Goal: Information Seeking & Learning: Learn about a topic

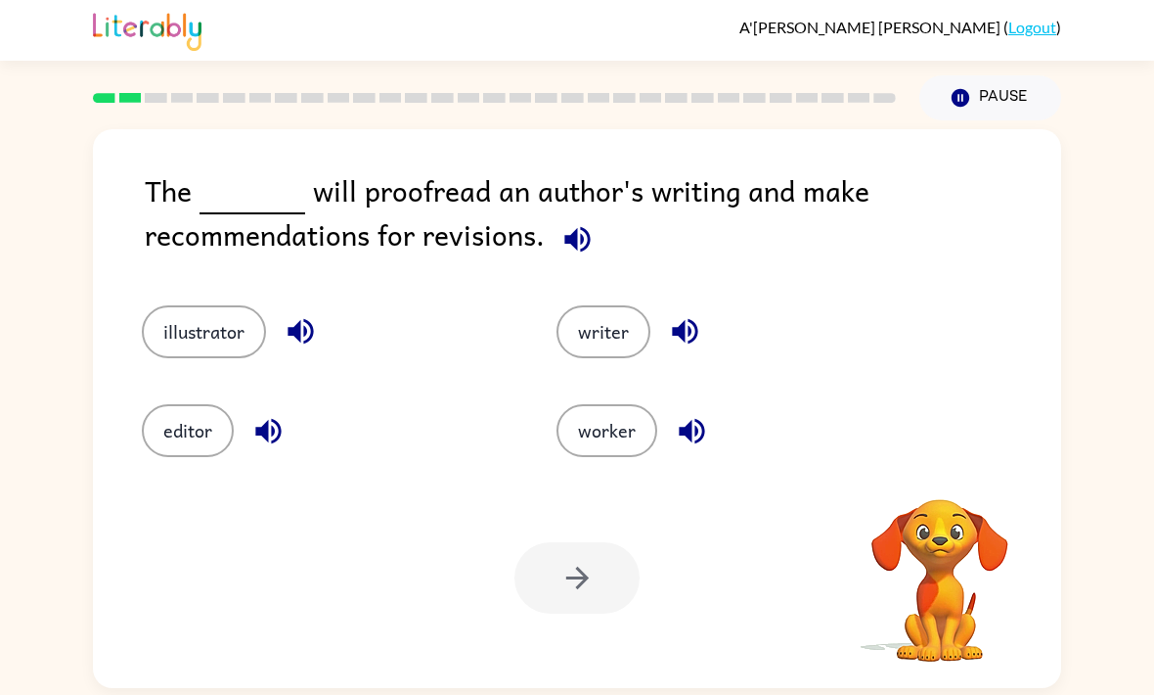
scroll to position [5, 0]
click at [168, 431] on button "editor" at bounding box center [188, 430] width 92 height 53
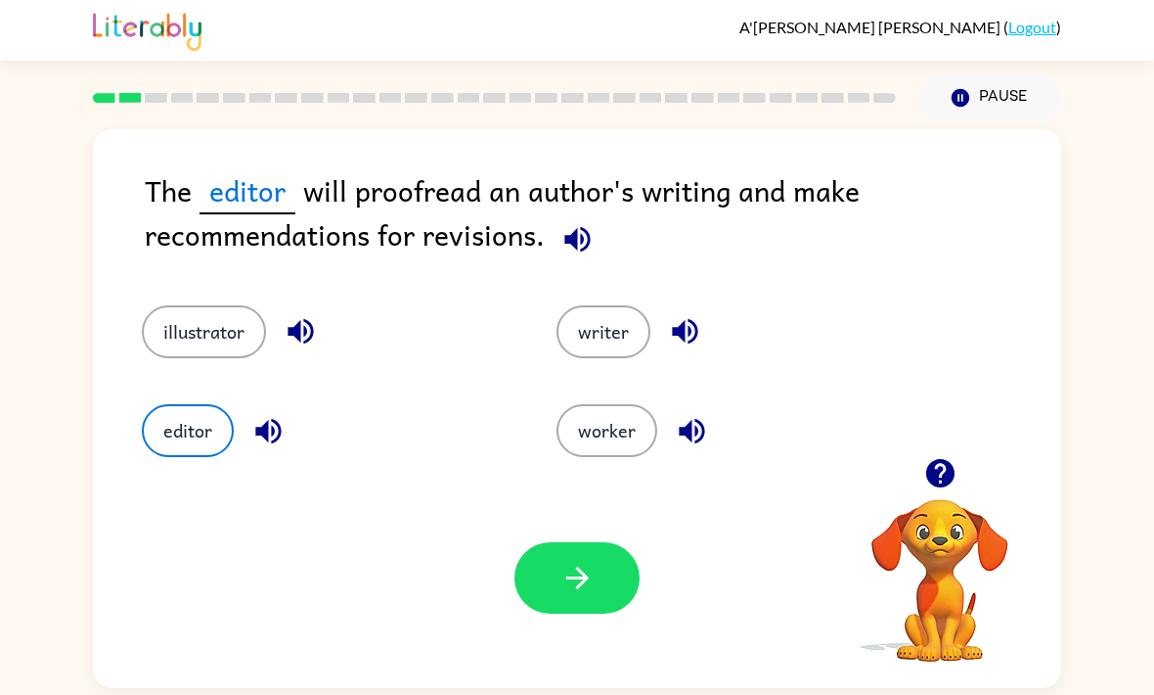
click at [552, 571] on button "button" at bounding box center [577, 577] width 125 height 71
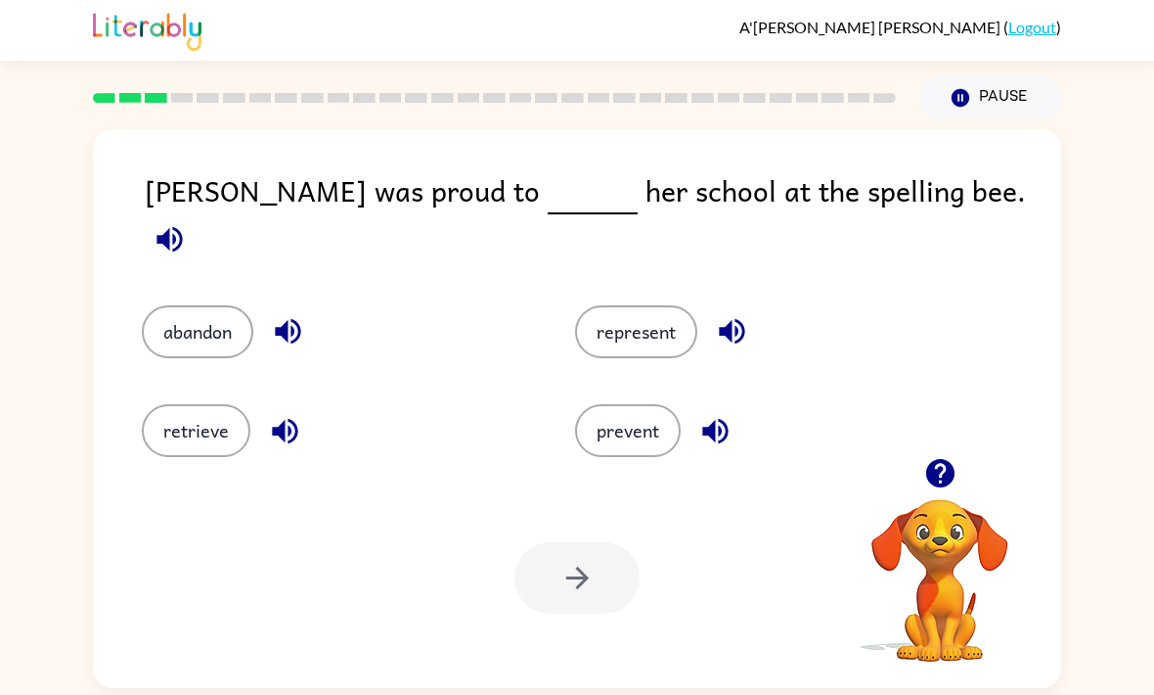
click at [187, 222] on icon "button" at bounding box center [170, 239] width 34 height 34
click at [619, 324] on button "represent" at bounding box center [636, 331] width 122 height 53
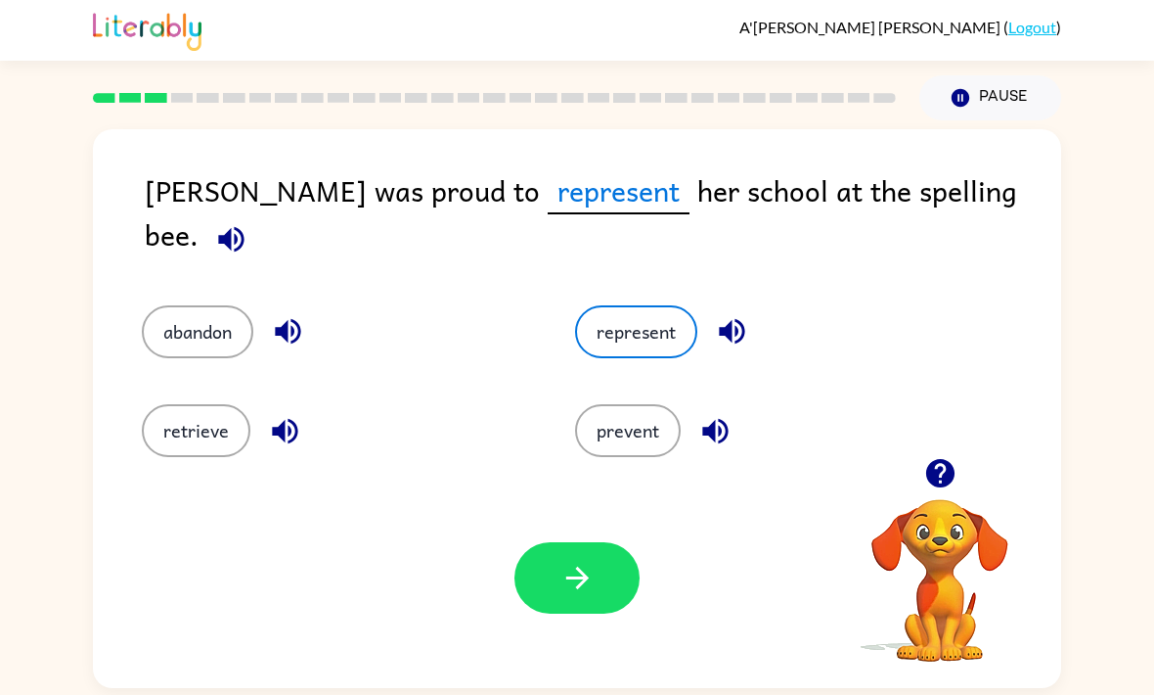
click at [591, 581] on icon "button" at bounding box center [578, 578] width 34 height 34
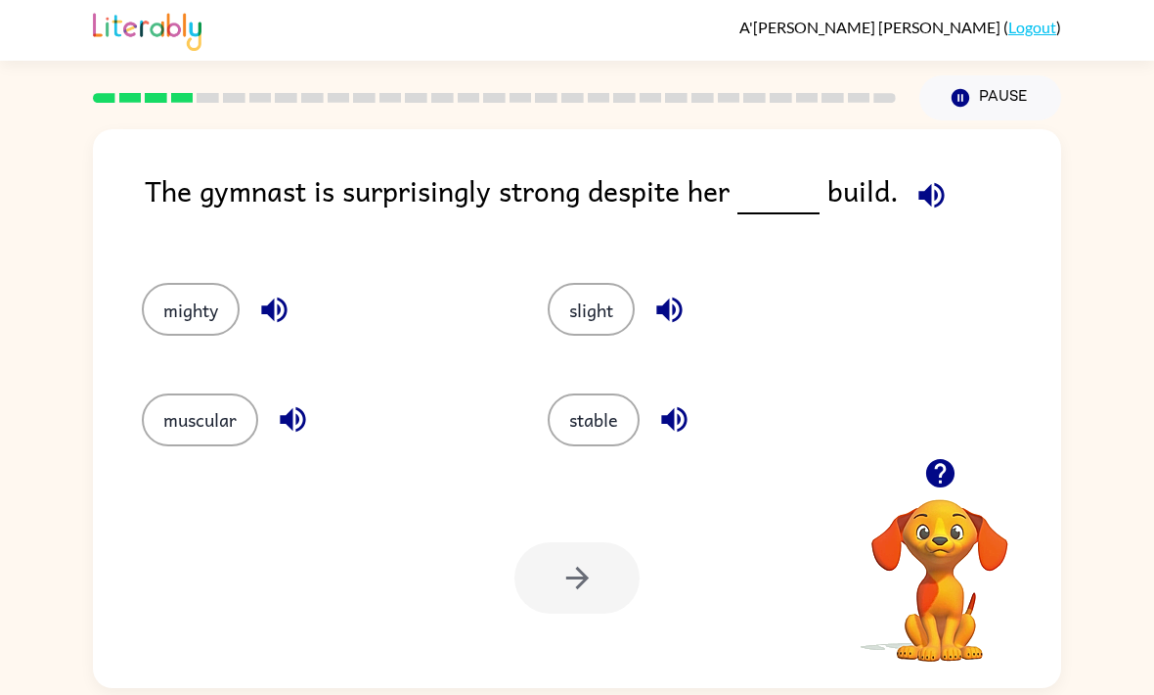
click at [925, 194] on icon "button" at bounding box center [931, 194] width 25 height 25
click at [191, 419] on button "muscular" at bounding box center [200, 419] width 116 height 53
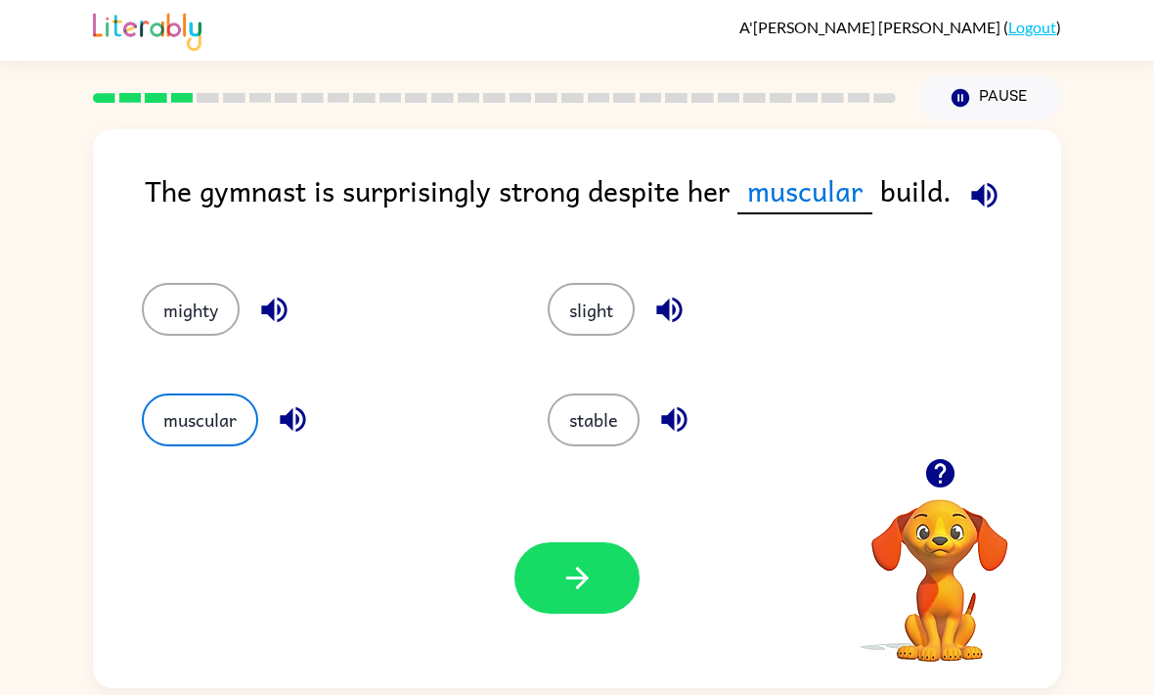
click at [985, 178] on icon "button" at bounding box center [984, 195] width 34 height 34
click at [576, 566] on icon "button" at bounding box center [578, 578] width 34 height 34
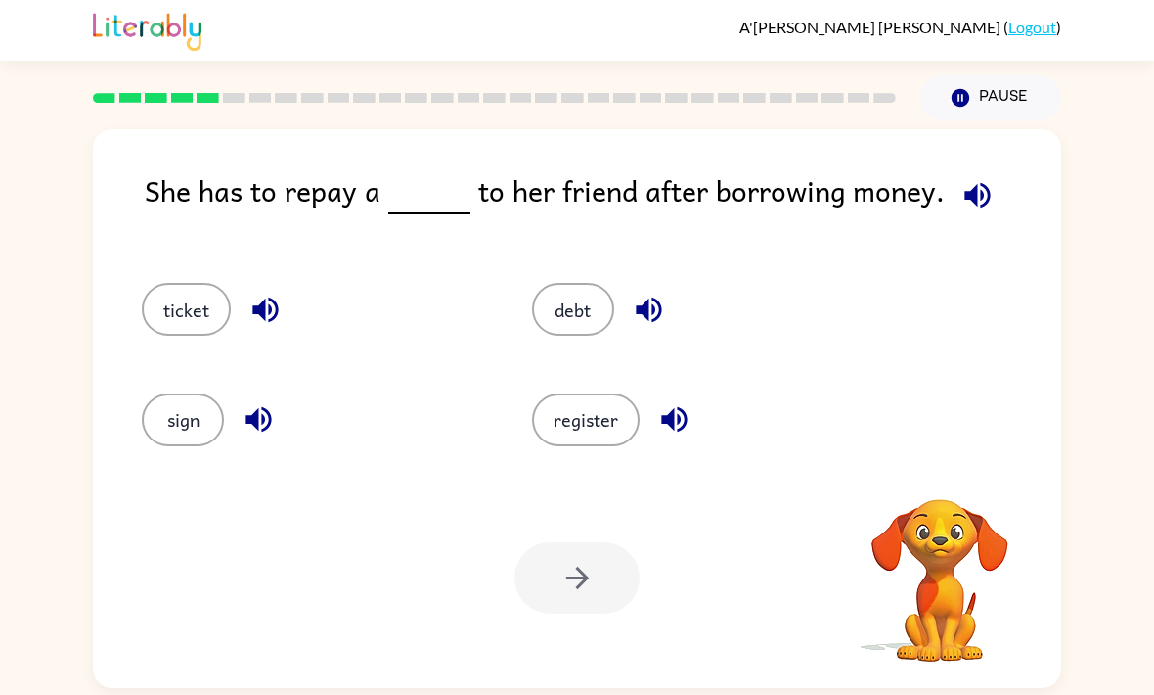
click at [965, 192] on icon "button" at bounding box center [977, 194] width 25 height 25
click at [215, 300] on button "ticket" at bounding box center [186, 309] width 89 height 53
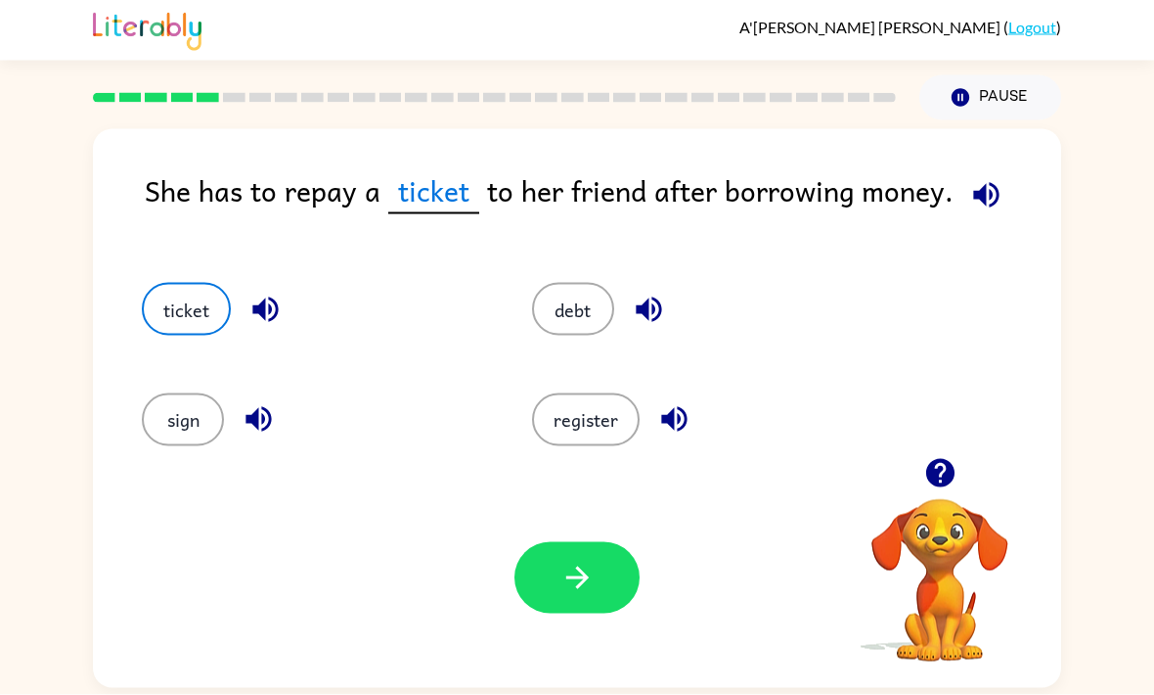
scroll to position [65, 0]
click at [600, 542] on button "button" at bounding box center [577, 577] width 125 height 71
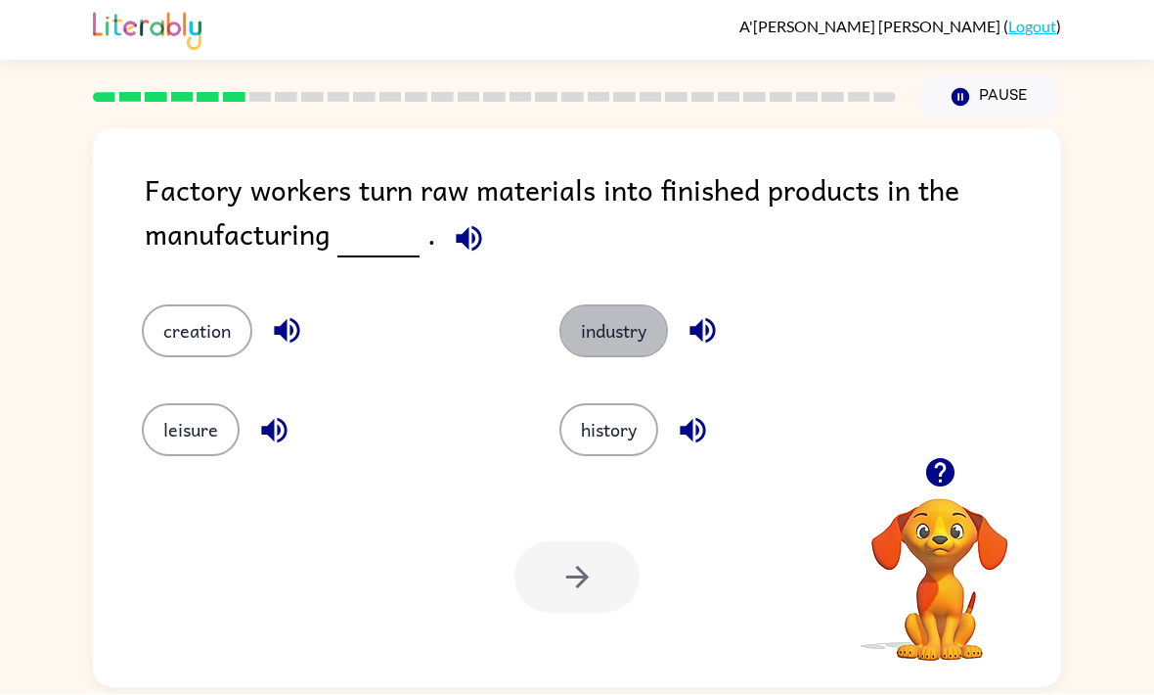
click at [624, 305] on button "industry" at bounding box center [614, 331] width 109 height 53
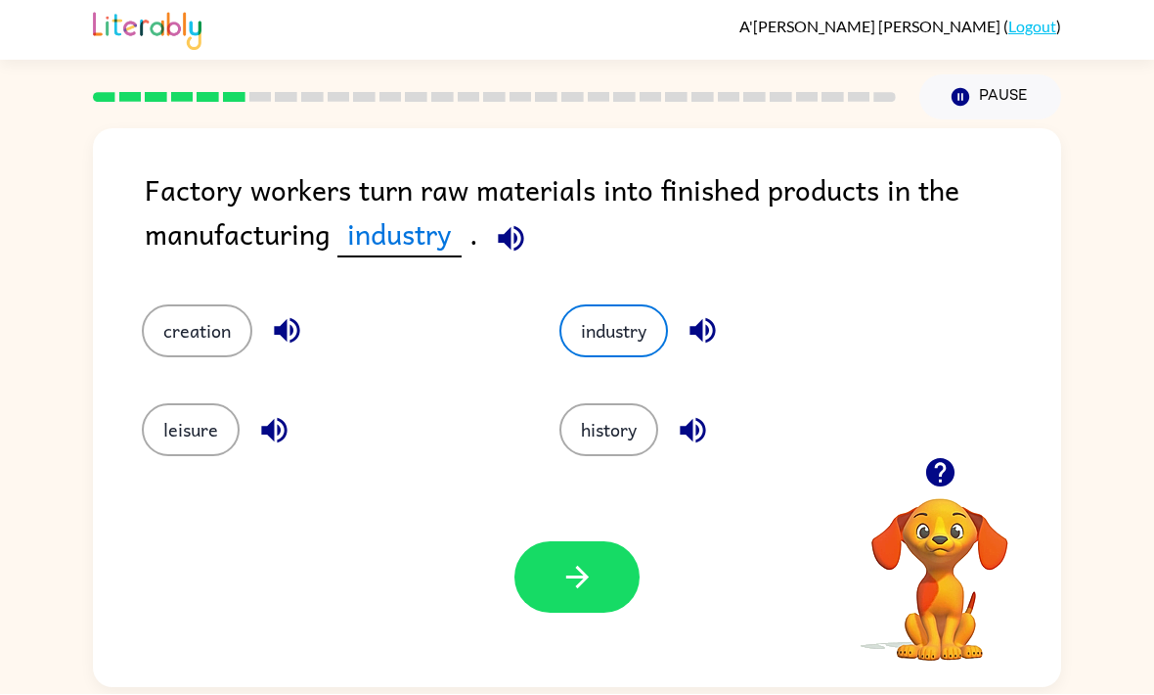
click at [588, 554] on button "button" at bounding box center [577, 577] width 125 height 71
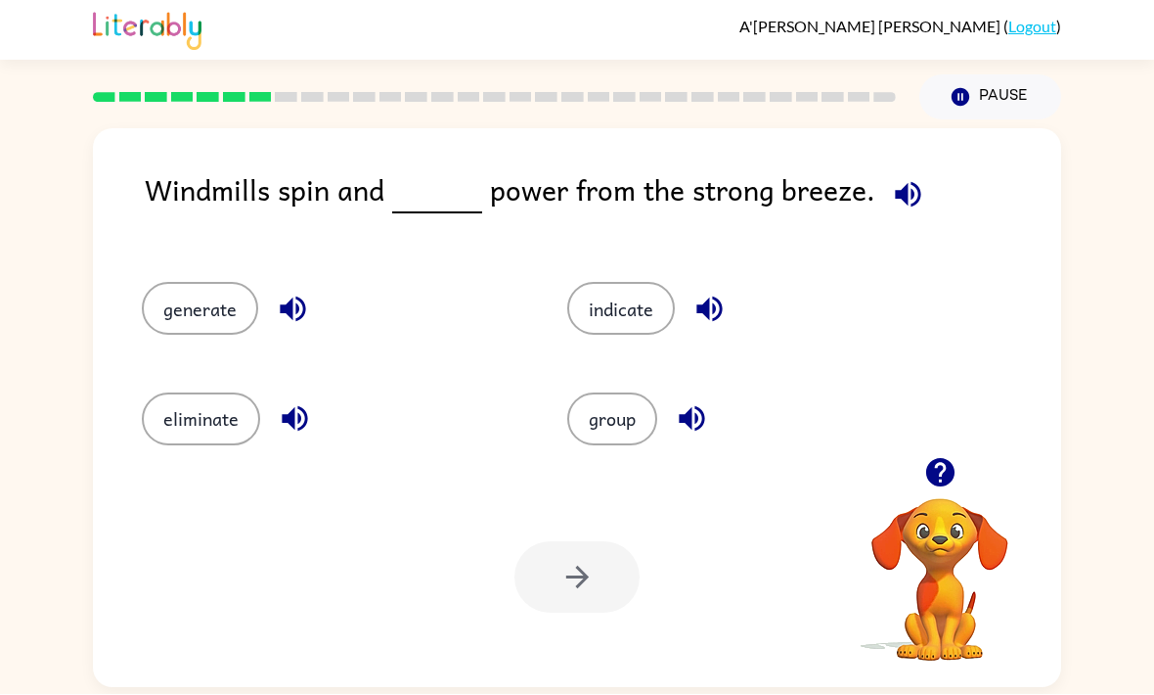
click at [897, 182] on icon "button" at bounding box center [907, 194] width 25 height 25
click at [243, 283] on button "generate" at bounding box center [200, 309] width 116 height 53
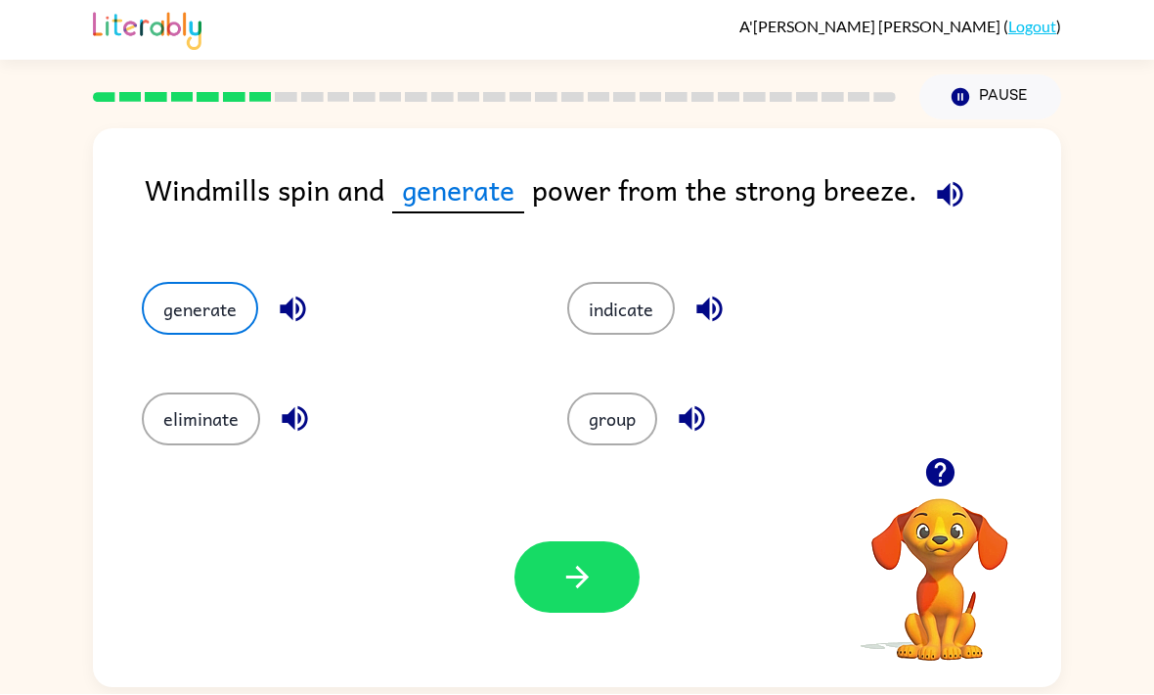
click at [535, 542] on button "button" at bounding box center [577, 577] width 125 height 71
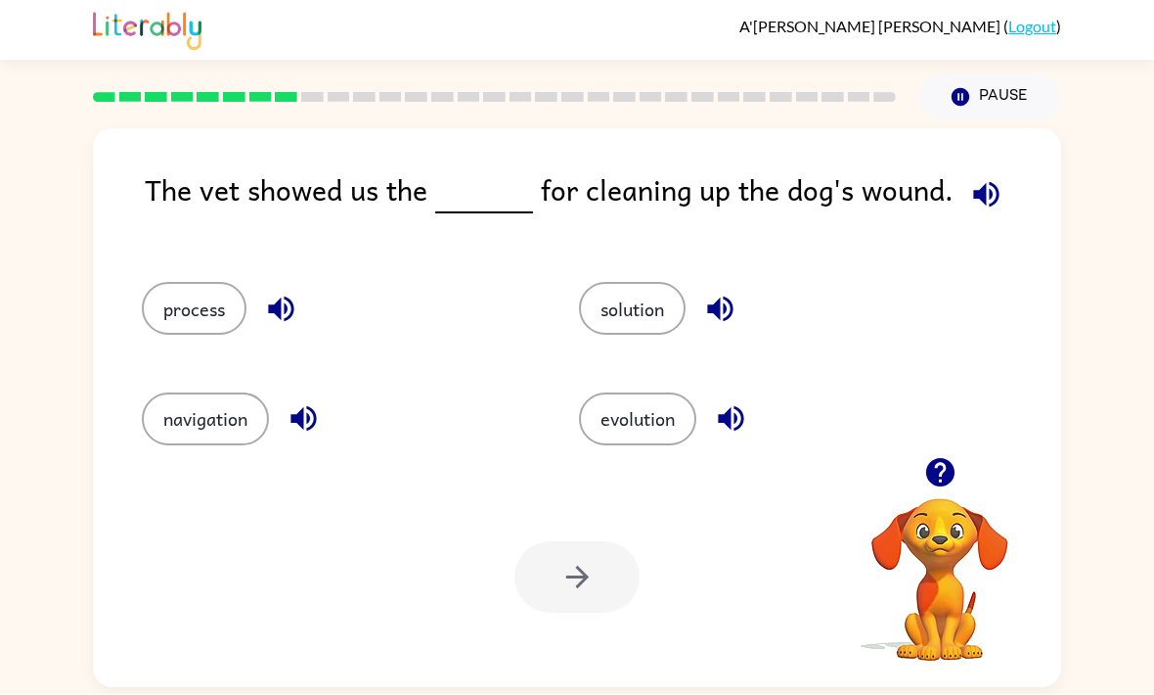
click at [984, 178] on icon "button" at bounding box center [986, 195] width 34 height 34
click at [285, 311] on icon "button" at bounding box center [281, 309] width 34 height 34
click at [166, 286] on button "process" at bounding box center [194, 309] width 105 height 53
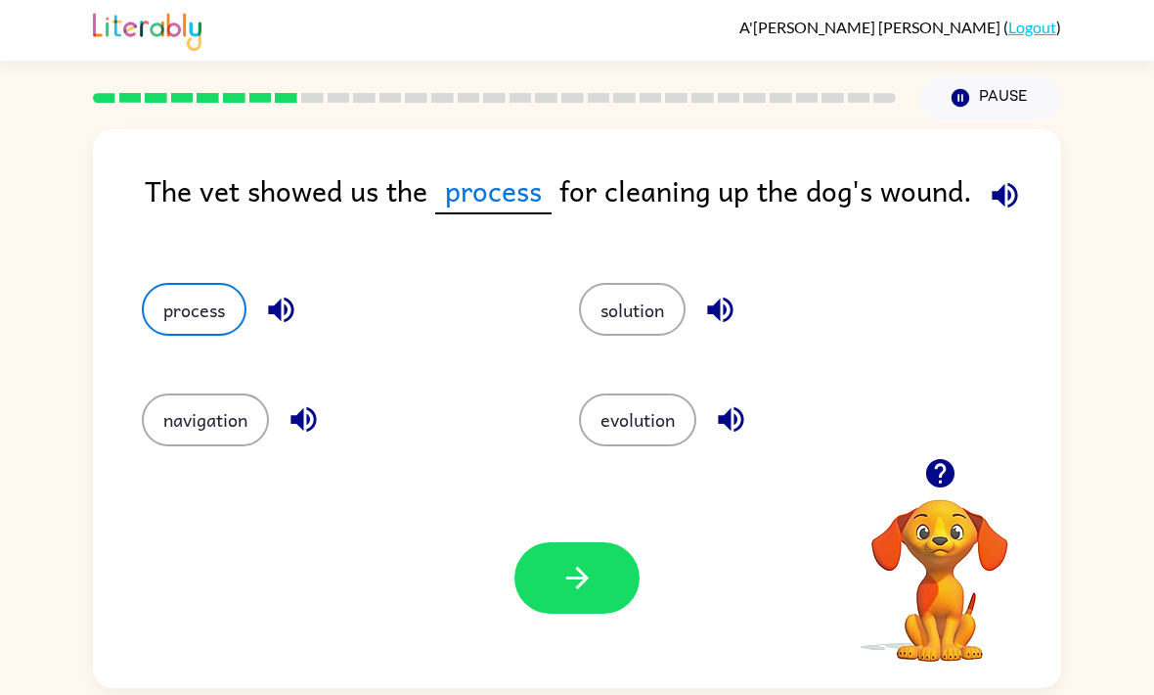
click at [549, 592] on button "button" at bounding box center [577, 577] width 125 height 71
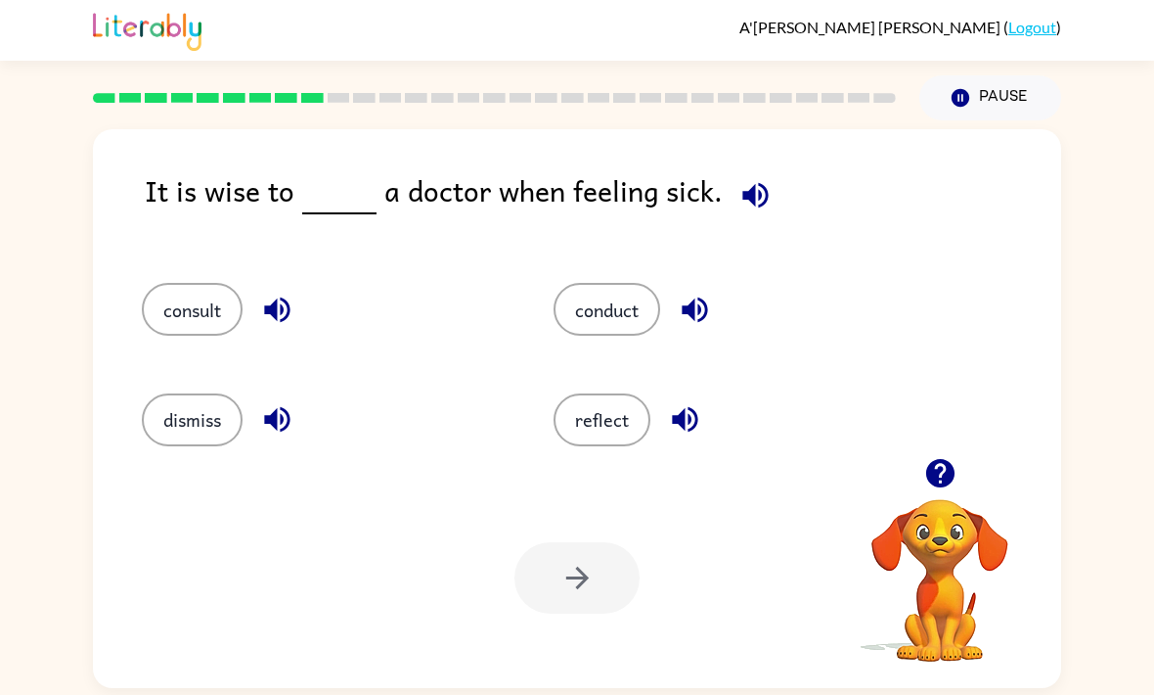
click at [707, 322] on icon "button" at bounding box center [695, 309] width 34 height 34
click at [705, 310] on icon "button" at bounding box center [695, 309] width 34 height 34
click at [947, 462] on icon "button" at bounding box center [940, 473] width 34 height 34
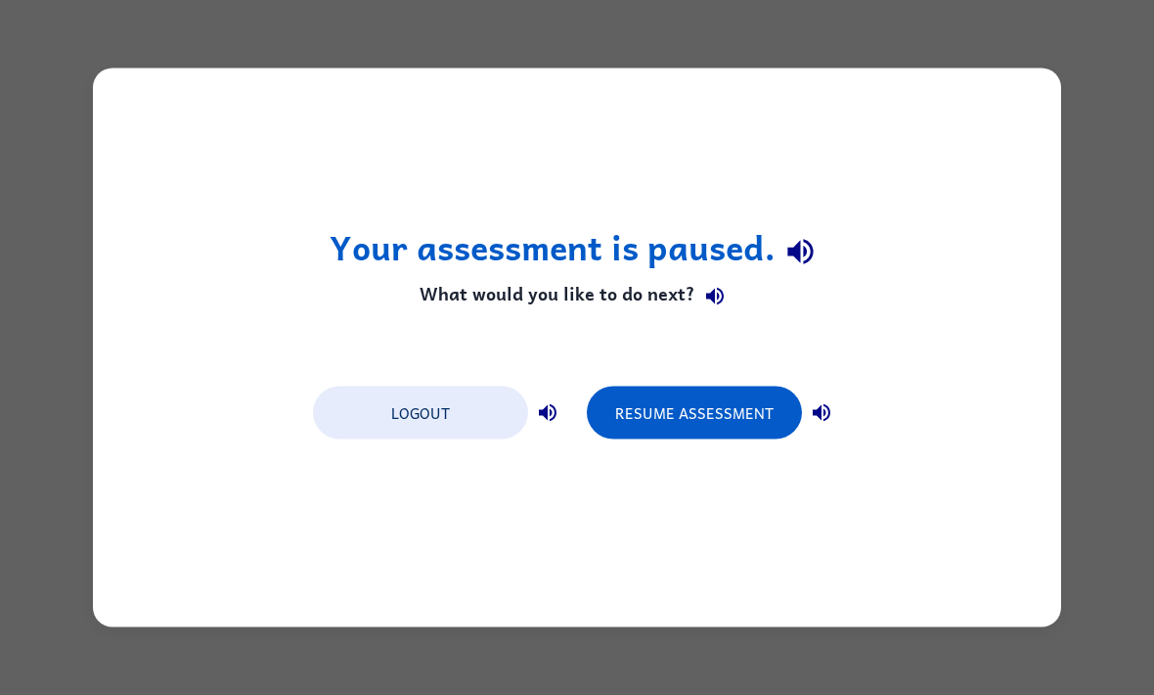
scroll to position [0, 0]
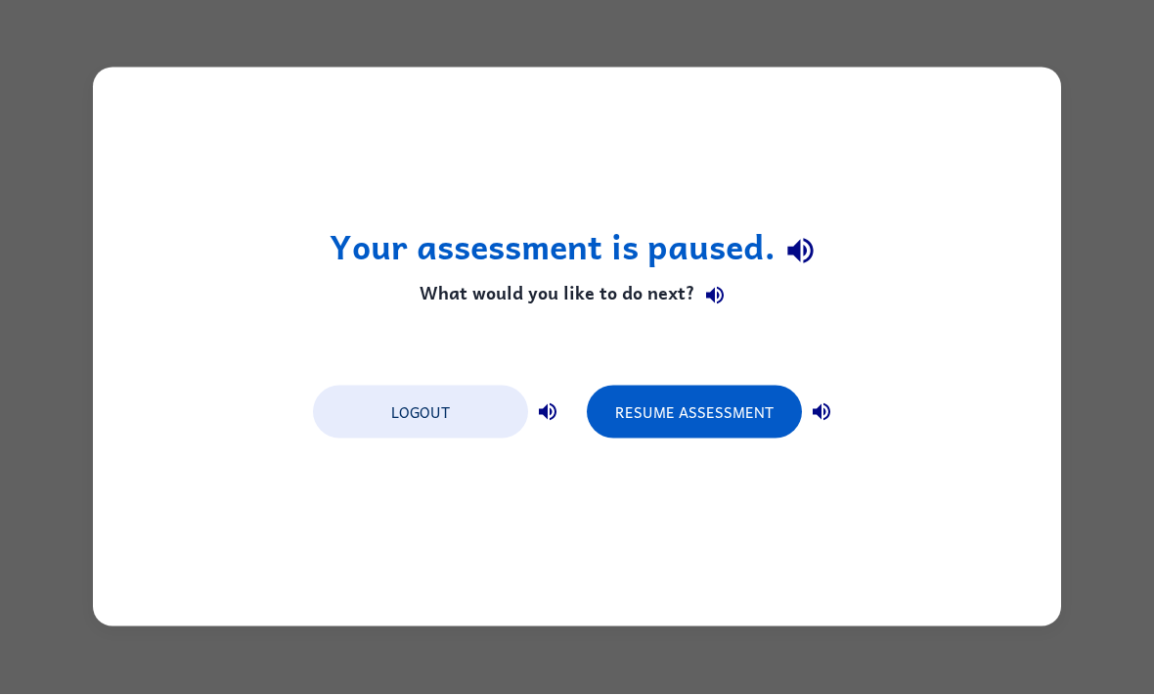
click at [712, 417] on button "Resume Assessment" at bounding box center [694, 412] width 215 height 53
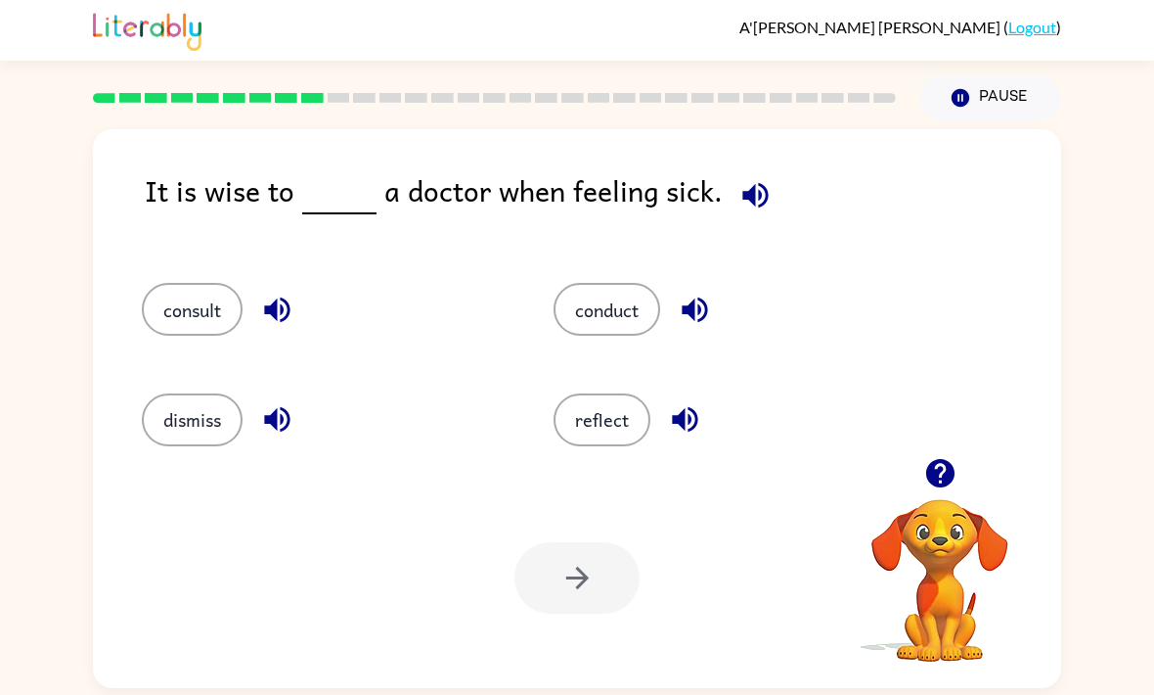
click at [187, 323] on button "consult" at bounding box center [192, 309] width 101 height 53
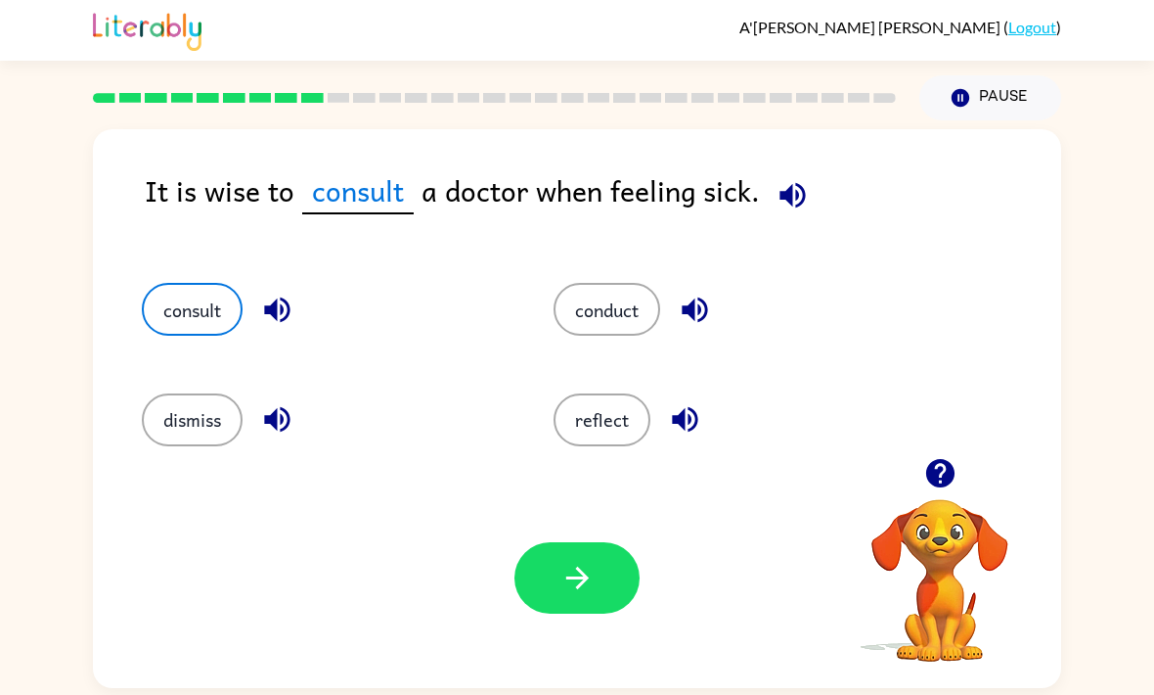
click at [572, 587] on icon "button" at bounding box center [576, 577] width 22 height 22
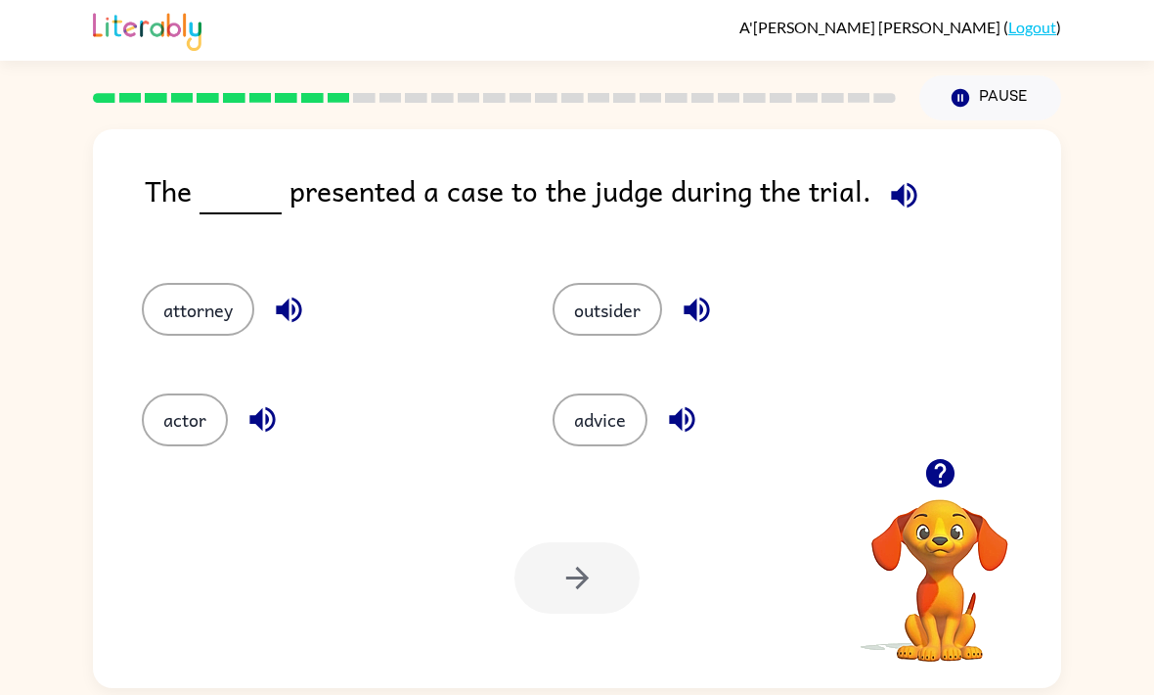
click at [212, 319] on button "attorney" at bounding box center [198, 309] width 112 height 53
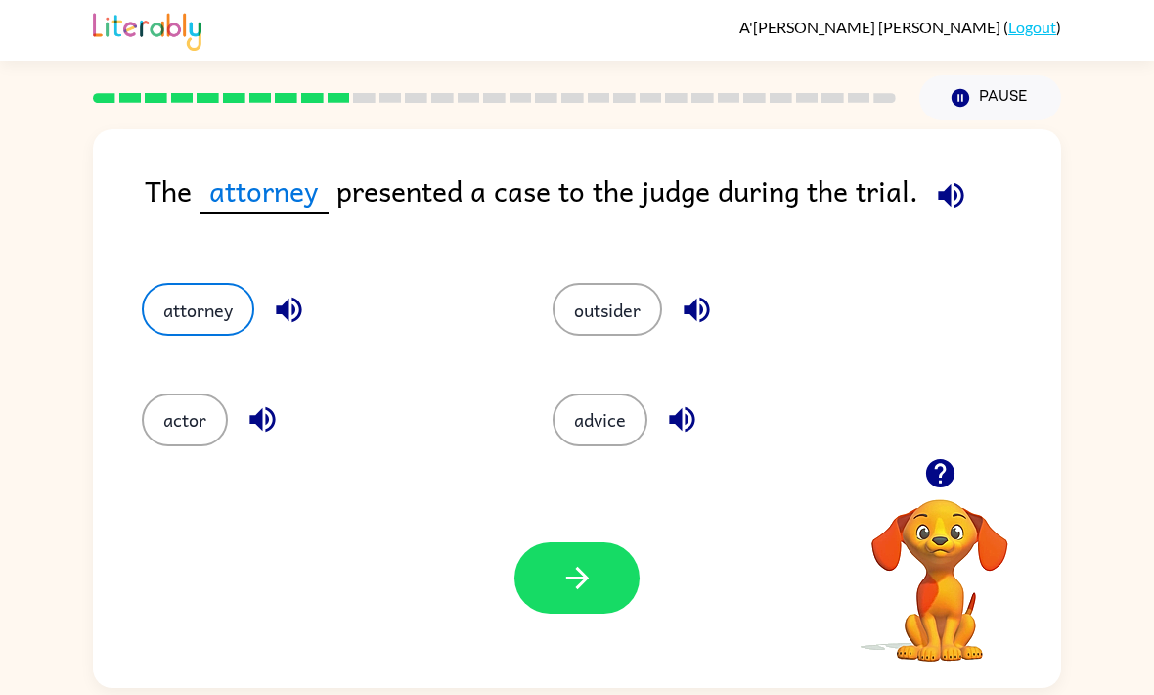
click at [582, 595] on icon "button" at bounding box center [578, 578] width 34 height 34
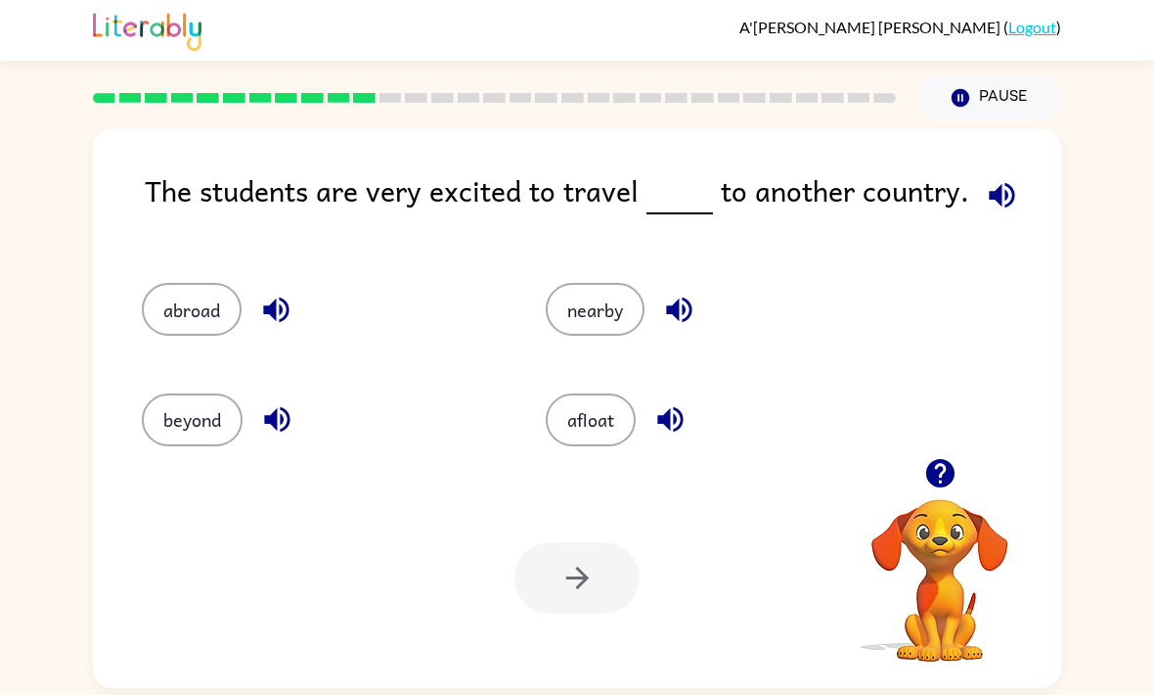
click at [1001, 183] on icon "button" at bounding box center [1002, 195] width 34 height 34
click at [623, 327] on button "nearby" at bounding box center [595, 309] width 99 height 53
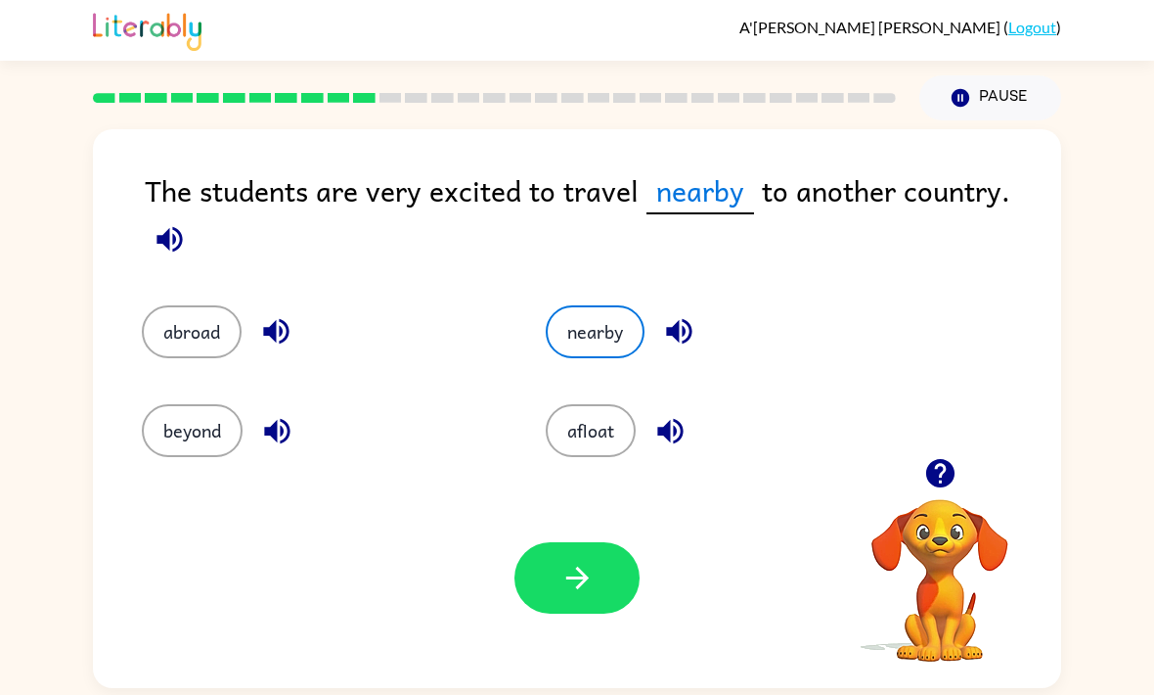
click at [592, 610] on button "button" at bounding box center [577, 577] width 125 height 71
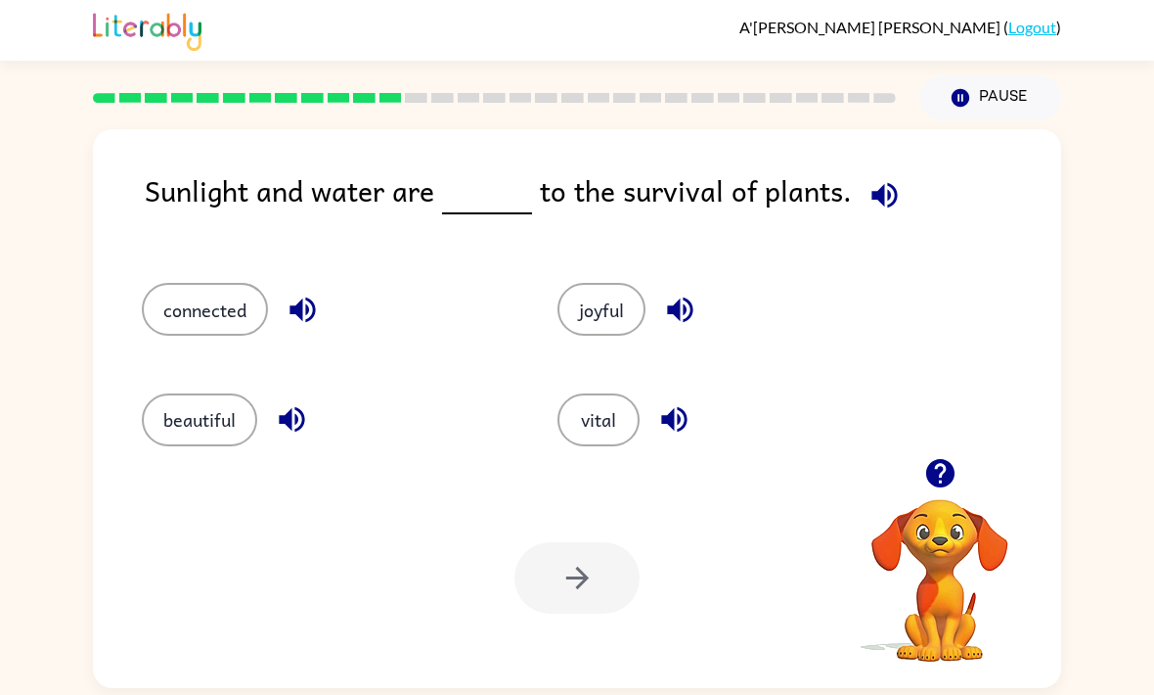
click at [606, 411] on button "vital" at bounding box center [599, 419] width 82 height 53
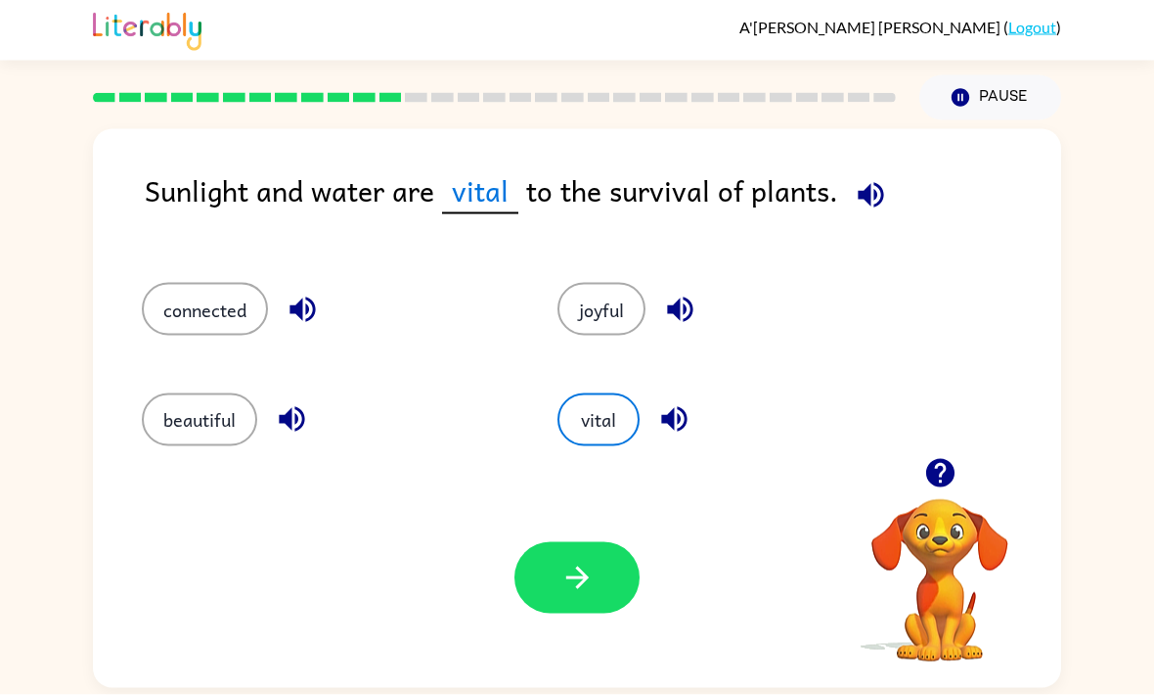
click at [672, 426] on icon "button" at bounding box center [673, 419] width 25 height 25
click at [606, 581] on button "button" at bounding box center [577, 577] width 125 height 71
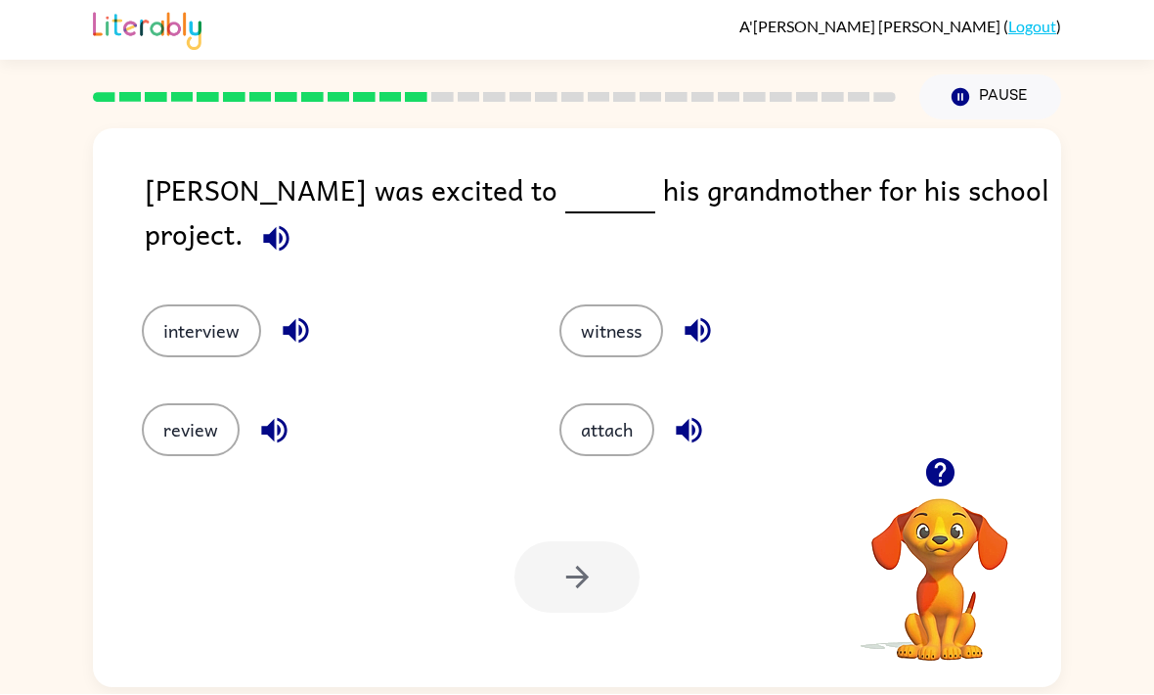
scroll to position [65, 0]
click at [204, 305] on button "interview" at bounding box center [201, 331] width 119 height 53
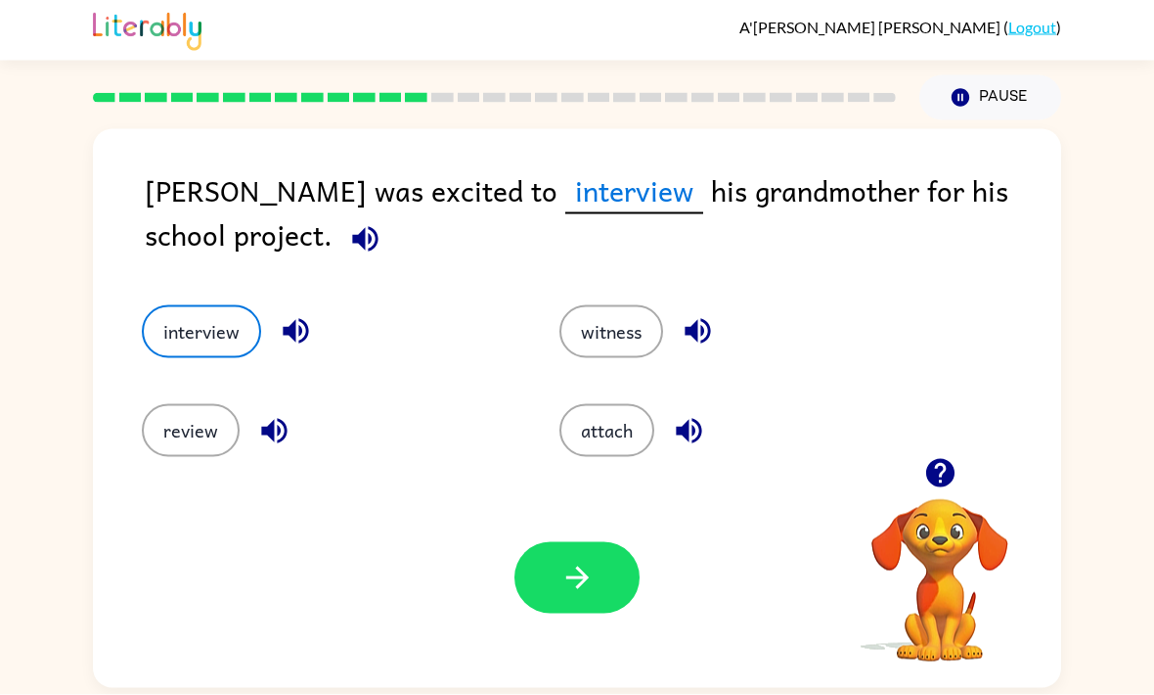
scroll to position [0, 0]
click at [566, 565] on button "button" at bounding box center [577, 577] width 125 height 71
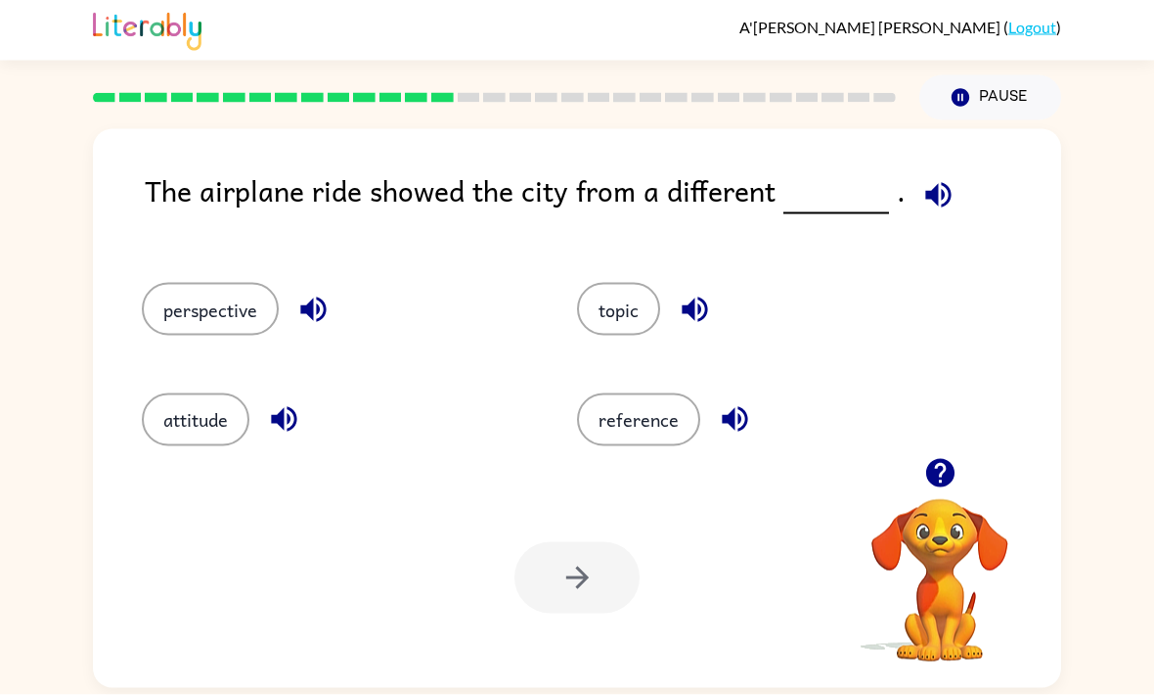
click at [200, 320] on button "perspective" at bounding box center [210, 309] width 137 height 53
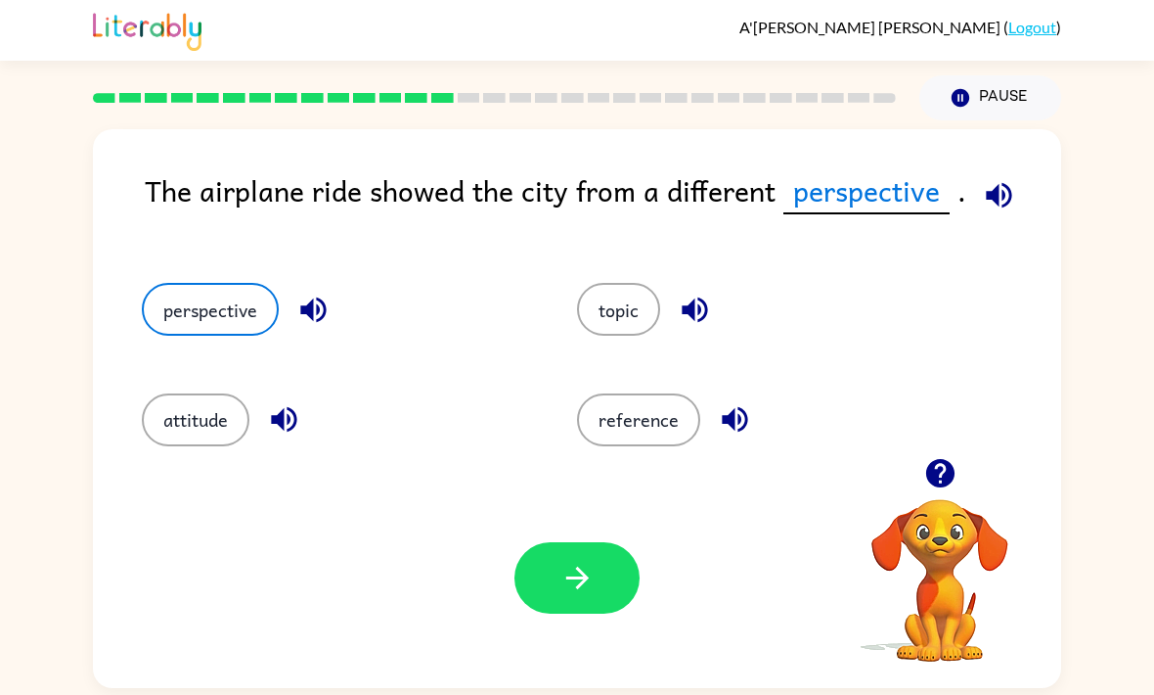
click at [200, 319] on button "perspective" at bounding box center [210, 309] width 137 height 53
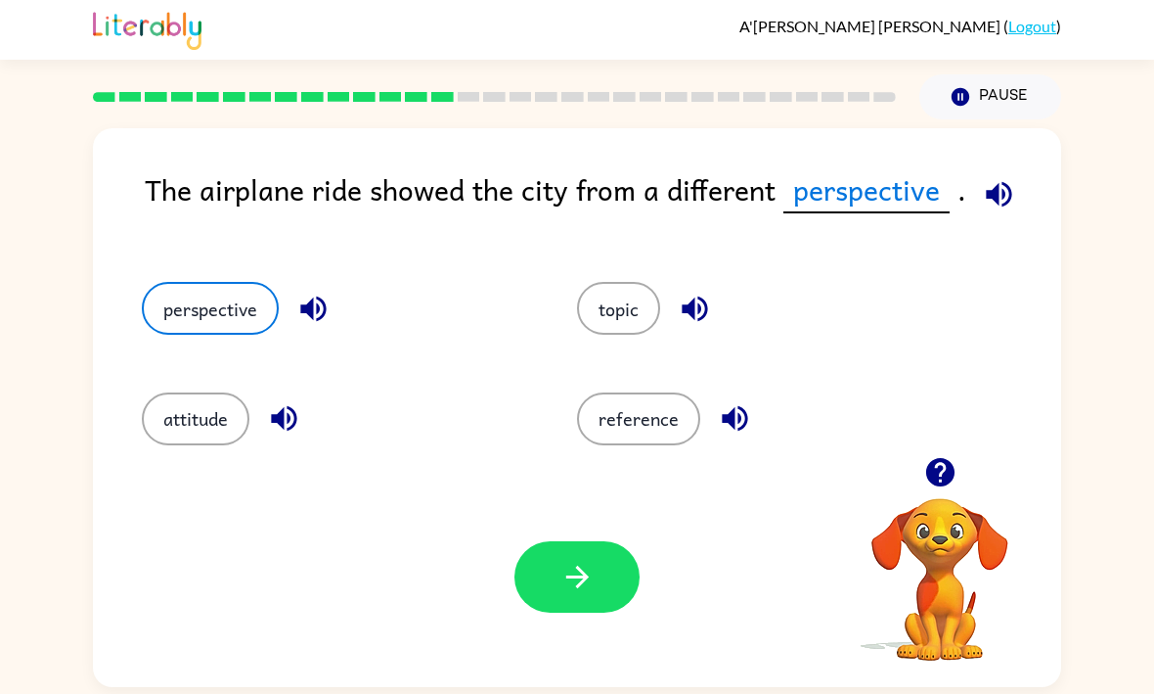
click at [589, 561] on icon "button" at bounding box center [578, 578] width 34 height 34
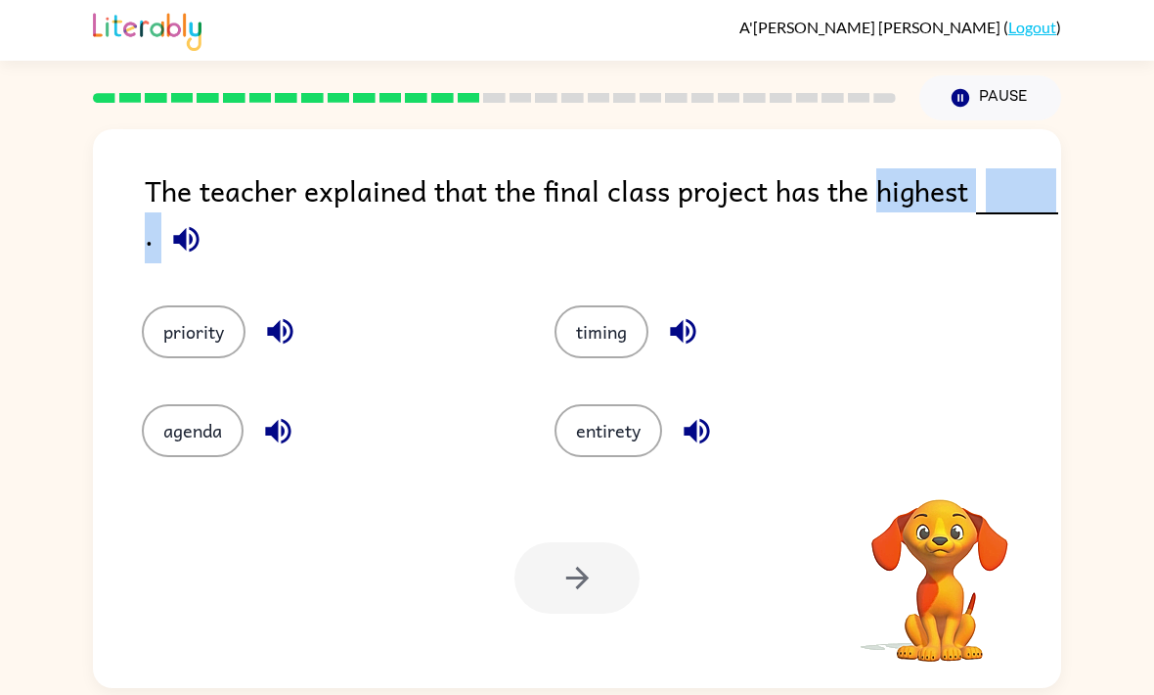
scroll to position [64, 0]
click at [862, 448] on div at bounding box center [940, 473] width 196 height 50
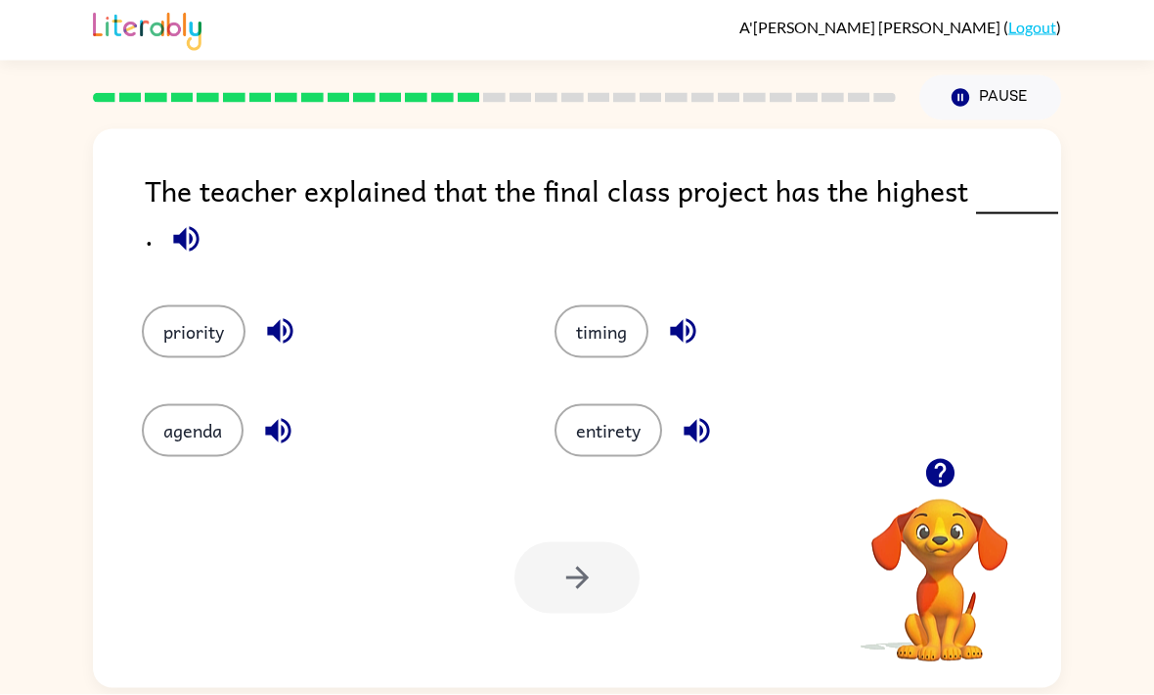
click at [940, 168] on div "The teacher explained that the final class project has the highest ." at bounding box center [603, 217] width 917 height 98
click at [933, 168] on div "The teacher explained that the final class project has the highest ." at bounding box center [603, 217] width 917 height 98
click at [911, 469] on video "Your browser must support playing .mp4 files to use Literably. Please try using…" at bounding box center [940, 567] width 196 height 196
click at [583, 585] on div at bounding box center [577, 577] width 125 height 71
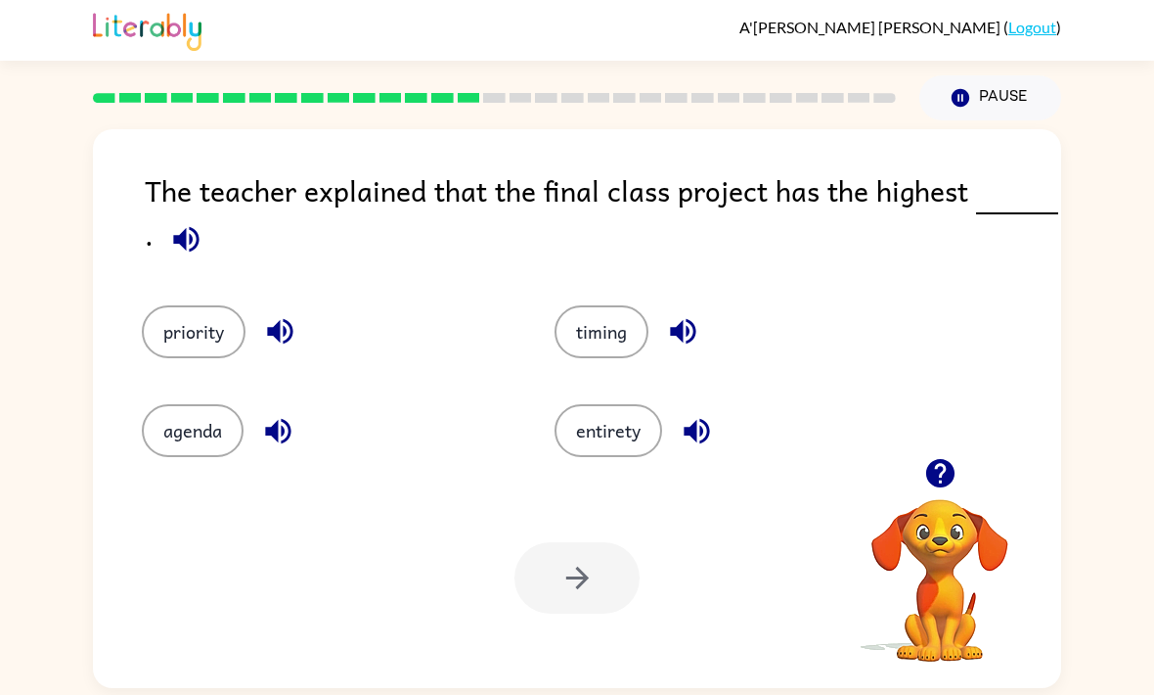
click at [193, 339] on button "priority" at bounding box center [194, 331] width 104 height 53
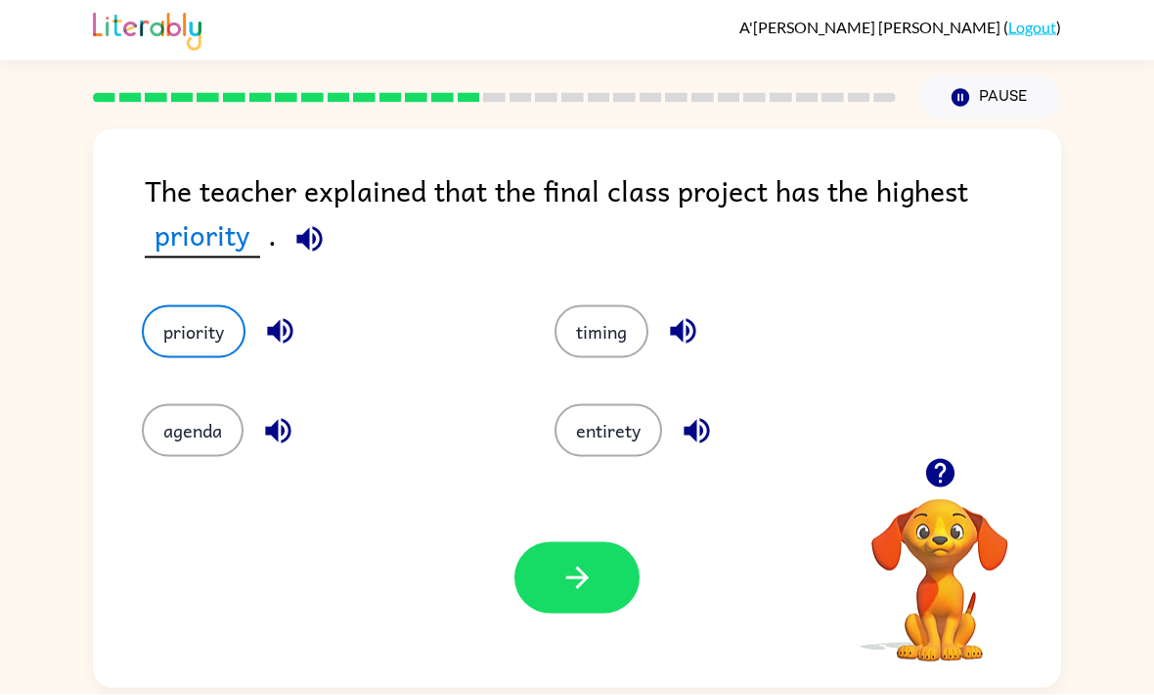
click at [549, 474] on div "Your browser must support playing .mp4 files to use Literably. Please try using…" at bounding box center [577, 578] width 968 height 220
click at [548, 473] on div "The teacher explained that the final class project has the highest priority . p…" at bounding box center [577, 408] width 968 height 559
click at [615, 386] on div "entirety" at bounding box center [723, 416] width 413 height 99
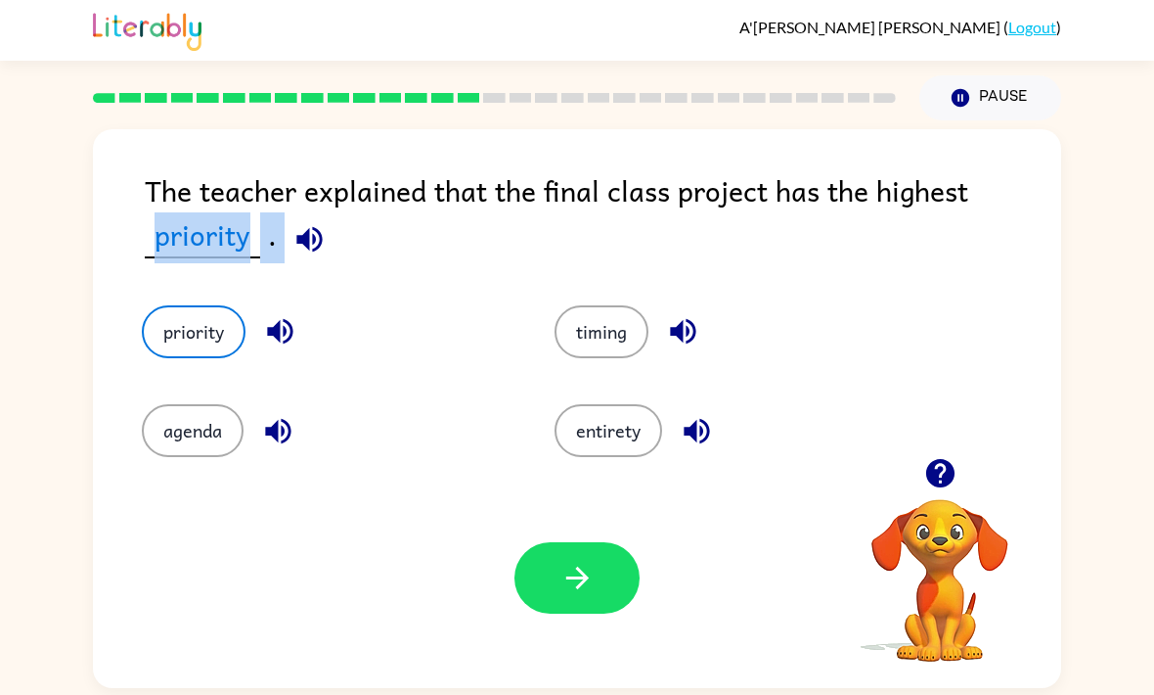
click at [589, 604] on button "button" at bounding box center [577, 577] width 125 height 71
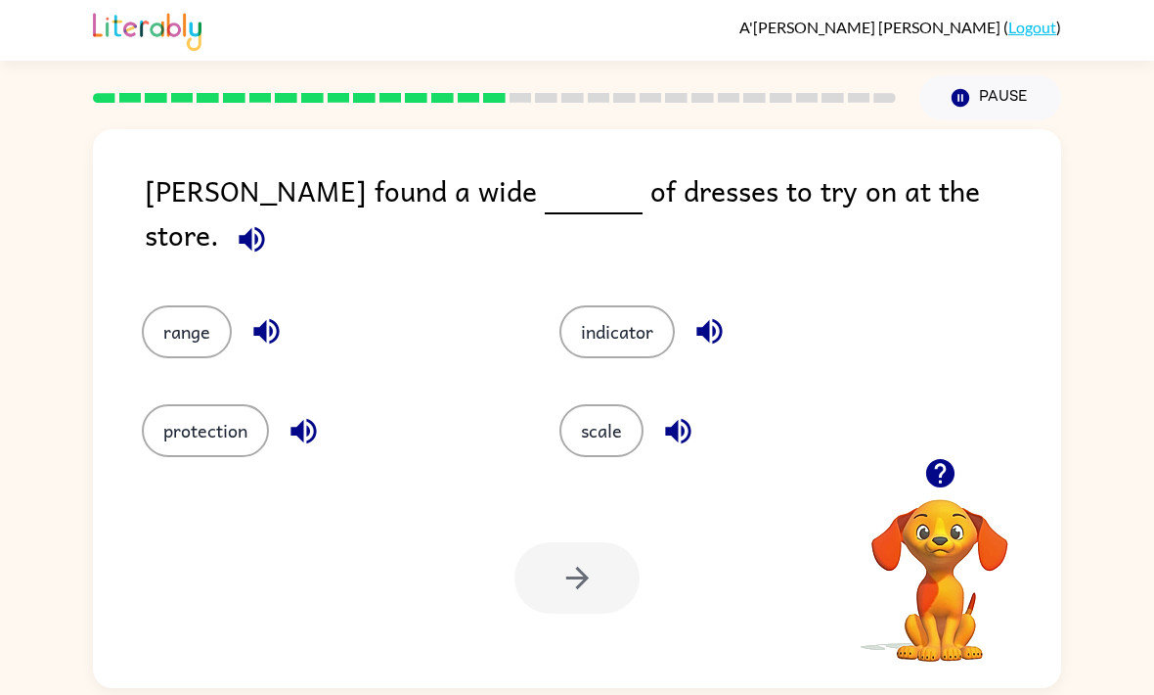
click at [269, 222] on icon "button" at bounding box center [252, 239] width 34 height 34
click at [195, 282] on div "range" at bounding box center [314, 317] width 418 height 99
click at [188, 327] on button "range" at bounding box center [187, 331] width 90 height 53
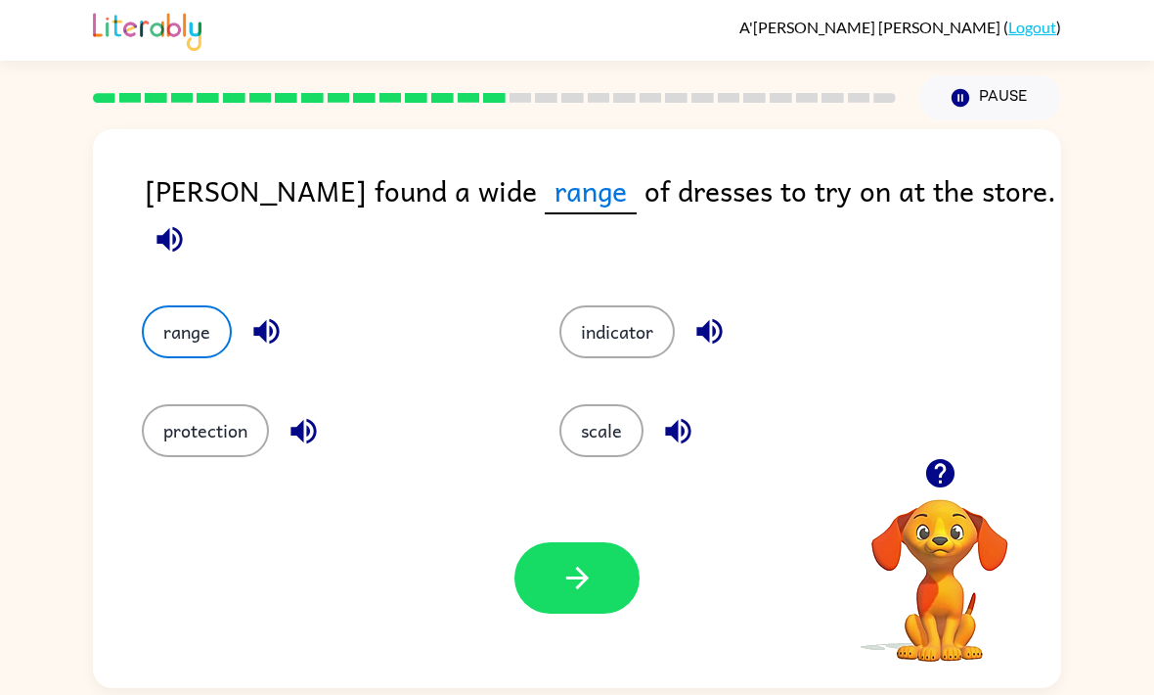
click at [576, 590] on icon "button" at bounding box center [578, 578] width 34 height 34
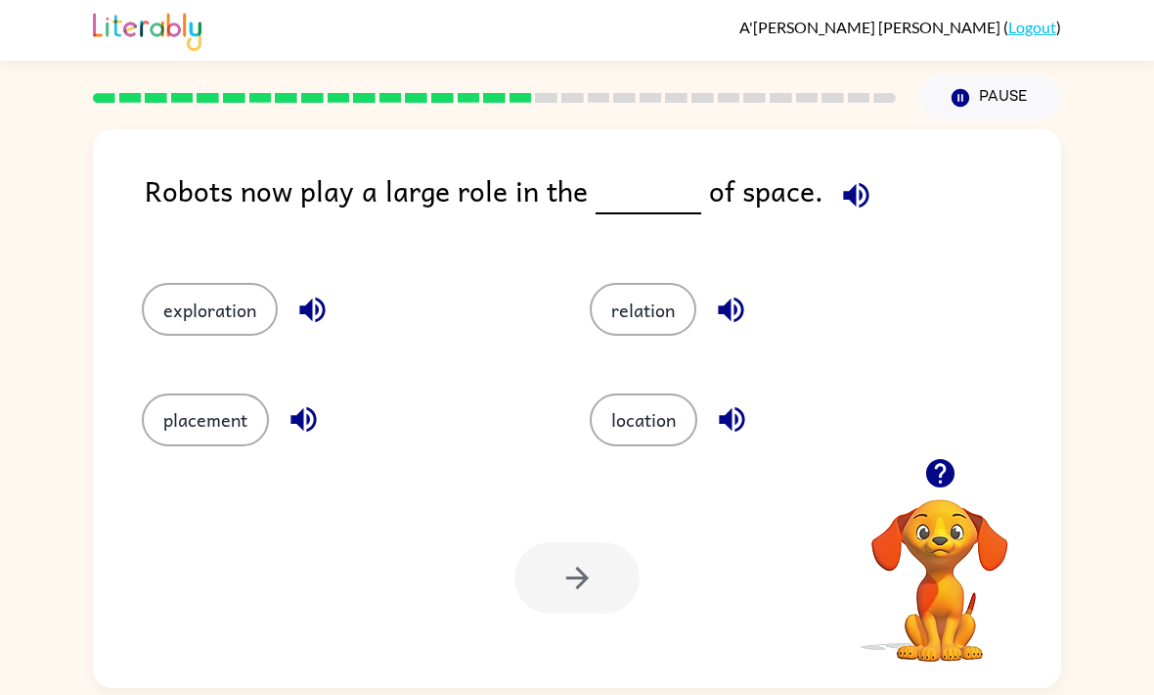
click at [163, 351] on div "exploration" at bounding box center [329, 301] width 448 height 110
click at [214, 317] on button "exploration" at bounding box center [210, 309] width 136 height 53
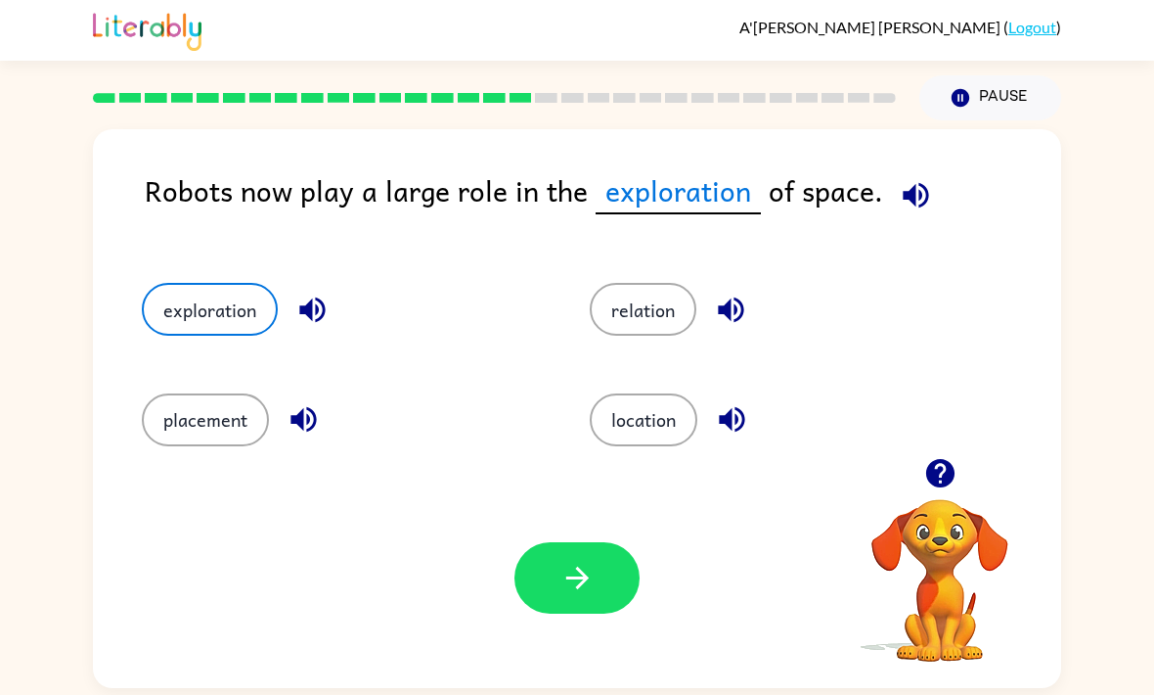
click at [213, 316] on button "exploration" at bounding box center [210, 309] width 136 height 53
click at [211, 310] on button "exploration" at bounding box center [210, 309] width 136 height 53
click at [211, 309] on button "exploration" at bounding box center [210, 309] width 136 height 53
click at [198, 301] on button "exploration" at bounding box center [210, 309] width 136 height 53
click at [598, 590] on button "button" at bounding box center [577, 577] width 125 height 71
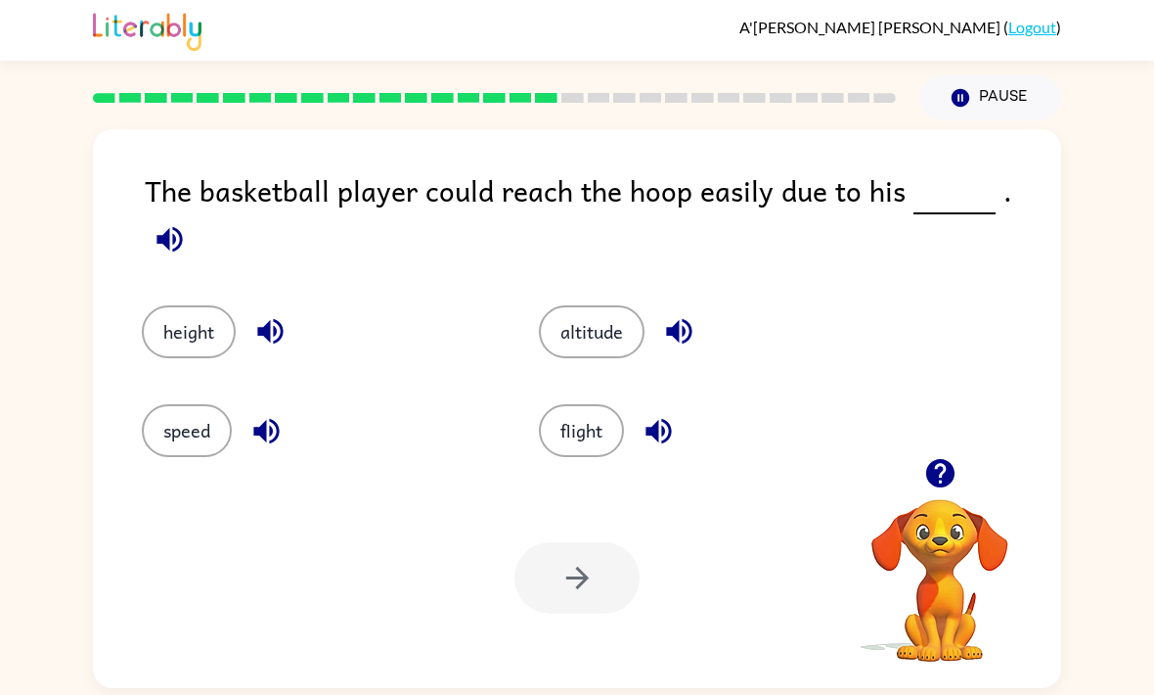
click at [211, 310] on button "height" at bounding box center [189, 331] width 94 height 53
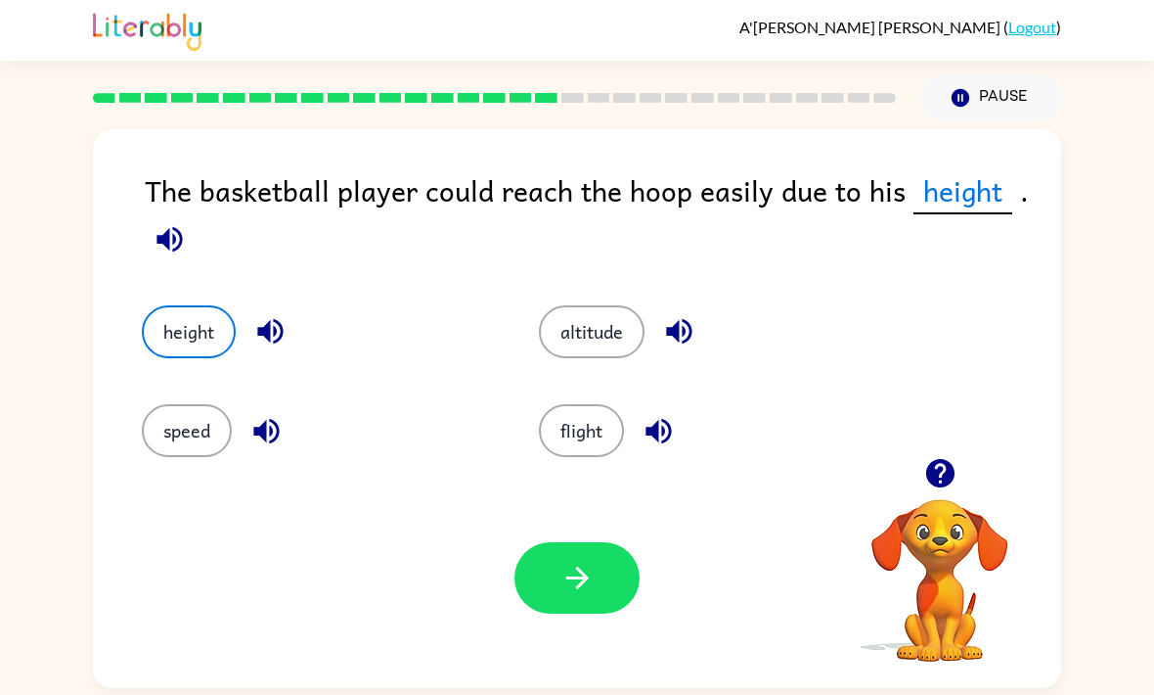
click at [629, 594] on button "button" at bounding box center [577, 577] width 125 height 71
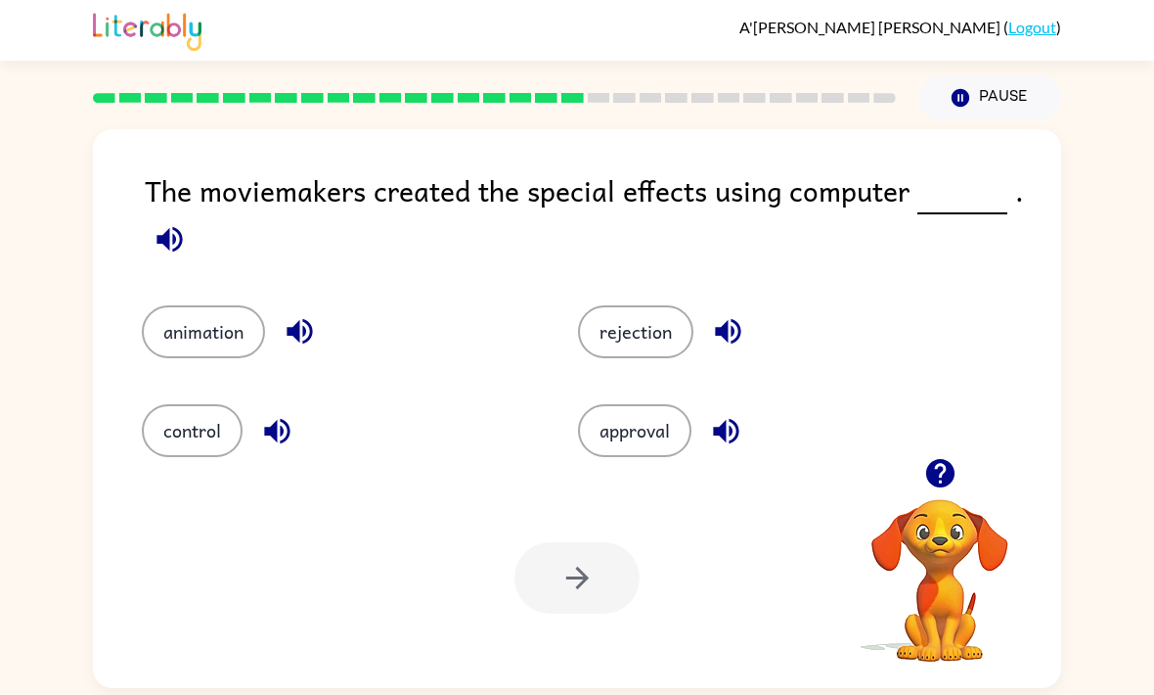
click at [186, 342] on button "animation" at bounding box center [203, 331] width 123 height 53
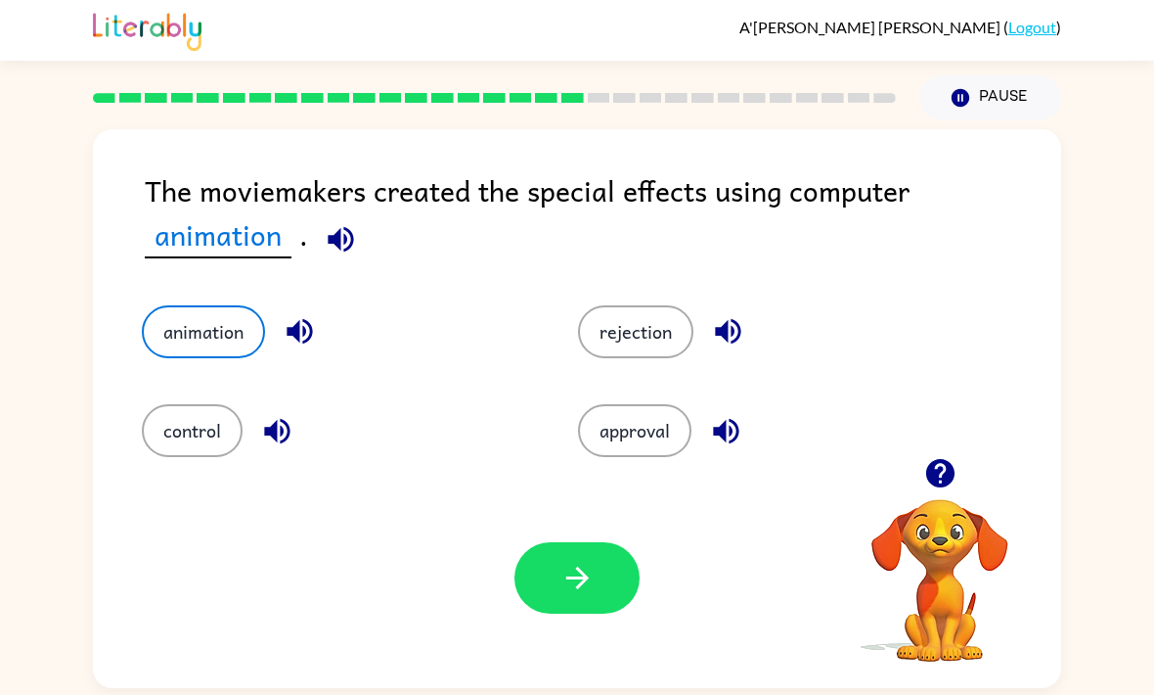
click at [591, 595] on icon "button" at bounding box center [578, 578] width 34 height 34
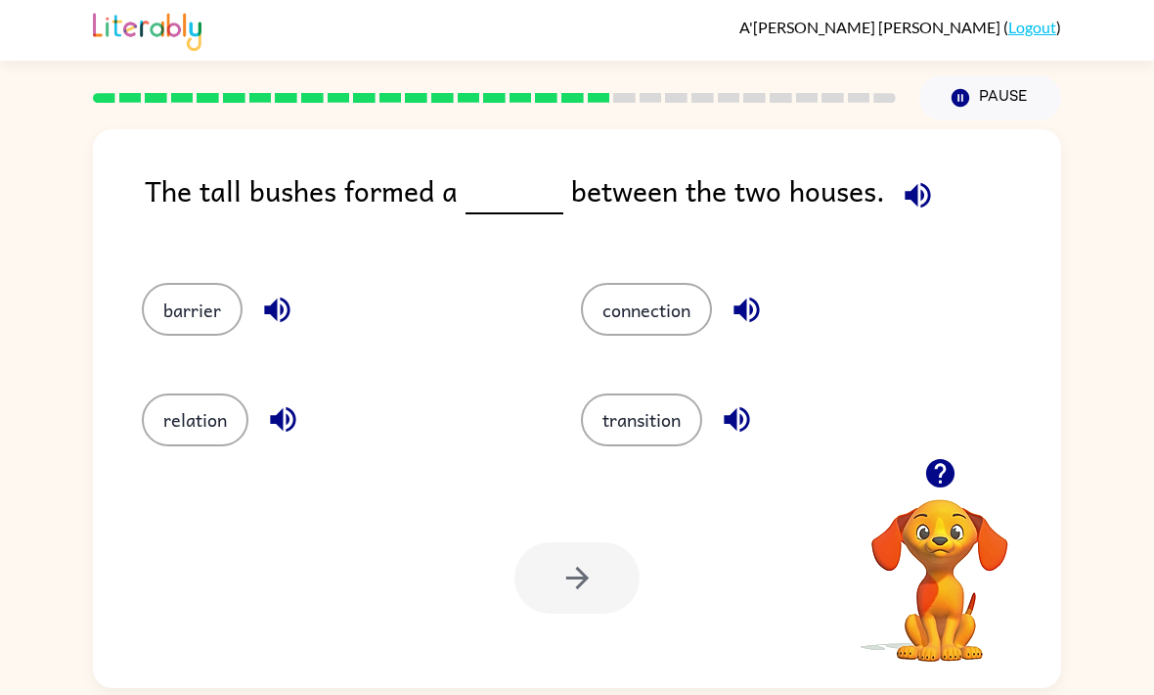
click at [204, 318] on button "barrier" at bounding box center [192, 309] width 101 height 53
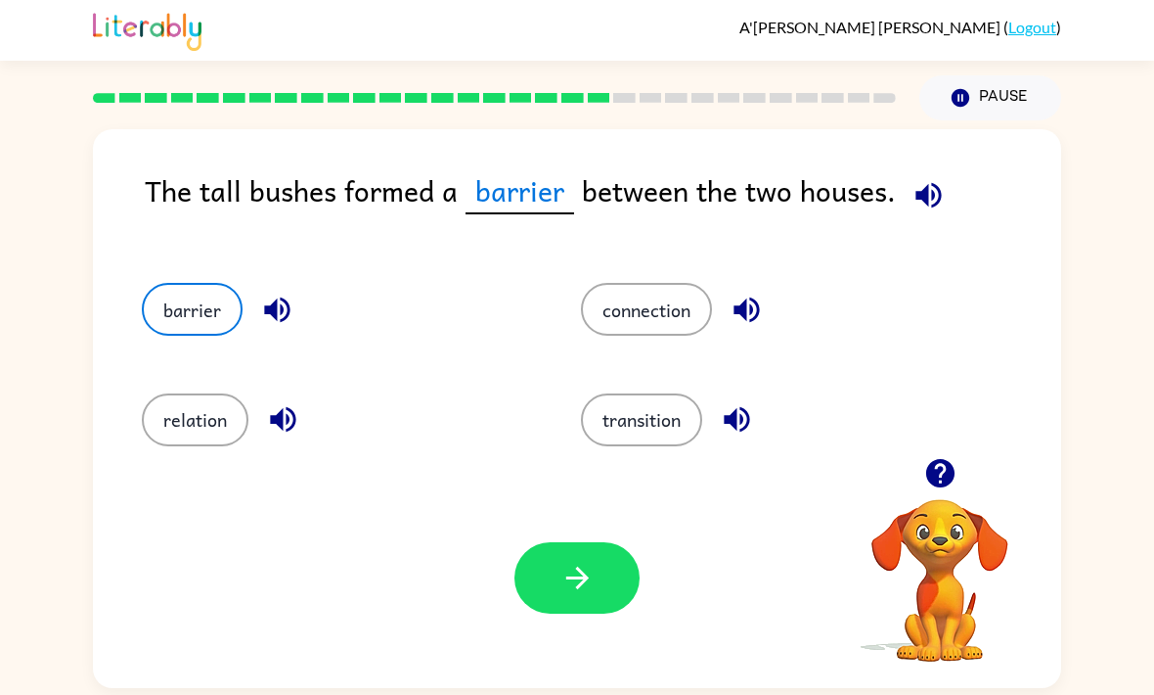
click at [574, 609] on button "button" at bounding box center [577, 577] width 125 height 71
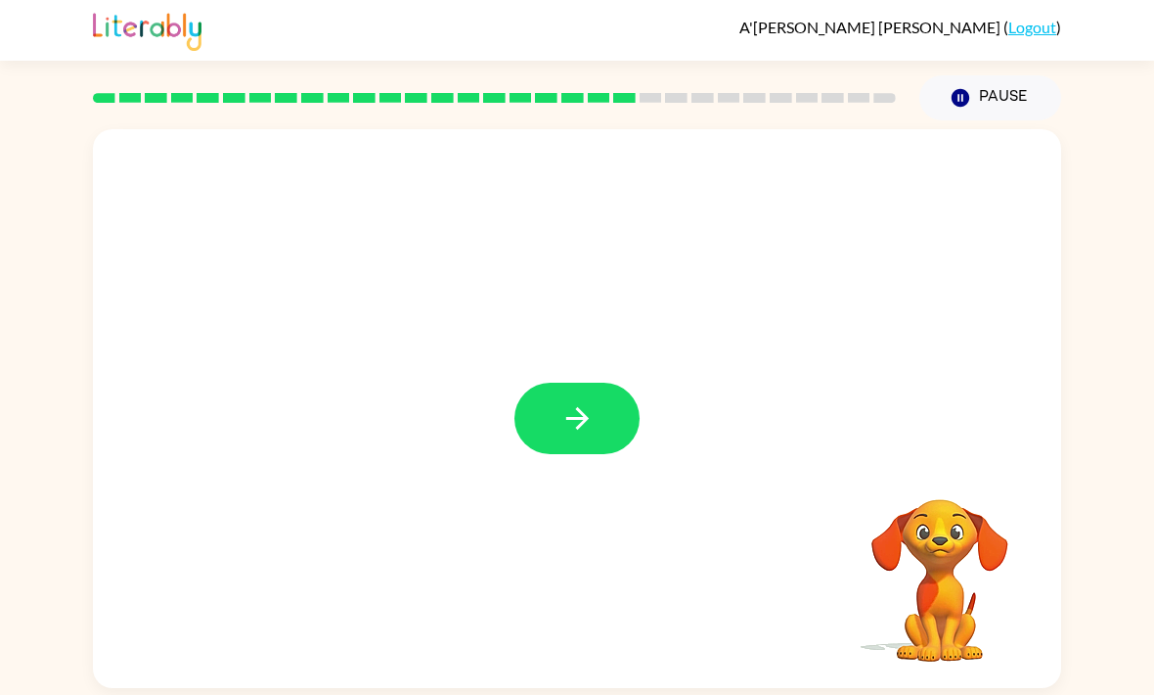
click at [548, 420] on button "button" at bounding box center [577, 417] width 125 height 71
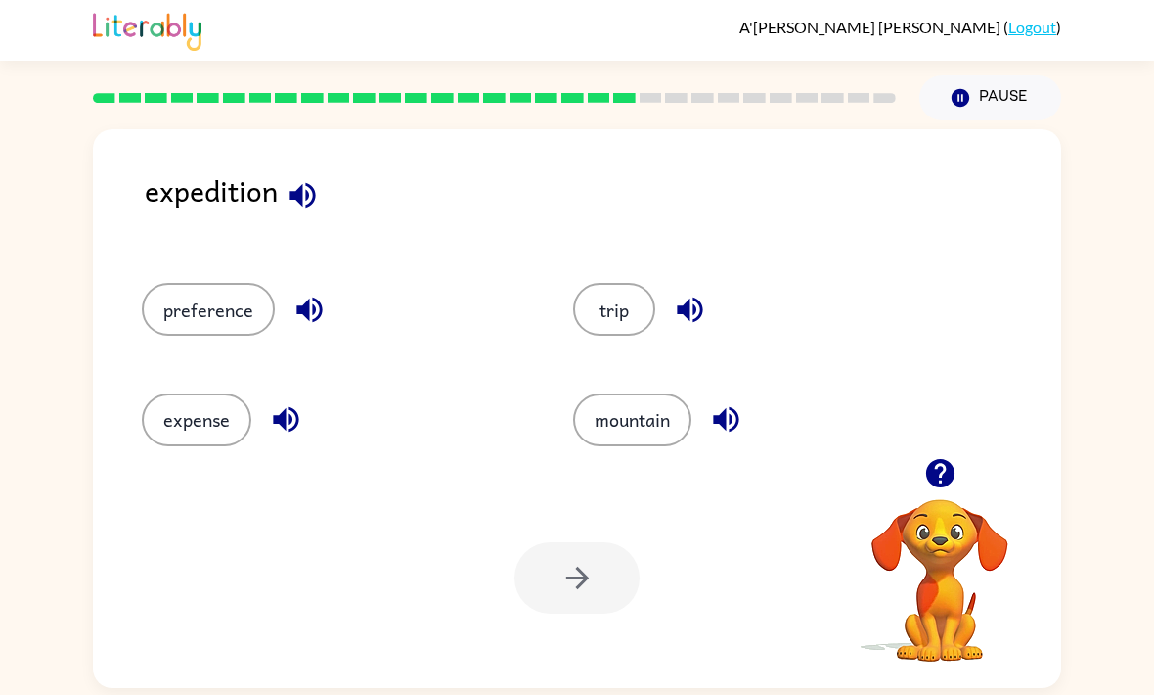
click at [294, 188] on icon "button" at bounding box center [303, 195] width 34 height 34
click at [219, 314] on button "preference" at bounding box center [208, 309] width 133 height 53
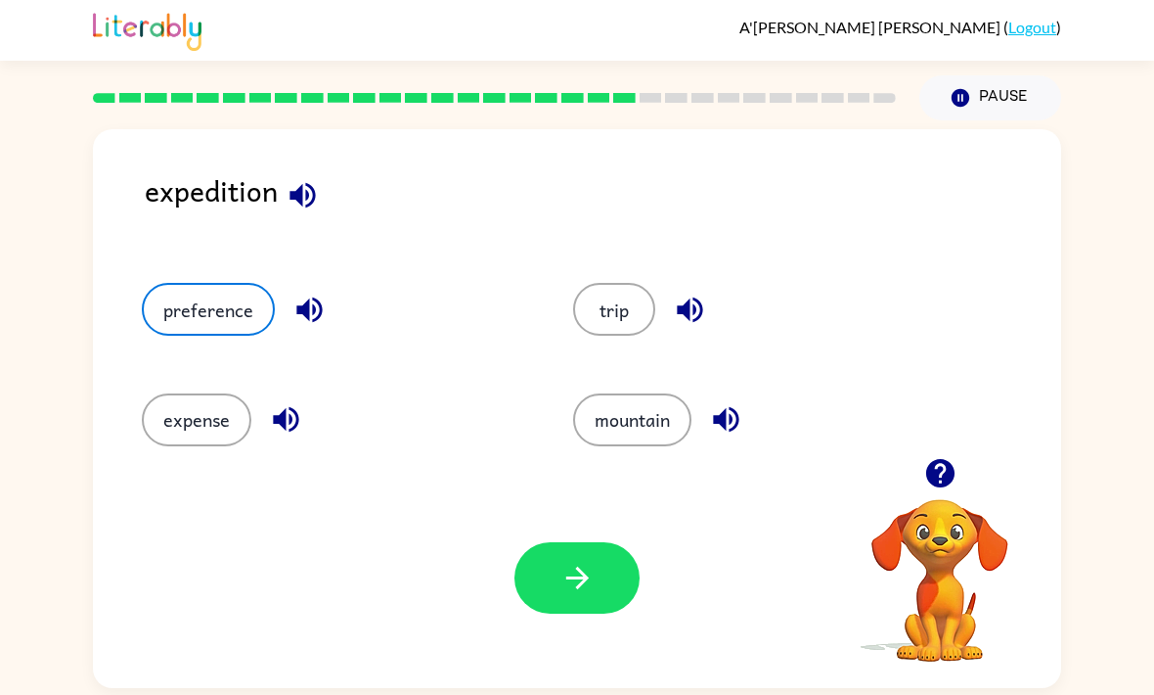
click at [537, 606] on button "button" at bounding box center [577, 577] width 125 height 71
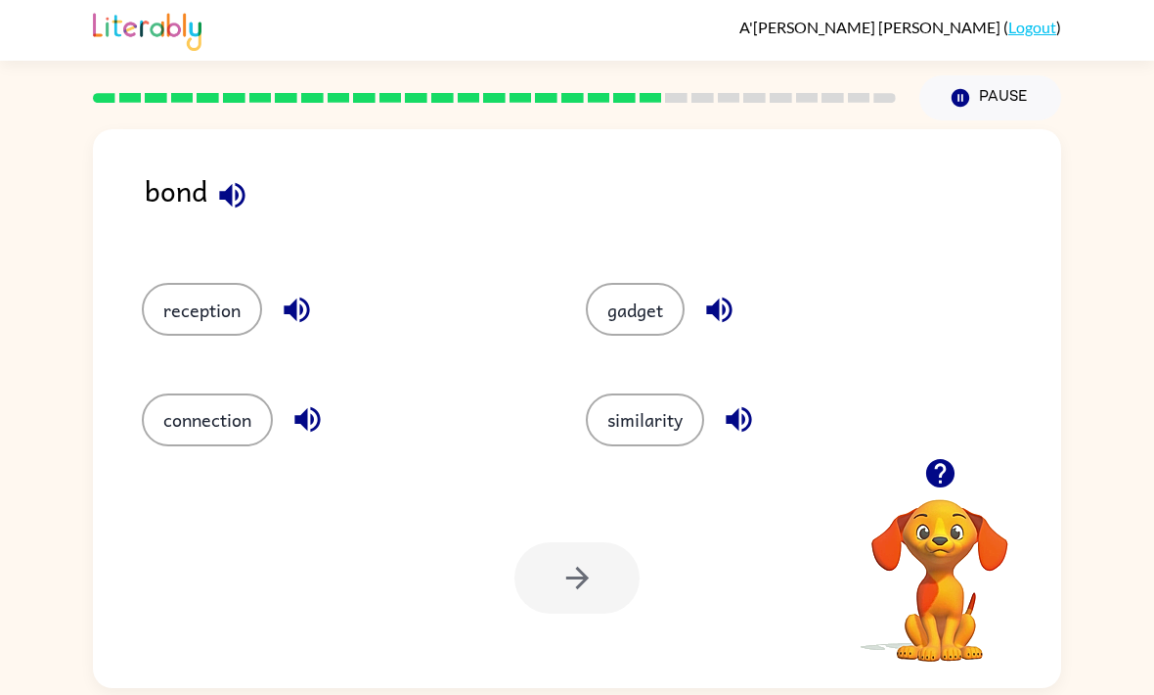
scroll to position [2, 0]
click at [222, 415] on button "connection" at bounding box center [207, 419] width 131 height 53
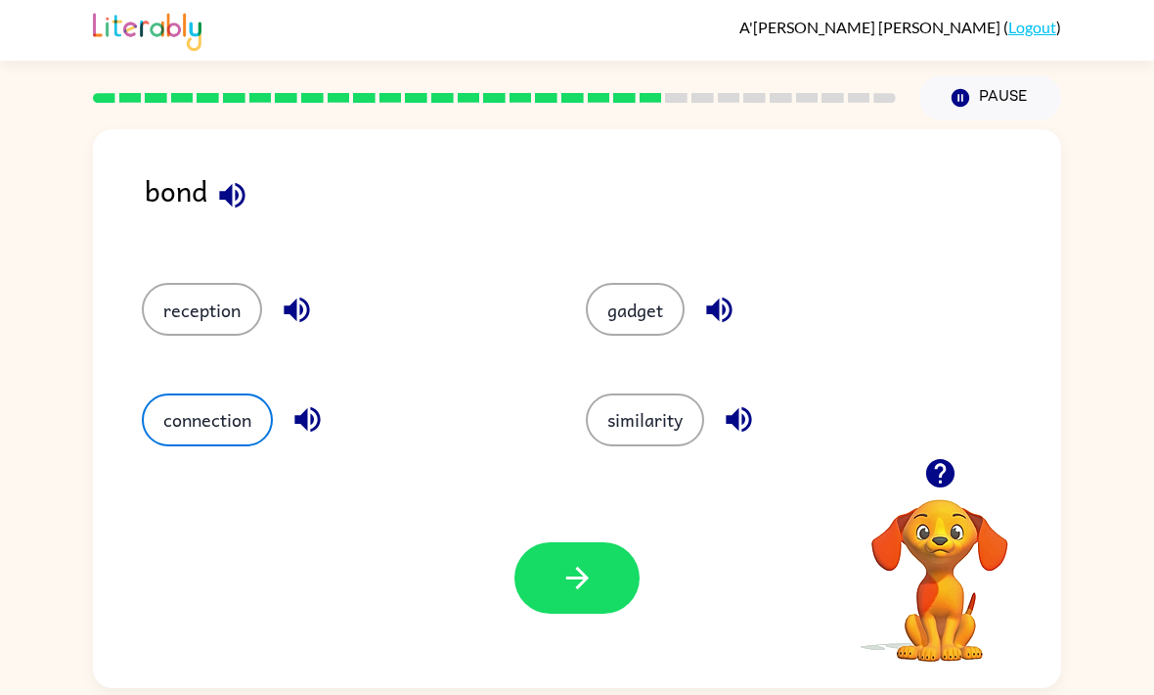
scroll to position [0, 0]
click at [595, 554] on button "button" at bounding box center [577, 577] width 125 height 71
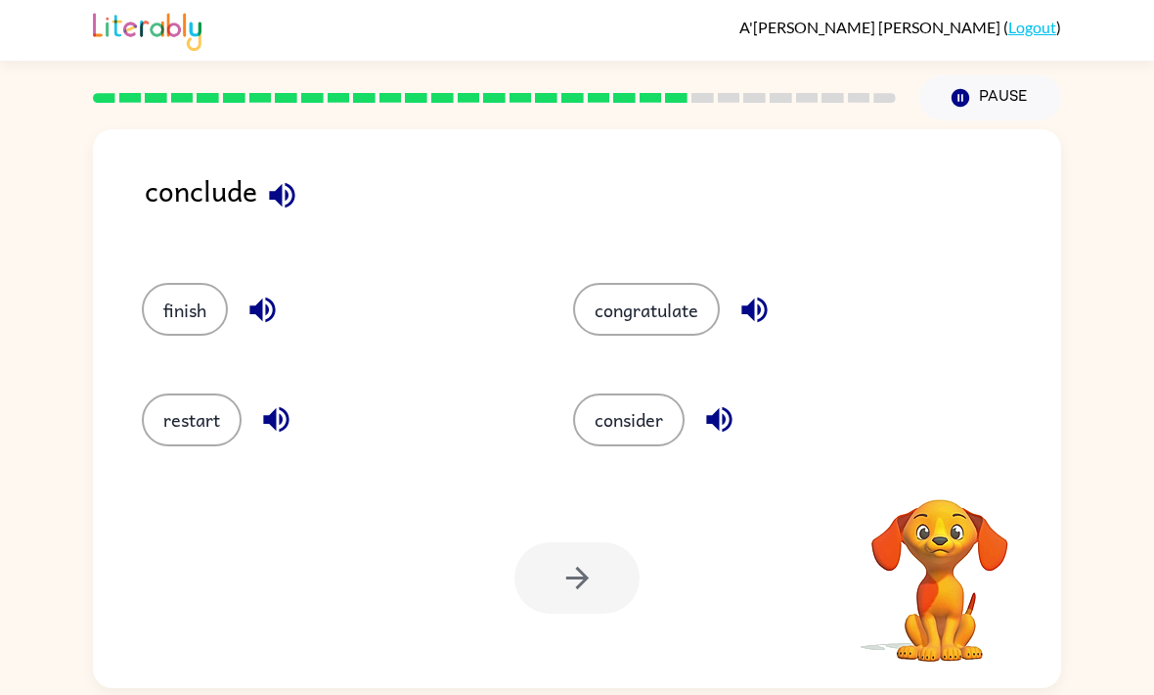
click at [275, 187] on icon "button" at bounding box center [282, 195] width 34 height 34
click at [284, 199] on icon "button" at bounding box center [282, 195] width 34 height 34
click at [651, 421] on button "consider" at bounding box center [629, 419] width 112 height 53
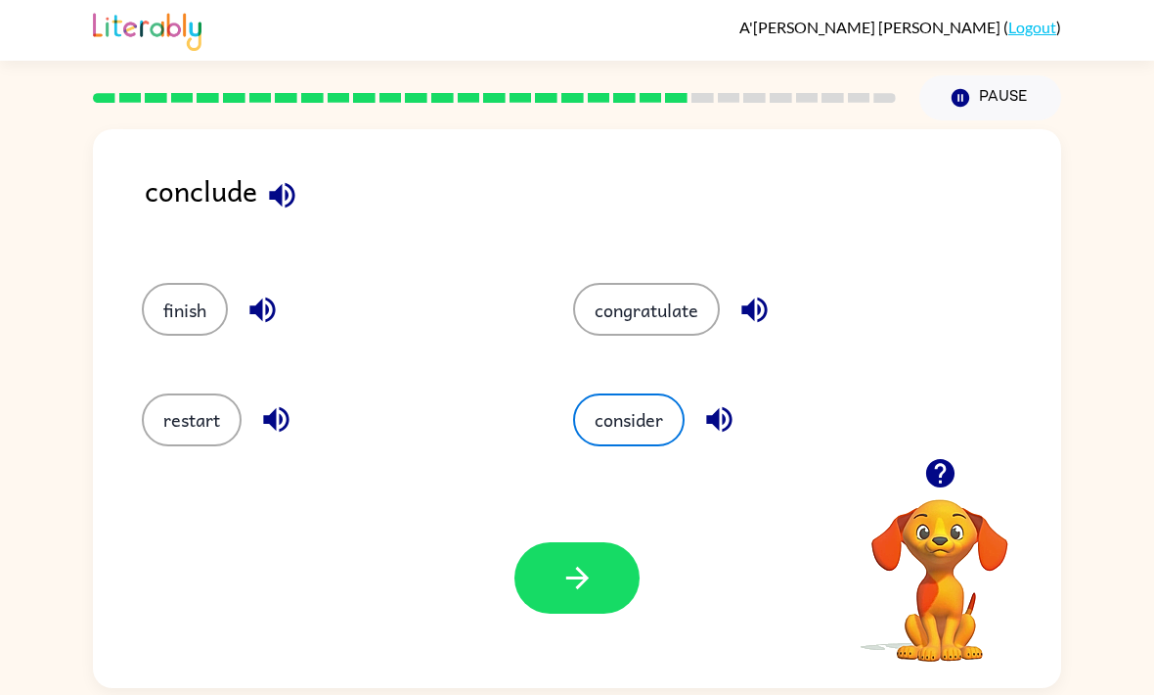
click at [590, 613] on button "button" at bounding box center [577, 577] width 125 height 71
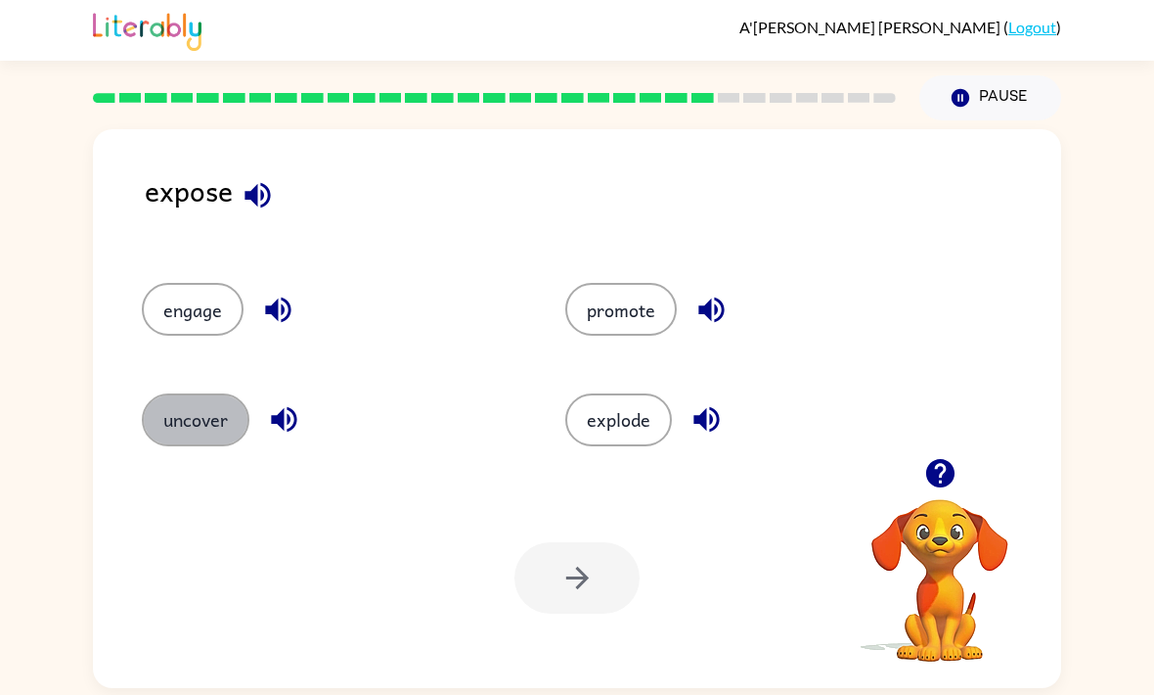
click at [220, 434] on button "uncover" at bounding box center [196, 419] width 108 height 53
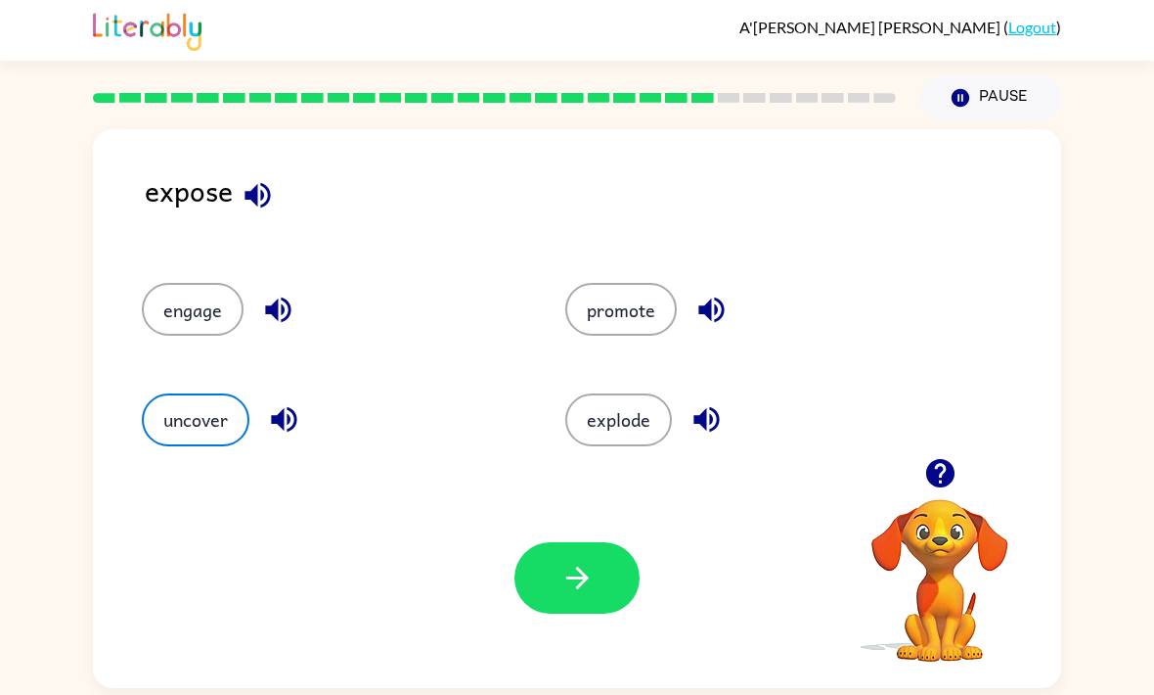
click at [604, 585] on button "button" at bounding box center [577, 577] width 125 height 71
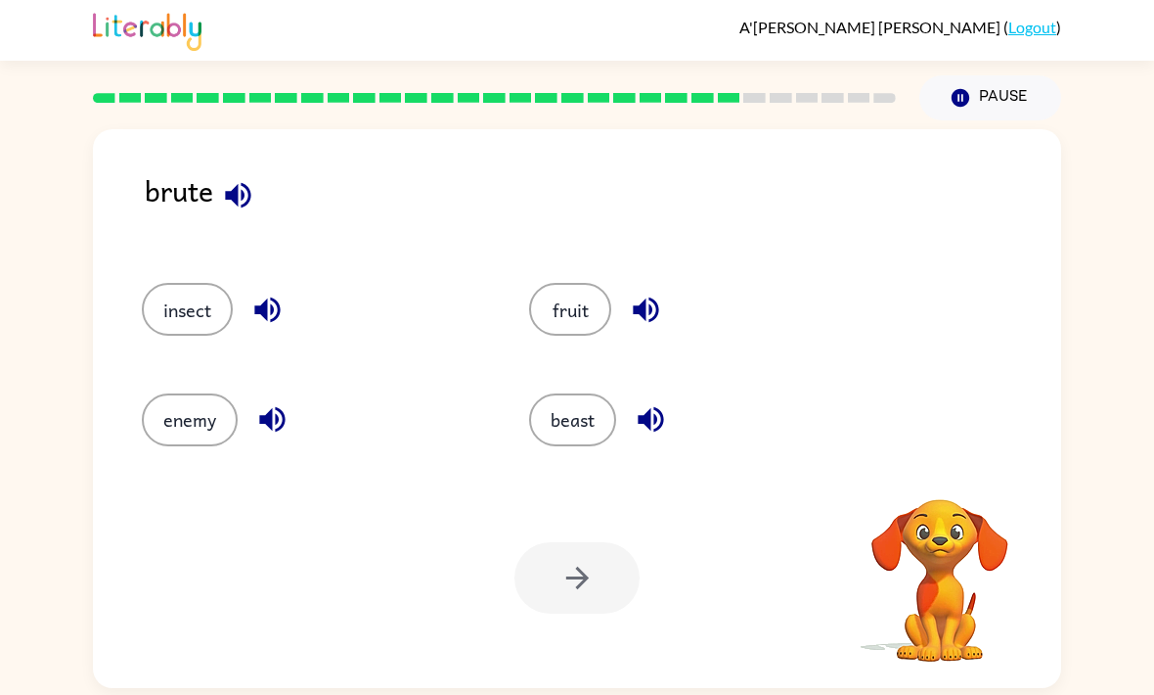
click at [245, 201] on icon "button" at bounding box center [238, 195] width 34 height 34
click at [205, 334] on button "insect" at bounding box center [187, 309] width 91 height 53
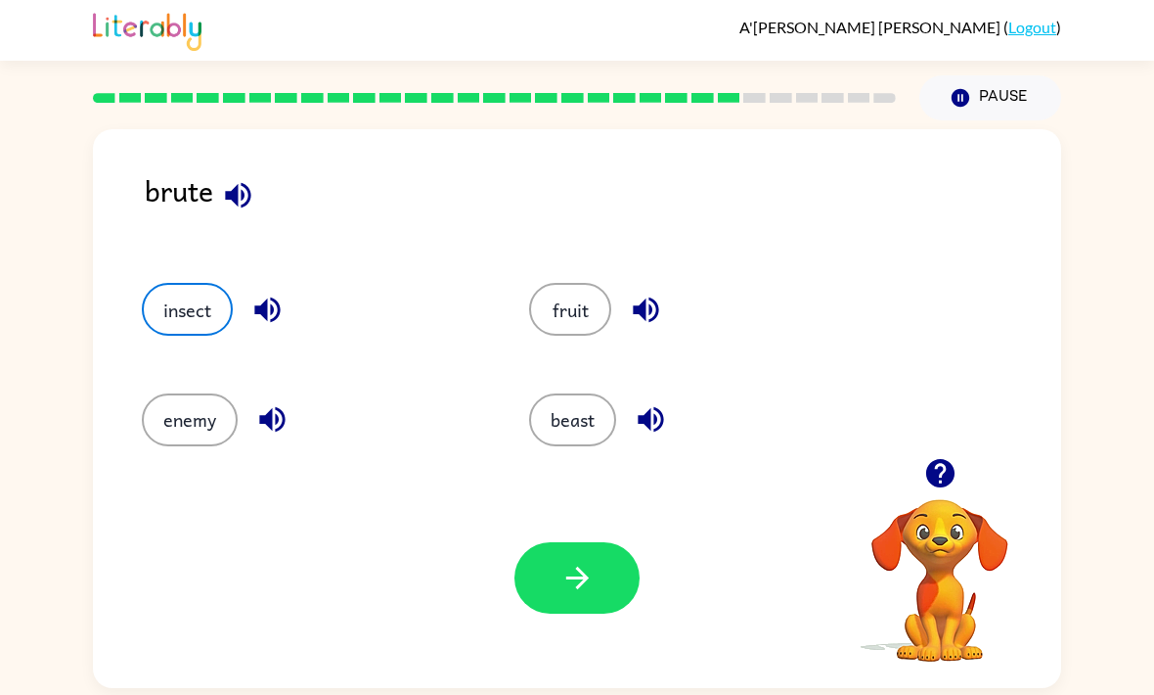
click at [607, 595] on button "button" at bounding box center [577, 577] width 125 height 71
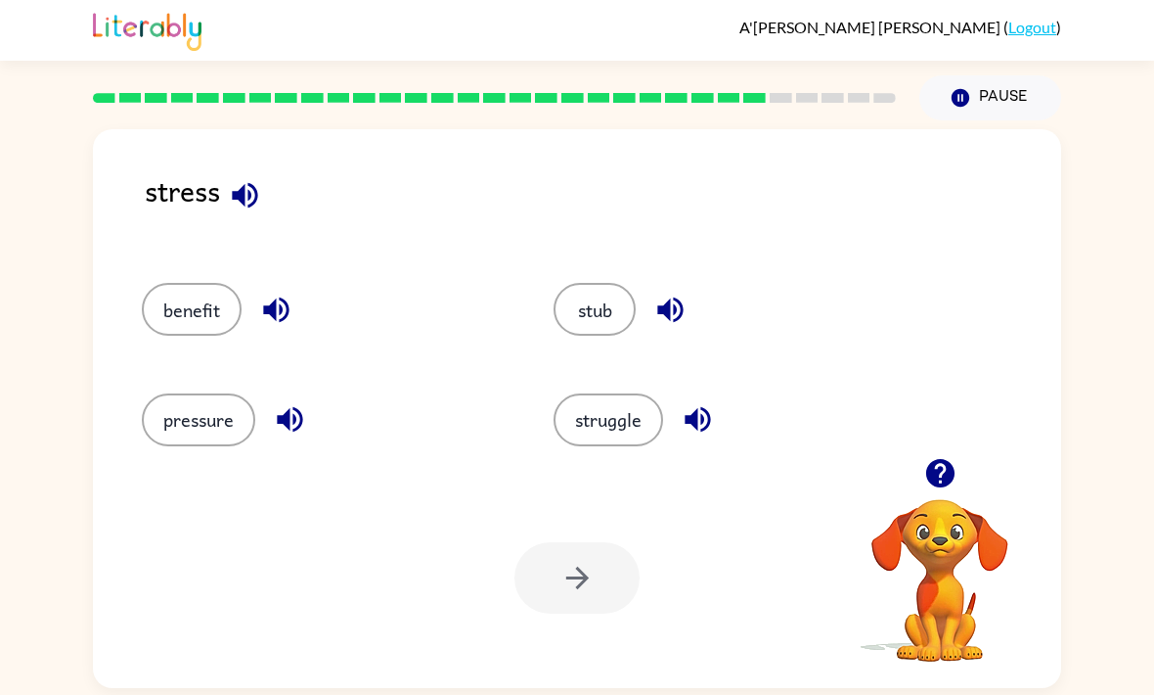
click at [209, 430] on button "pressure" at bounding box center [198, 419] width 113 height 53
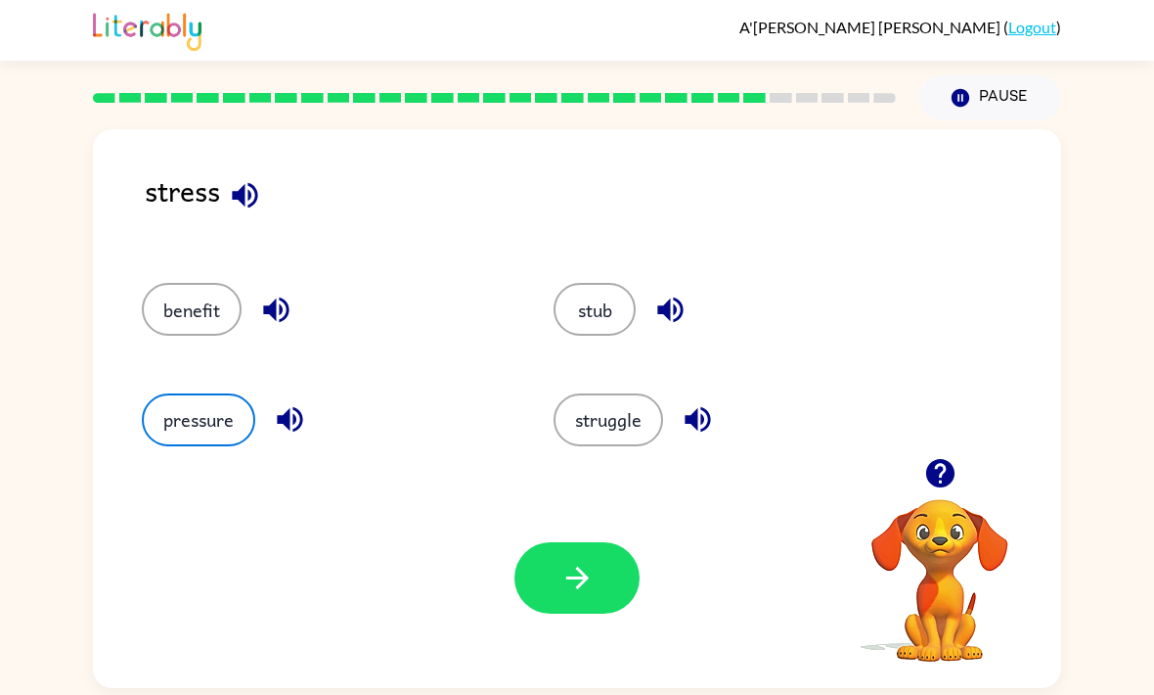
click at [535, 608] on button "button" at bounding box center [577, 577] width 125 height 71
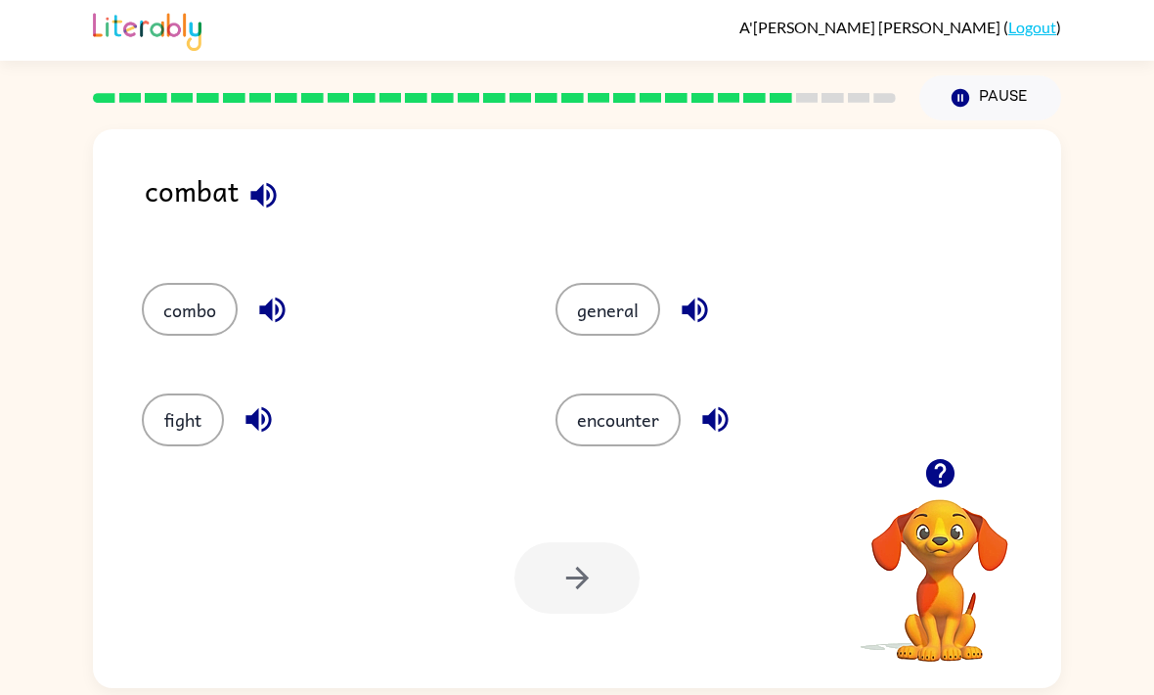
click at [191, 331] on button "combo" at bounding box center [190, 309] width 96 height 53
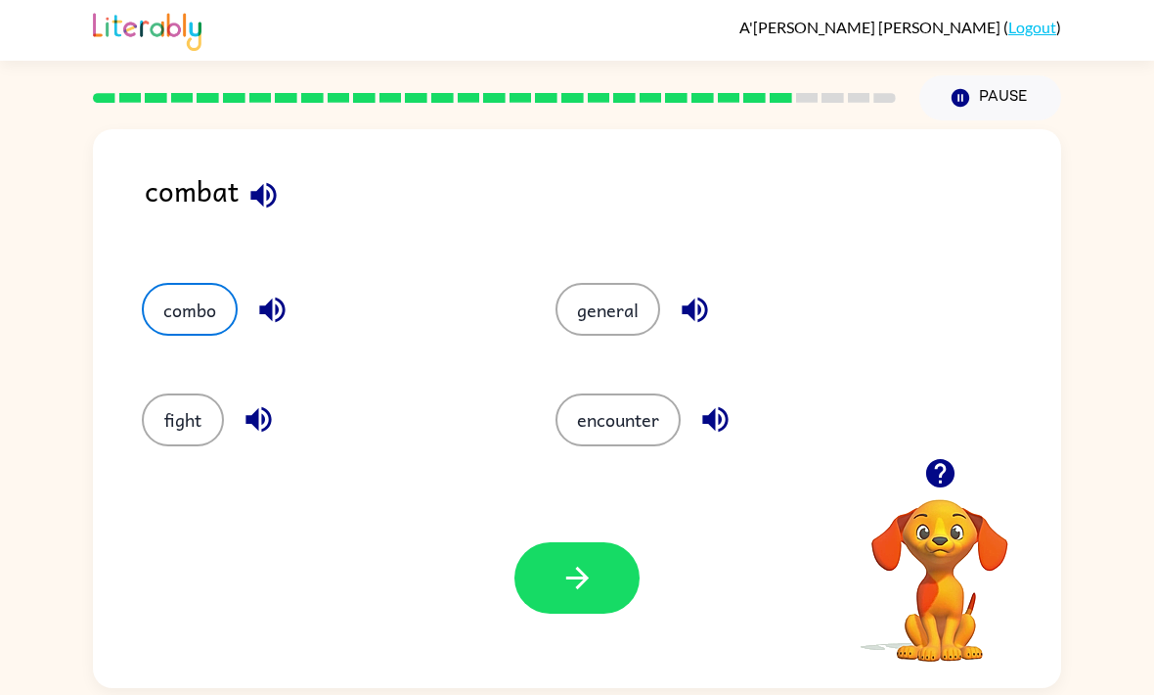
click at [629, 581] on button "button" at bounding box center [577, 577] width 125 height 71
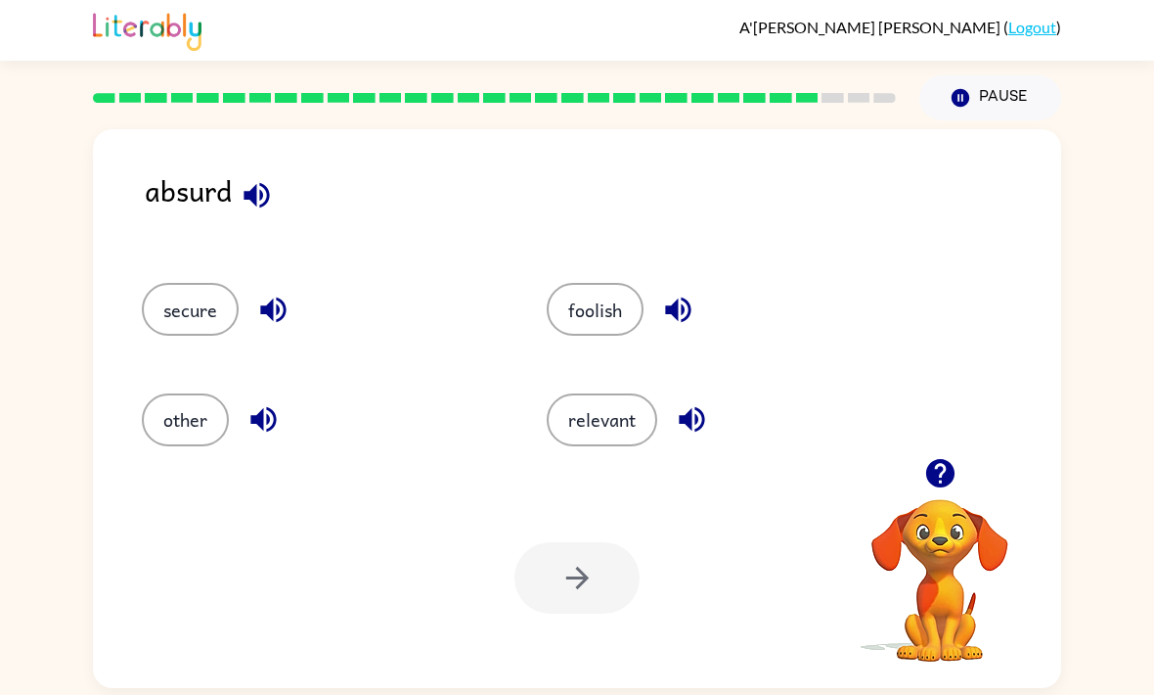
click at [202, 322] on button "secure" at bounding box center [190, 309] width 97 height 53
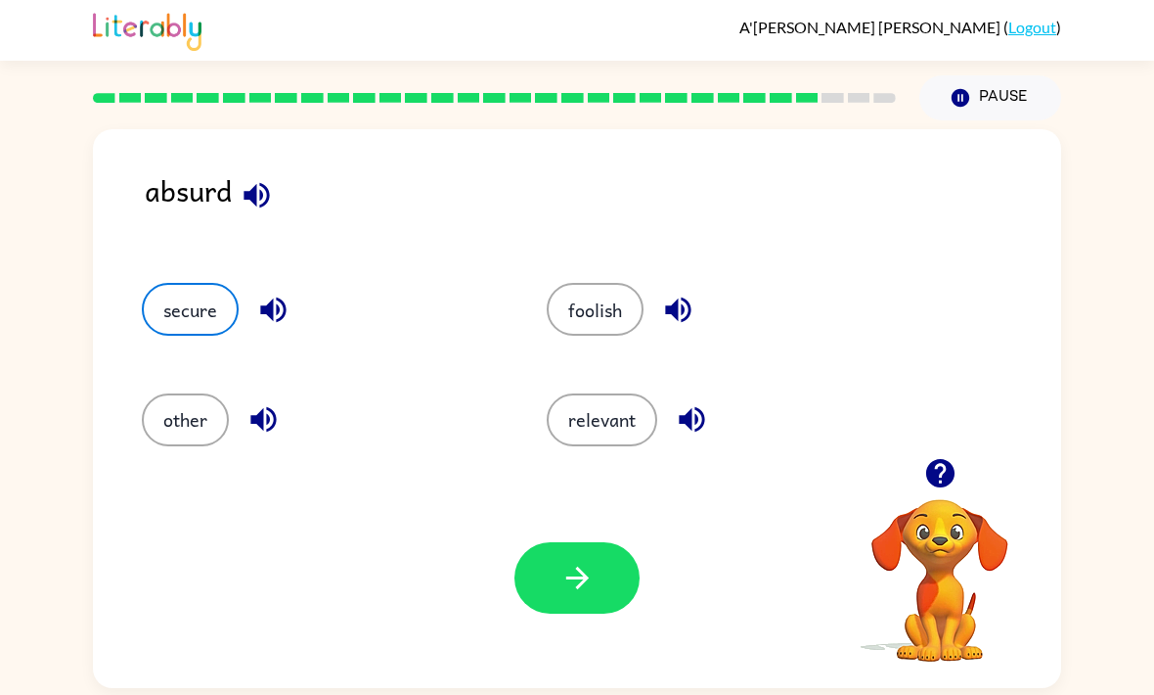
click at [605, 570] on button "button" at bounding box center [577, 577] width 125 height 71
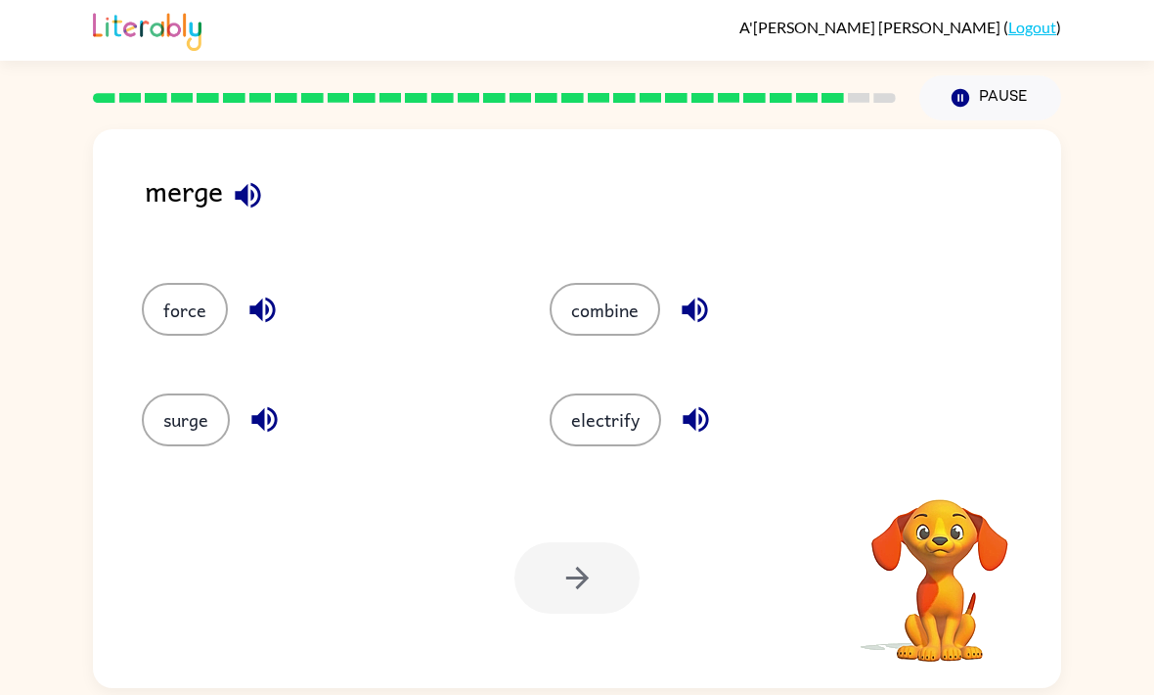
click at [615, 299] on button "combine" at bounding box center [605, 309] width 111 height 53
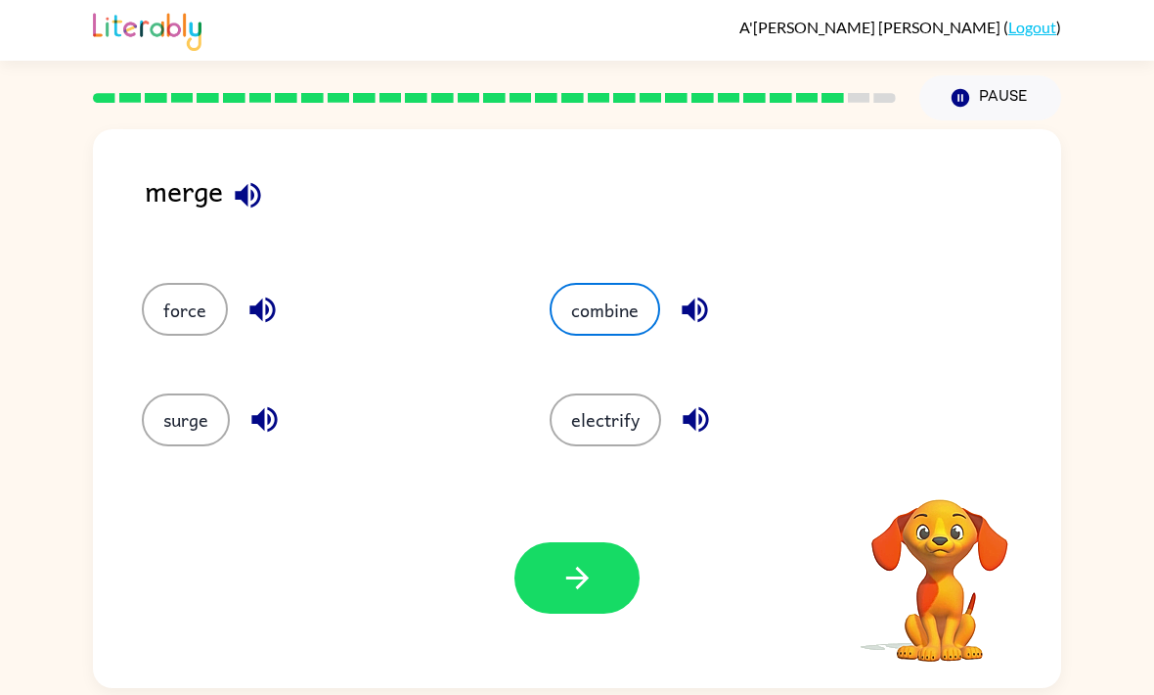
click at [584, 589] on icon "button" at bounding box center [576, 577] width 22 height 22
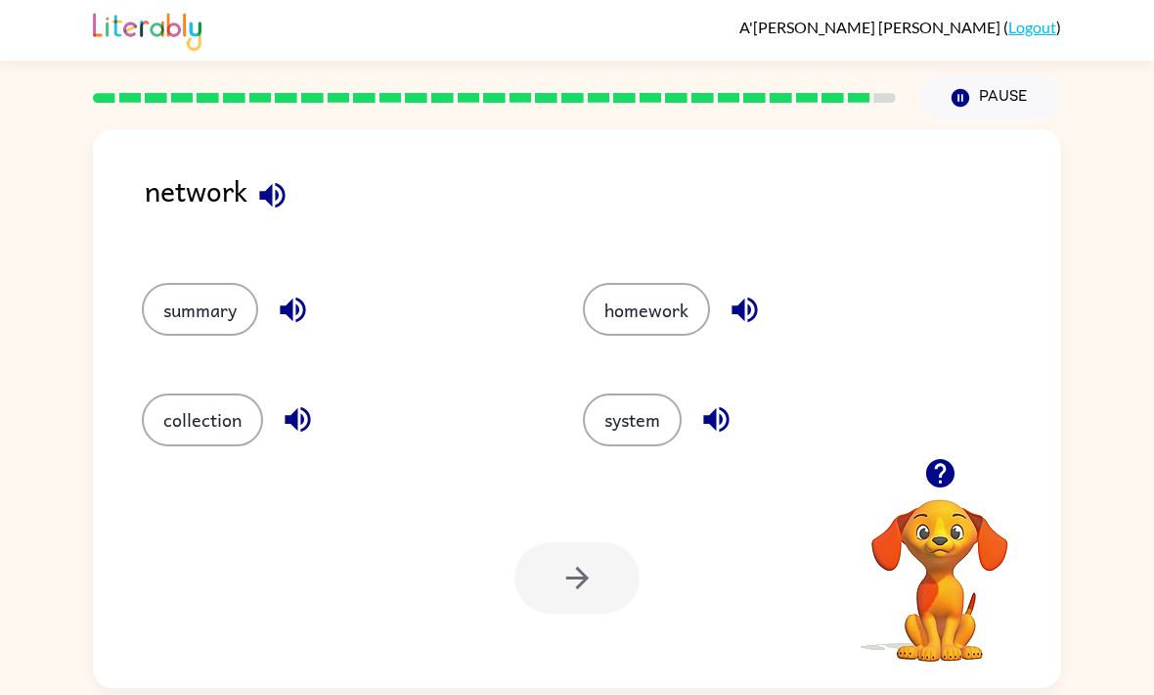
click at [657, 440] on button "system" at bounding box center [632, 419] width 99 height 53
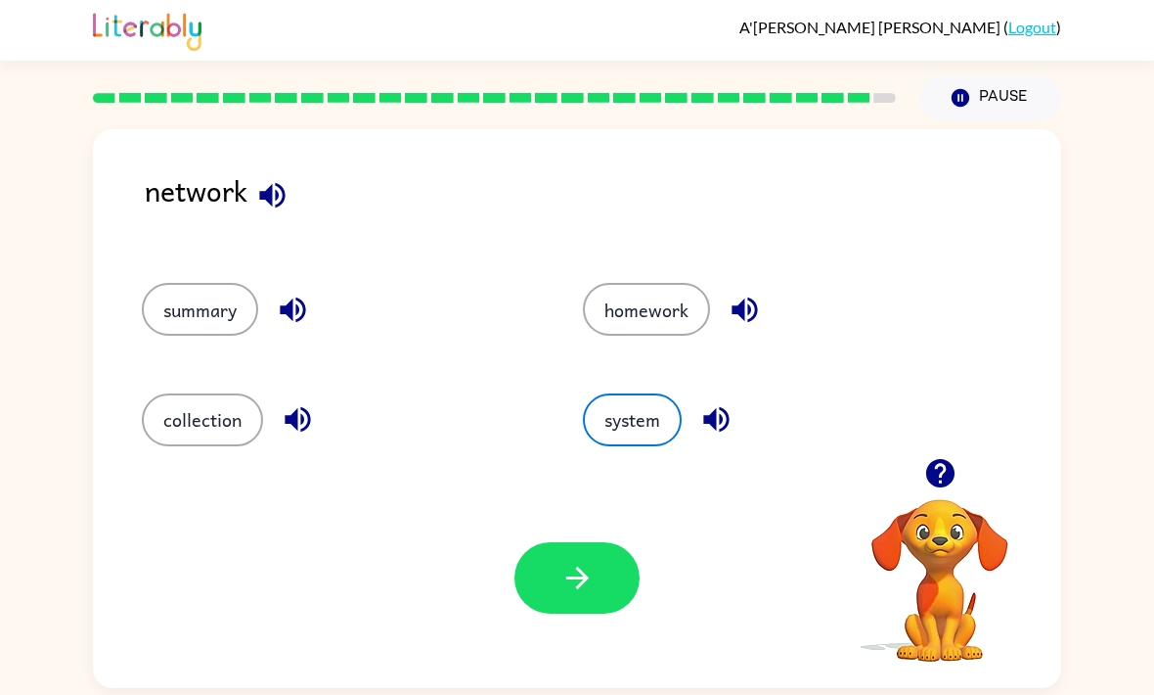
click at [588, 595] on icon "button" at bounding box center [578, 578] width 34 height 34
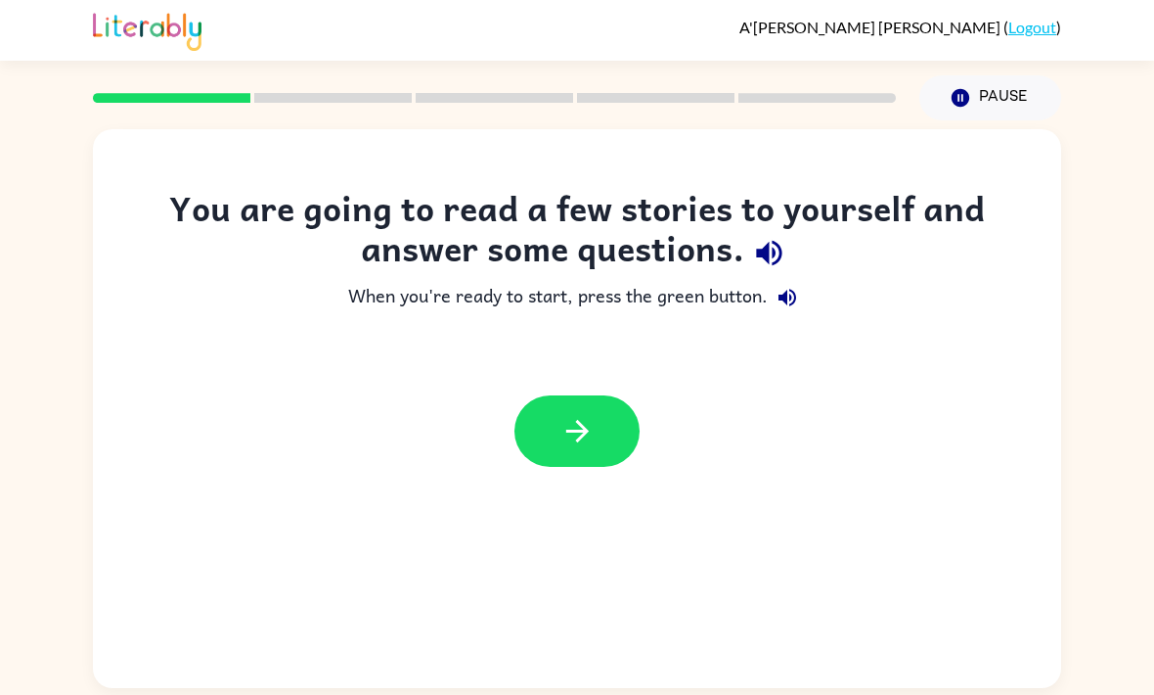
click at [588, 428] on icon "button" at bounding box center [578, 431] width 34 height 34
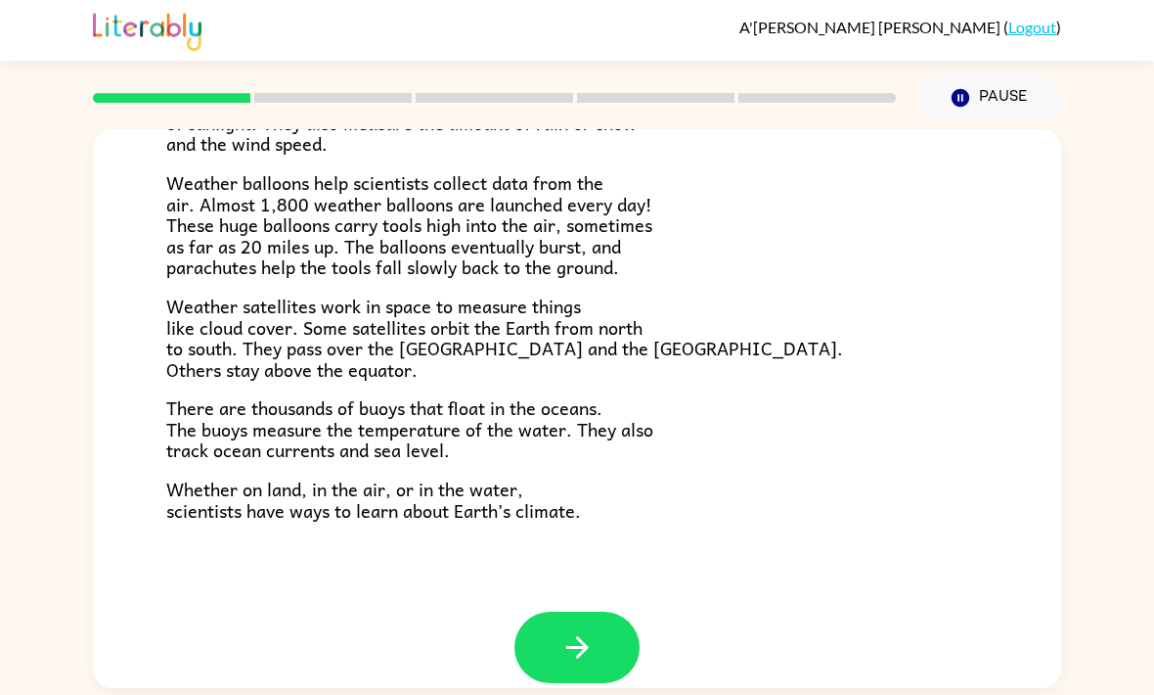
scroll to position [521, 0]
click at [565, 639] on icon "button" at bounding box center [578, 648] width 34 height 34
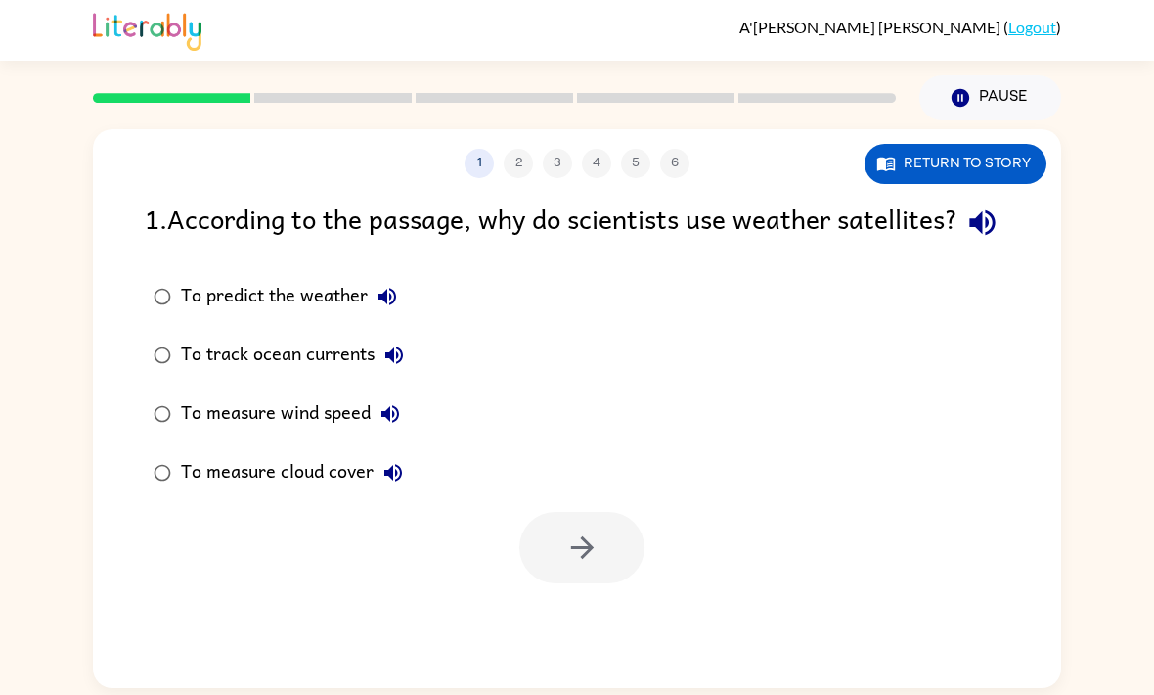
scroll to position [0, 0]
click at [895, 173] on icon "button" at bounding box center [886, 164] width 20 height 20
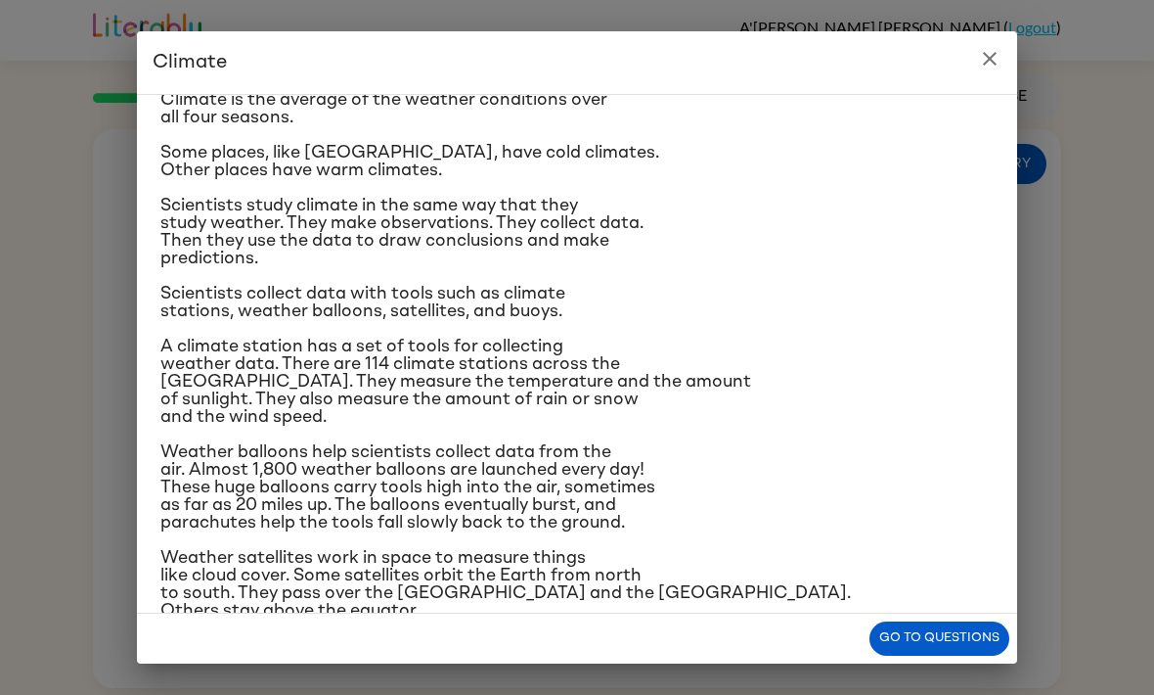
scroll to position [80, 0]
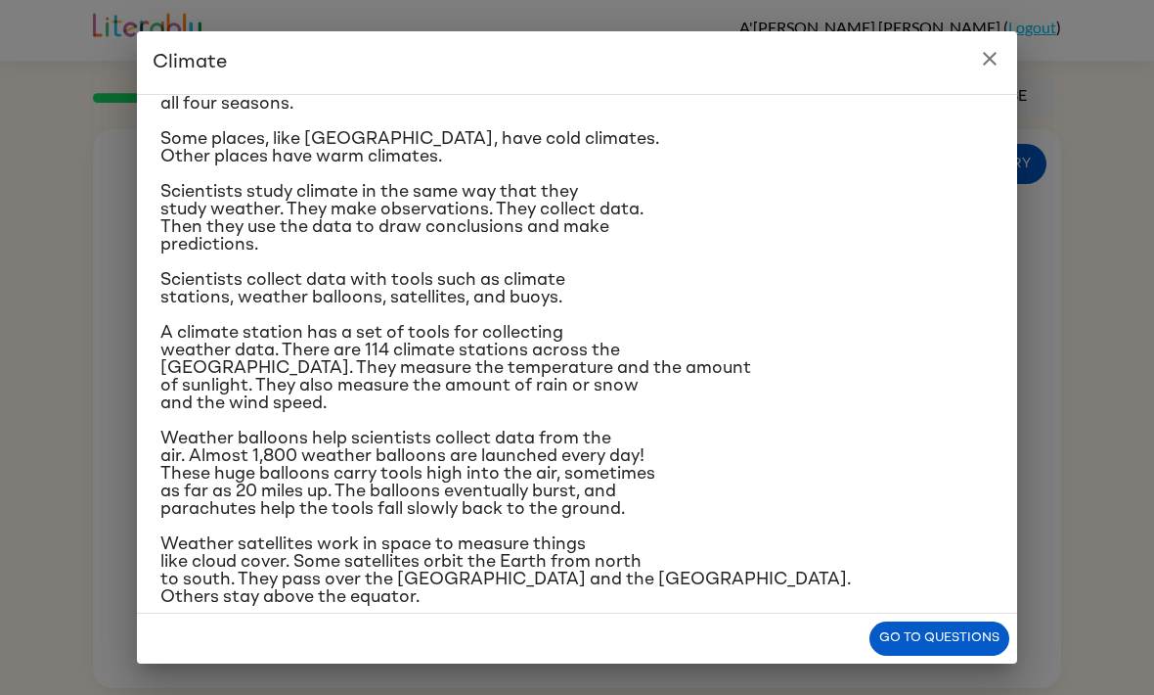
click at [886, 628] on button "Go to questions" at bounding box center [940, 638] width 140 height 34
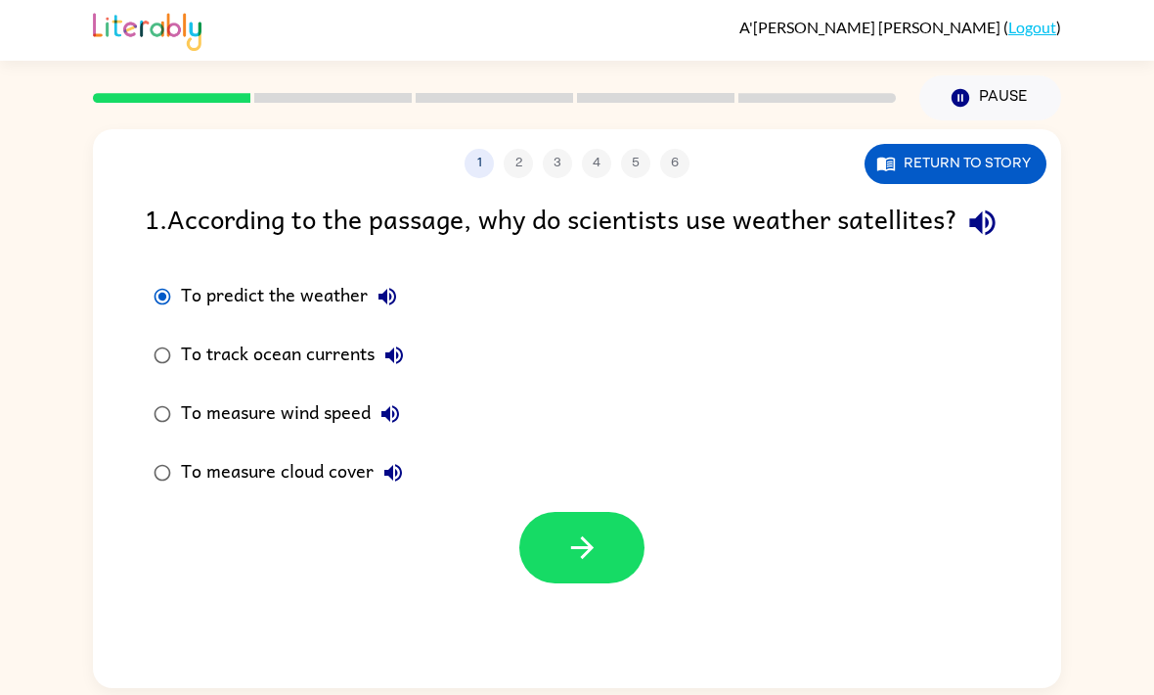
click at [591, 564] on icon "button" at bounding box center [582, 547] width 34 height 34
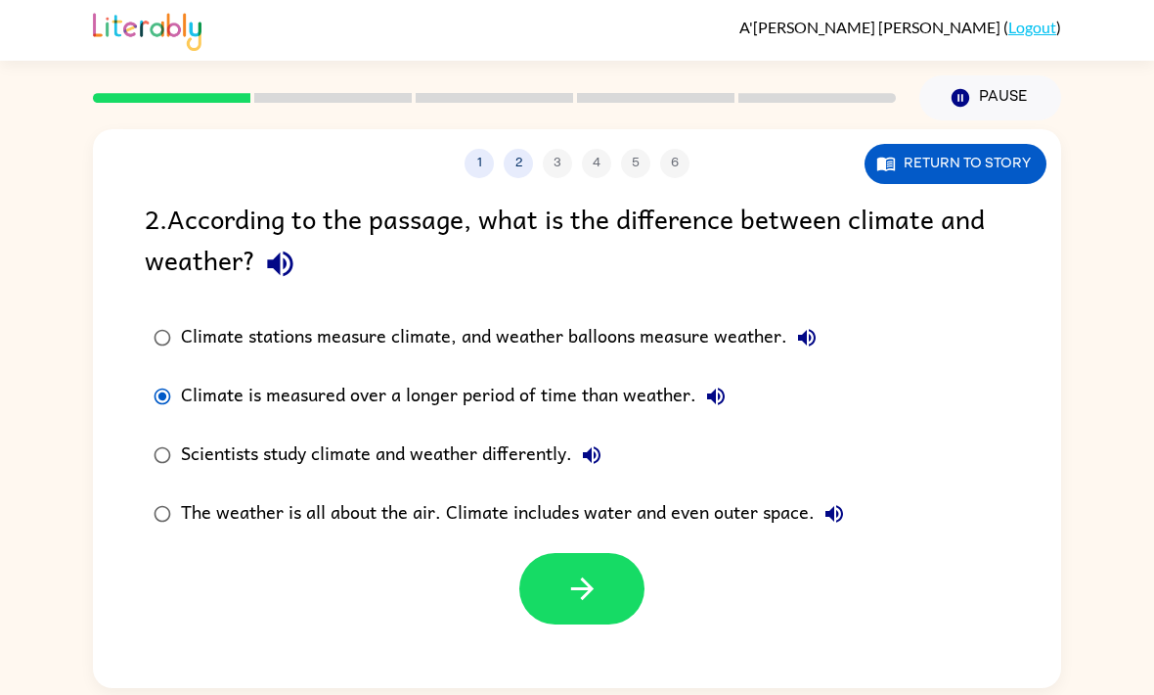
click at [599, 606] on icon "button" at bounding box center [582, 588] width 34 height 34
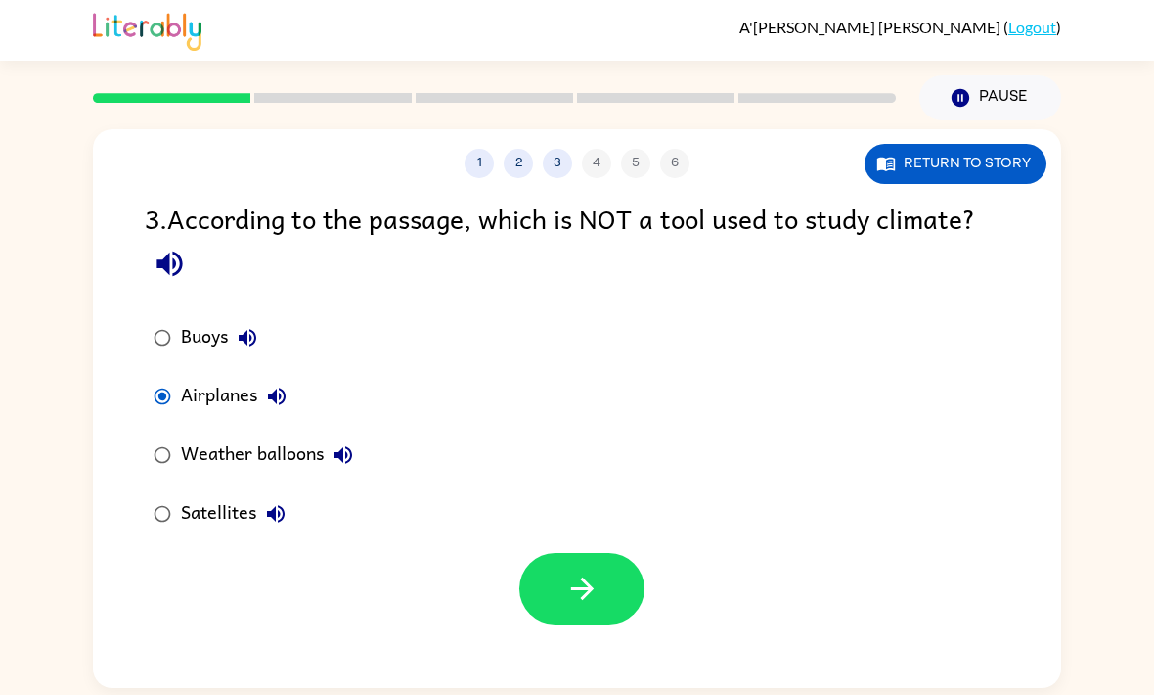
scroll to position [0, 0]
click at [554, 596] on button "button" at bounding box center [581, 588] width 125 height 71
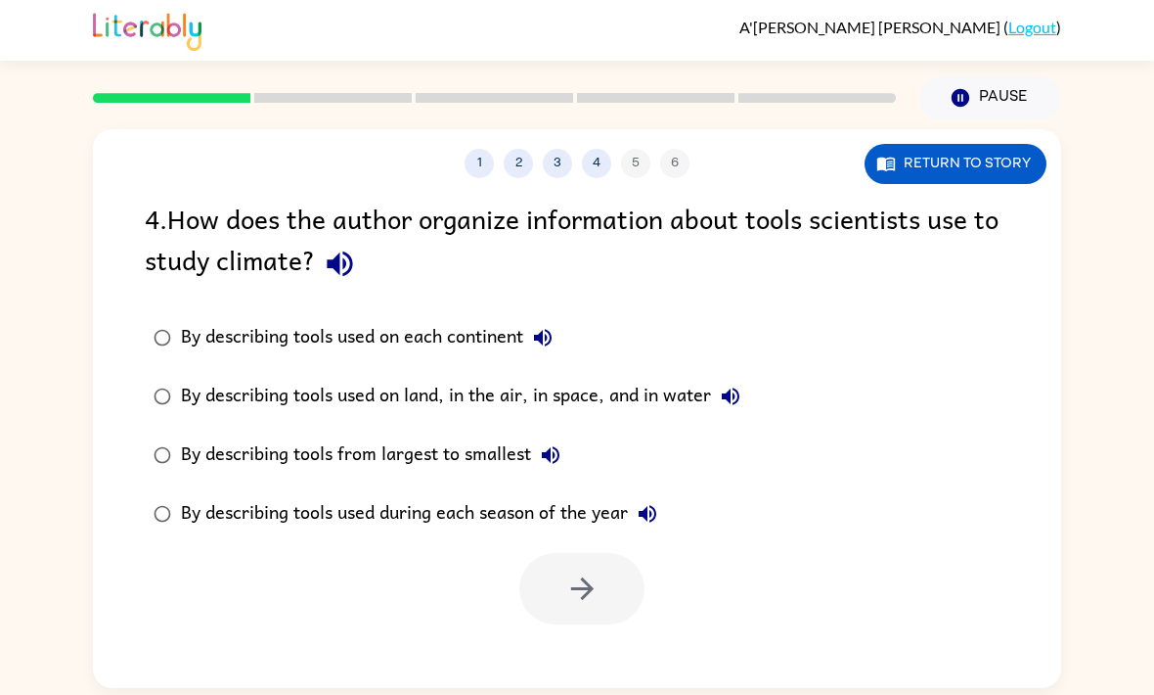
click at [1013, 174] on button "Return to story" at bounding box center [956, 164] width 182 height 40
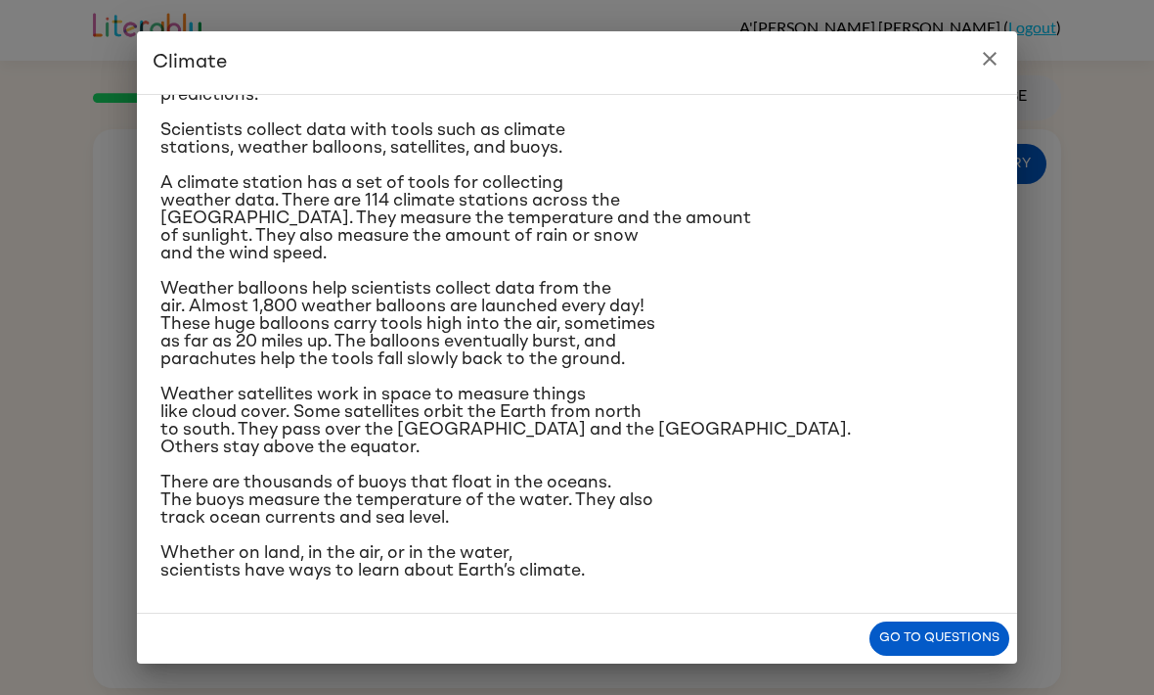
scroll to position [399, 0]
click at [997, 49] on icon "close" at bounding box center [989, 58] width 23 height 23
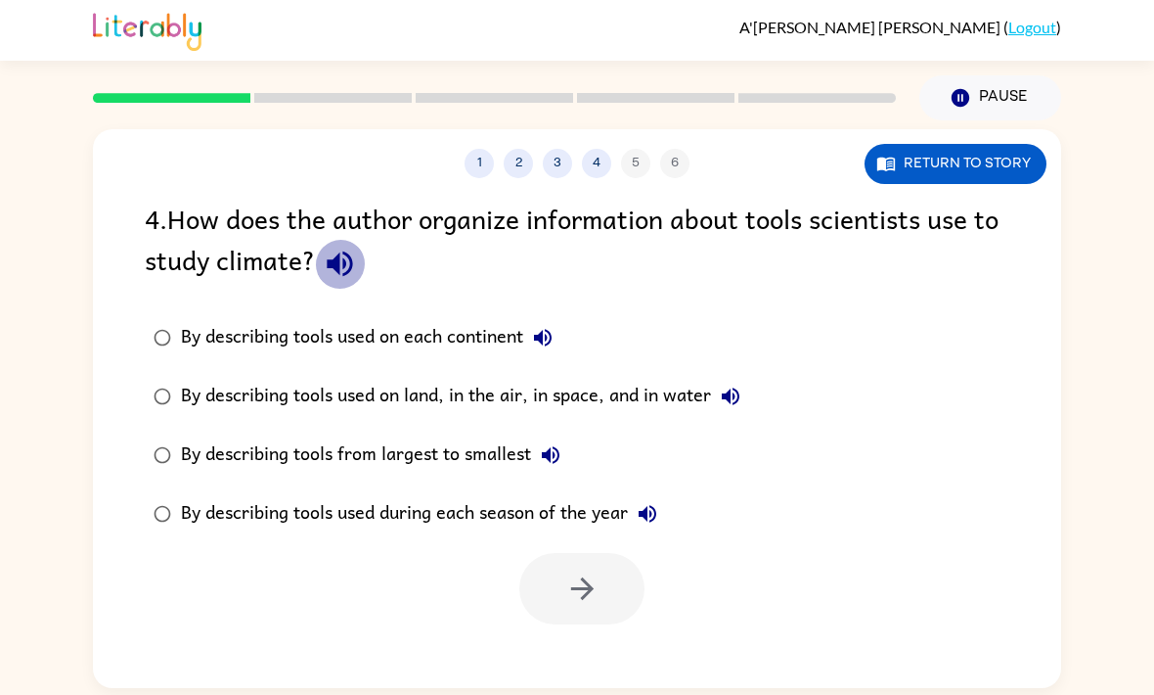
click at [346, 265] on icon "button" at bounding box center [339, 263] width 25 height 25
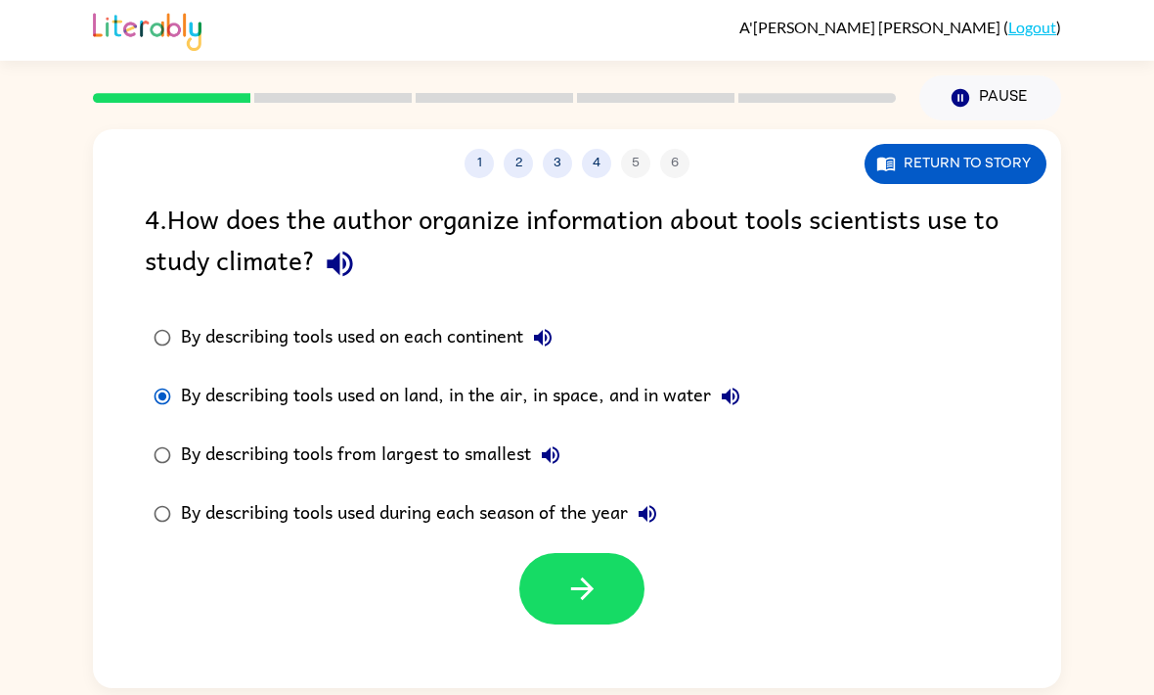
click at [571, 606] on icon "button" at bounding box center [582, 588] width 34 height 34
click at [571, 606] on div "1 2 3 4 5 6 Return to story 4 . How does the author organize information about …" at bounding box center [577, 408] width 968 height 559
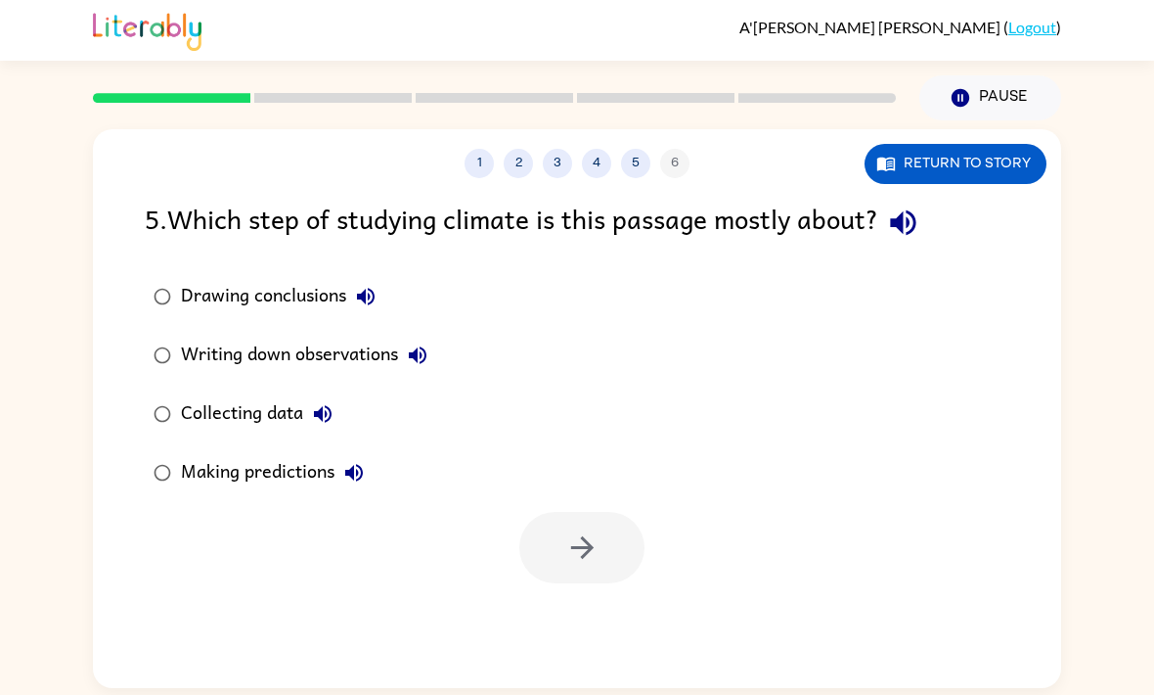
click at [971, 160] on button "Return to story" at bounding box center [956, 164] width 182 height 40
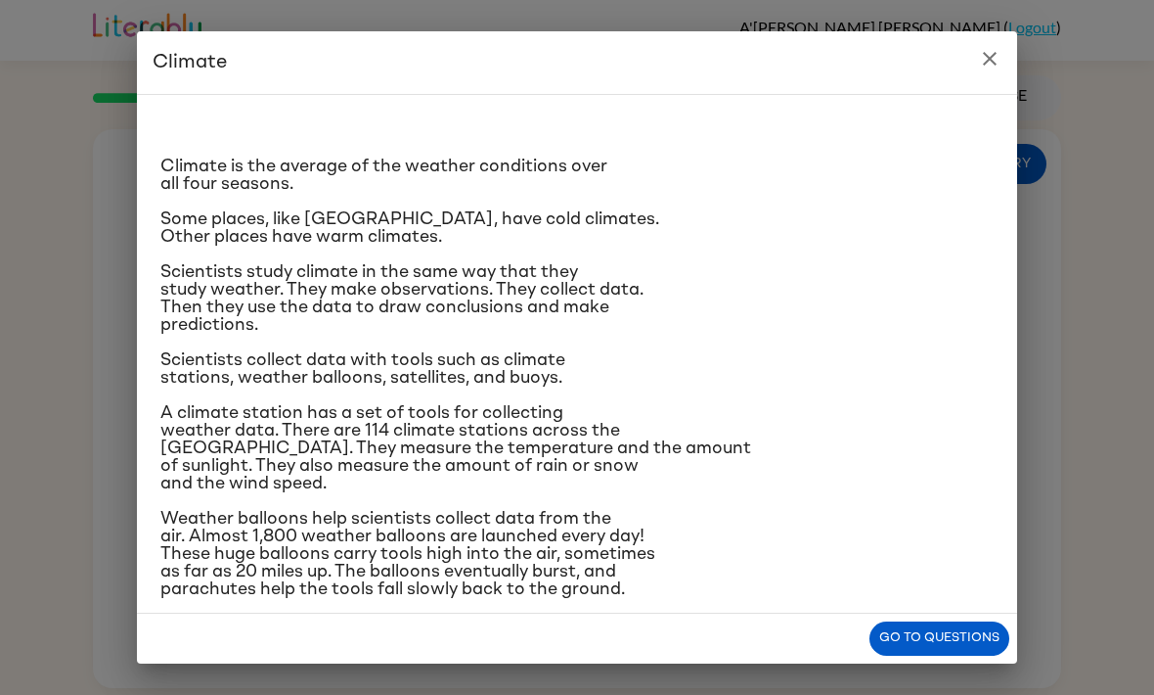
click at [984, 630] on button "Go to questions" at bounding box center [940, 638] width 140 height 34
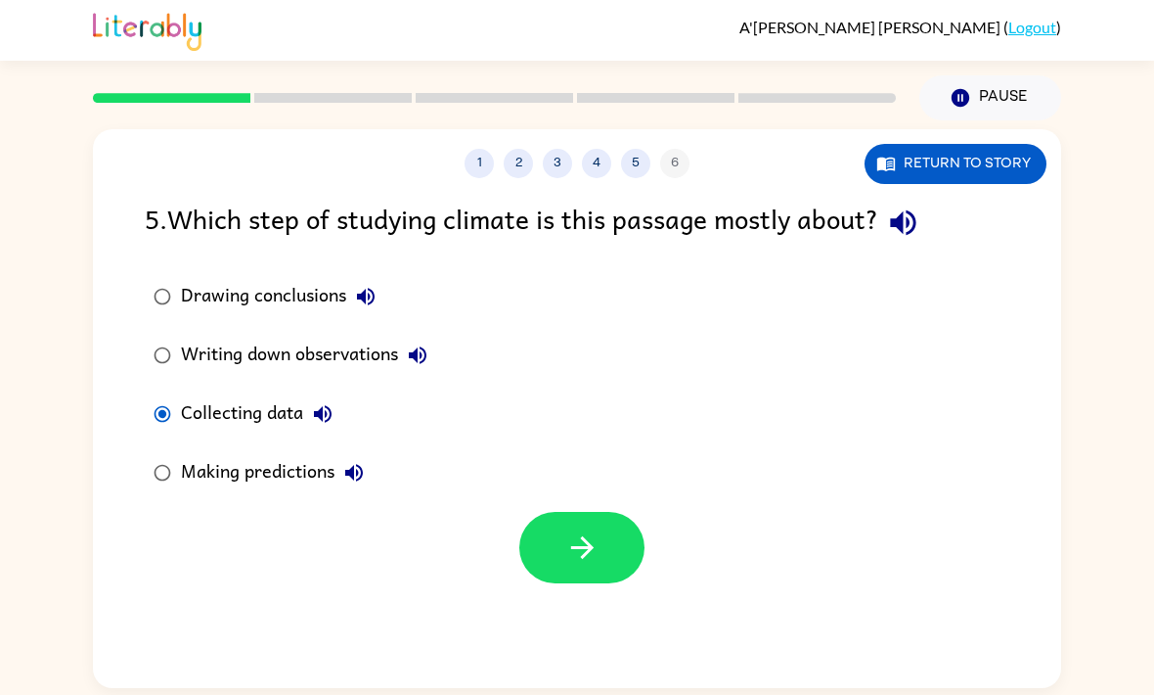
click at [556, 544] on button "button" at bounding box center [581, 547] width 125 height 71
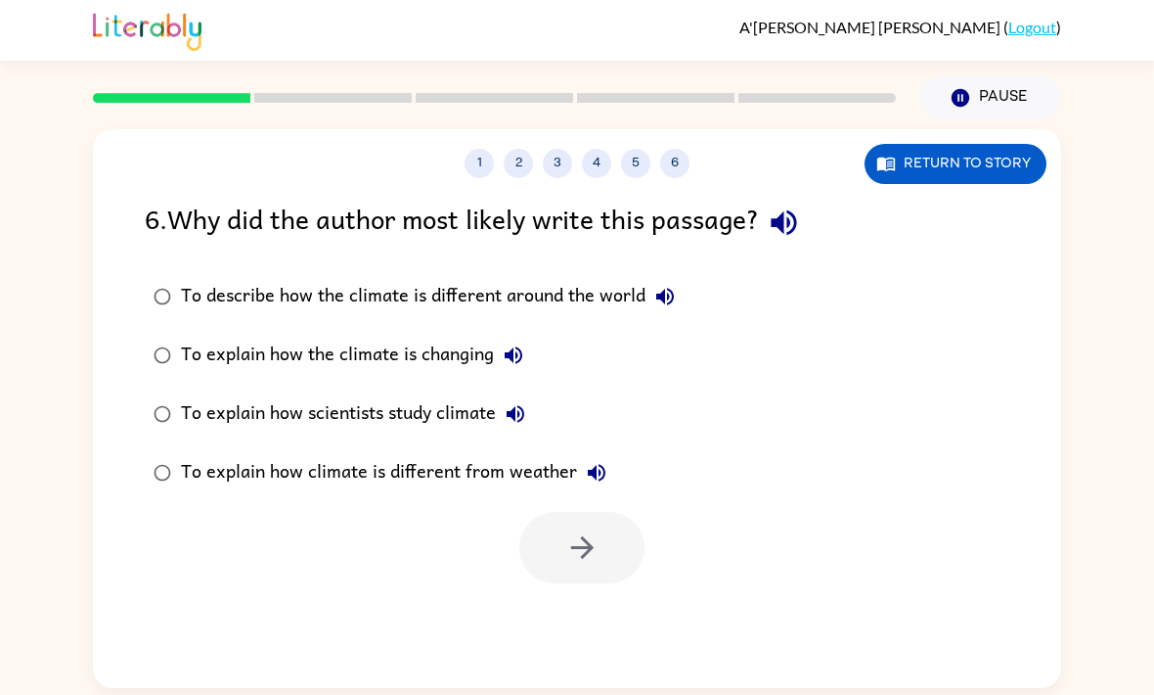
click at [924, 181] on button "Return to story" at bounding box center [956, 164] width 182 height 40
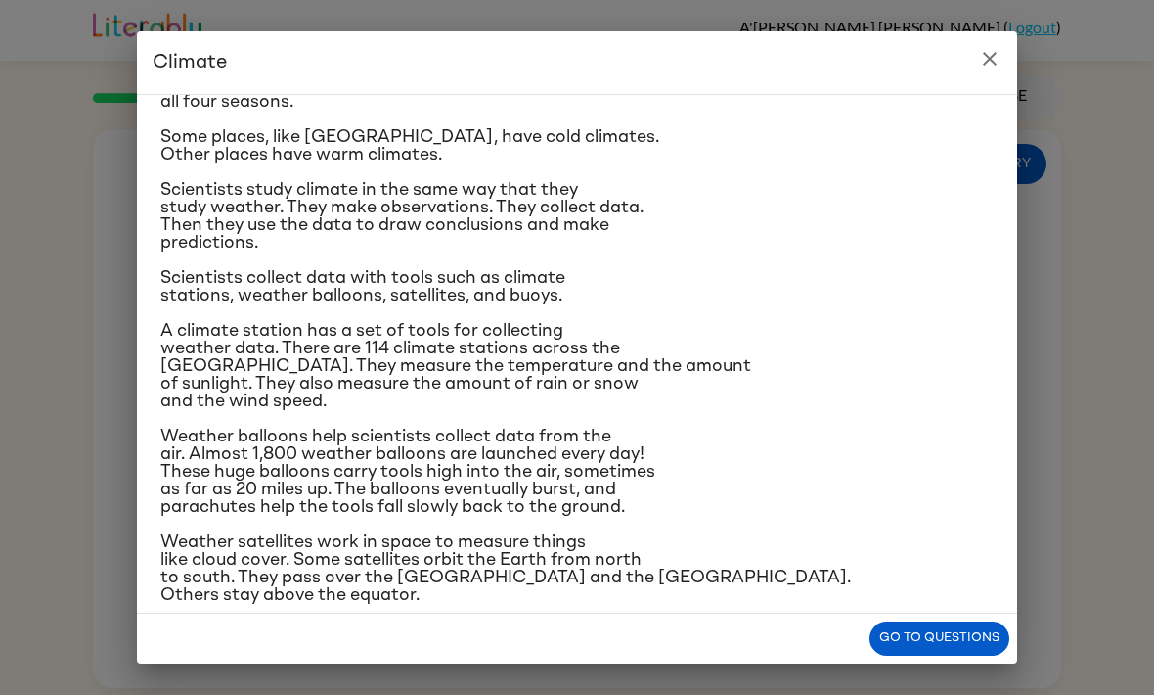
scroll to position [90, 0]
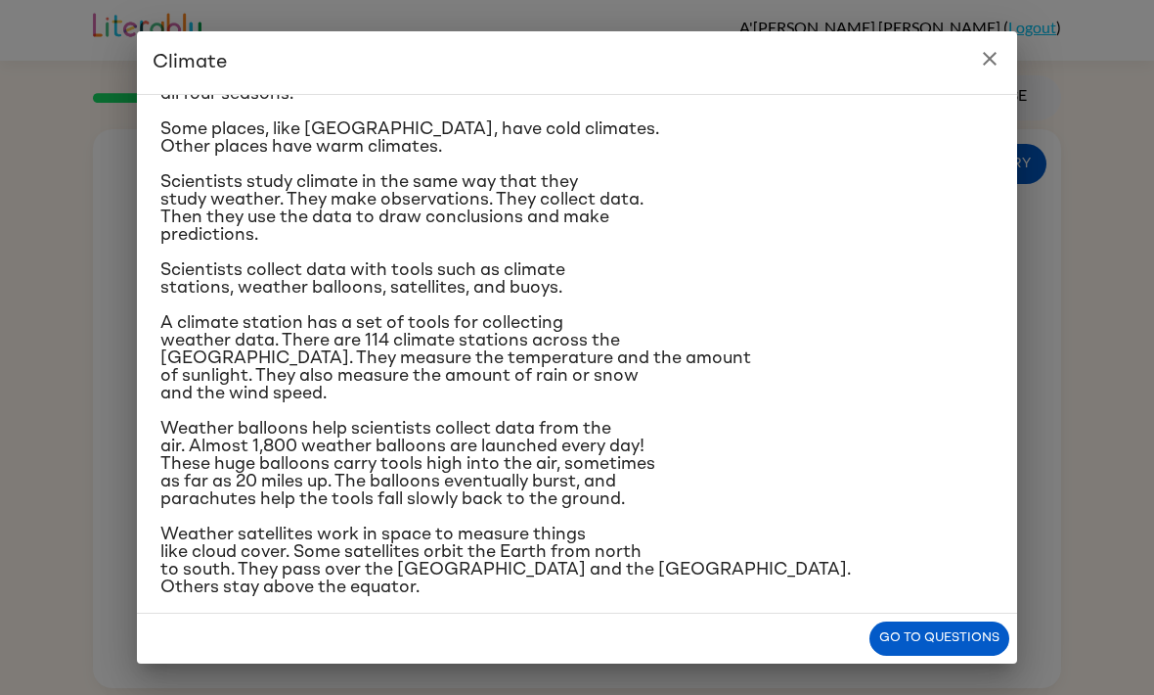
click at [960, 637] on button "Go to questions" at bounding box center [940, 638] width 140 height 34
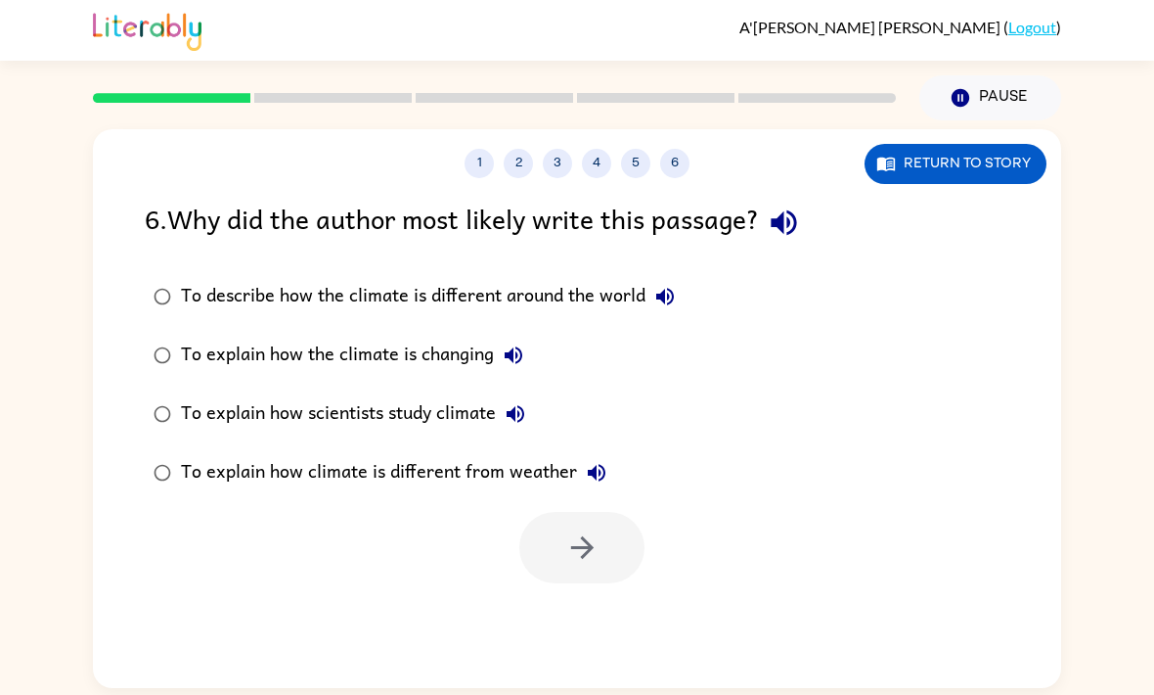
click at [959, 157] on button "Return to story" at bounding box center [956, 164] width 182 height 40
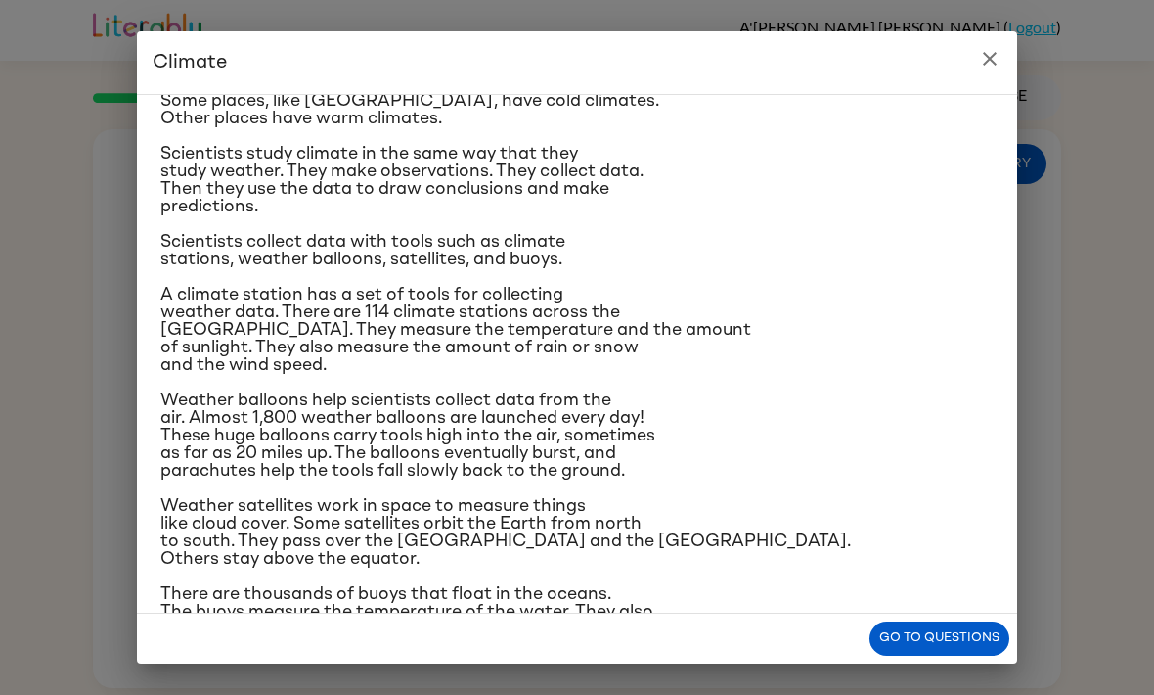
scroll to position [149, 0]
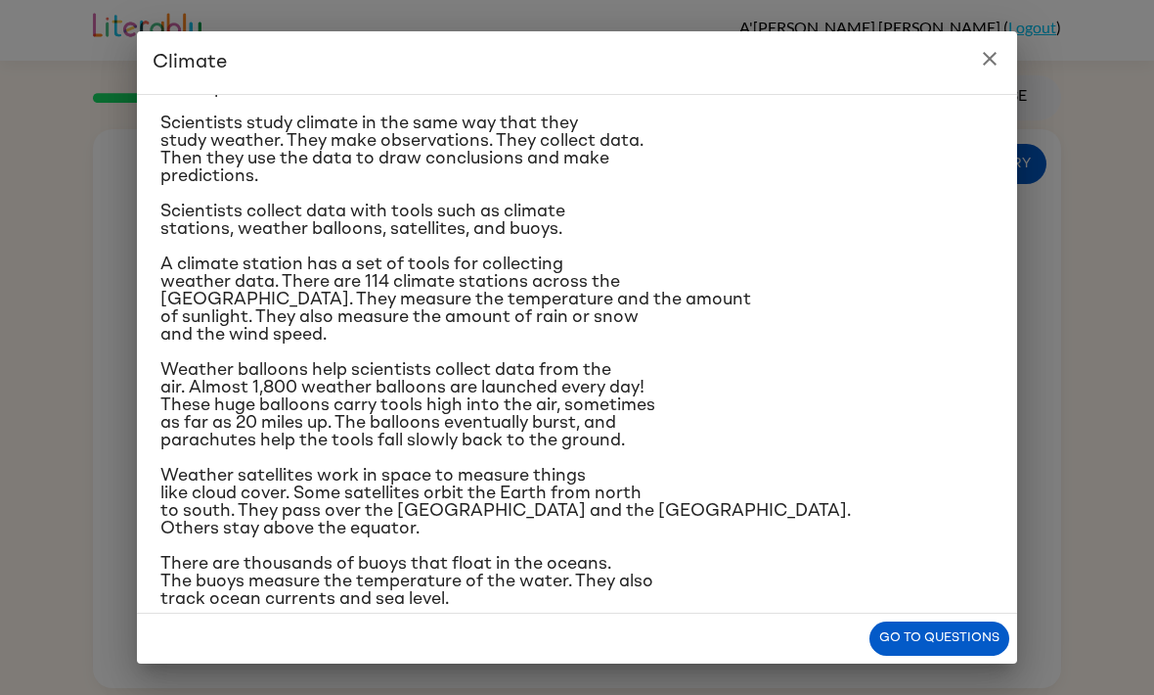
click at [983, 52] on icon "close" at bounding box center [989, 58] width 23 height 23
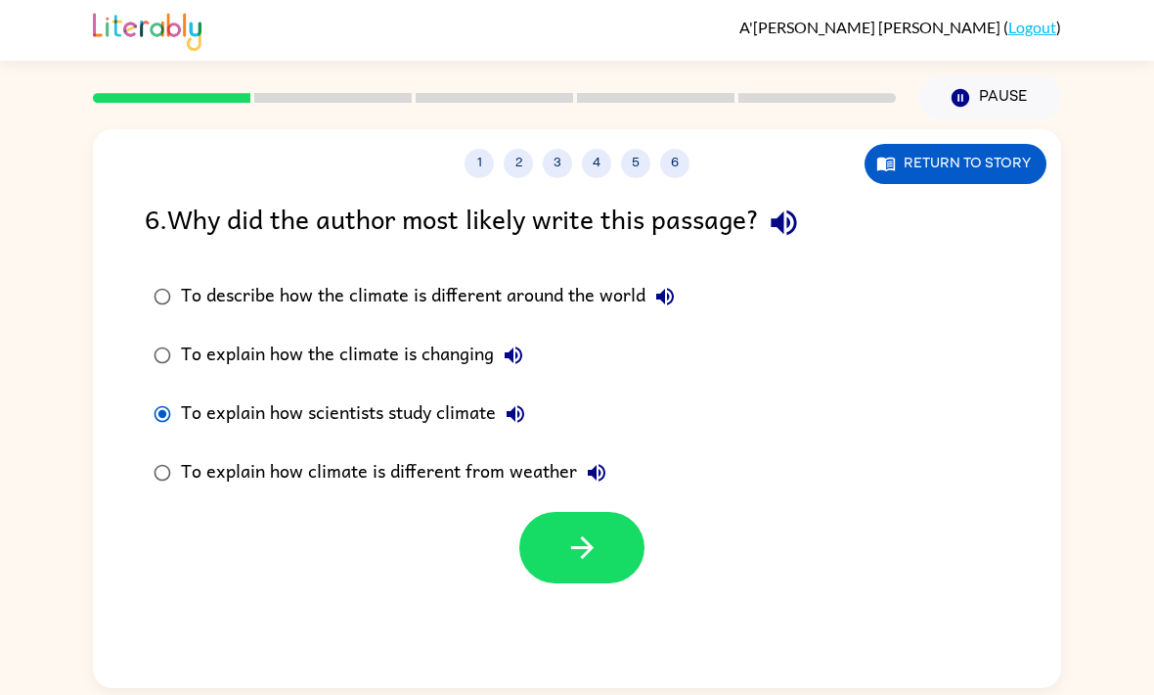
click at [598, 554] on icon "button" at bounding box center [582, 547] width 34 height 34
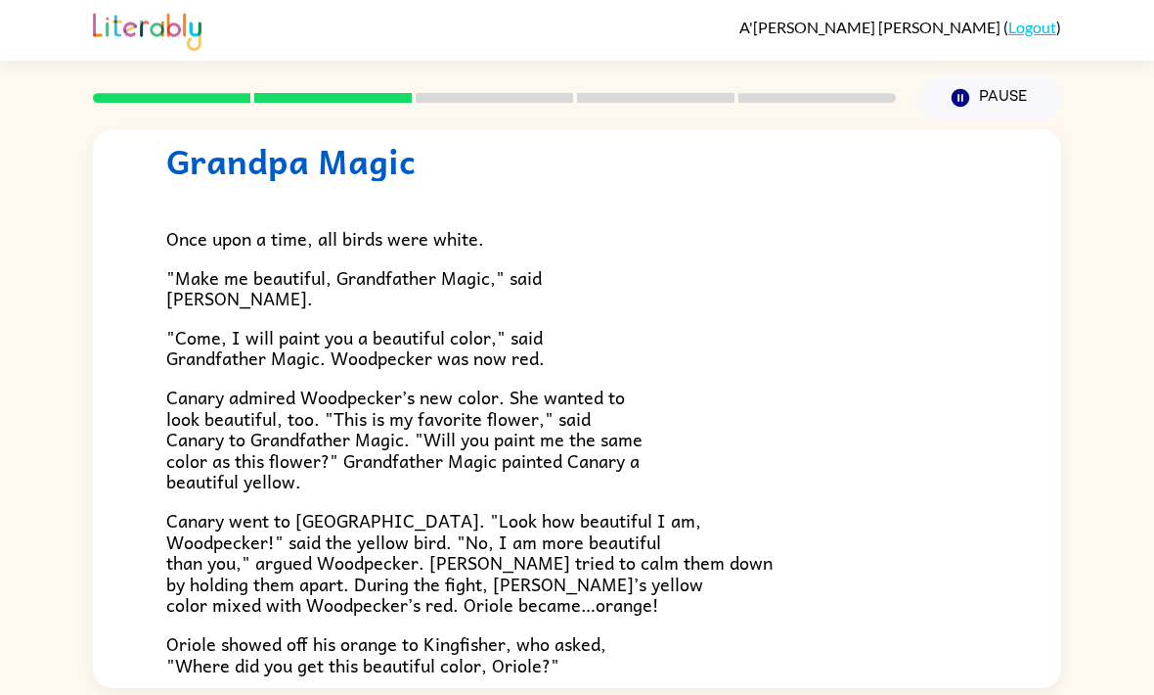
scroll to position [64, 0]
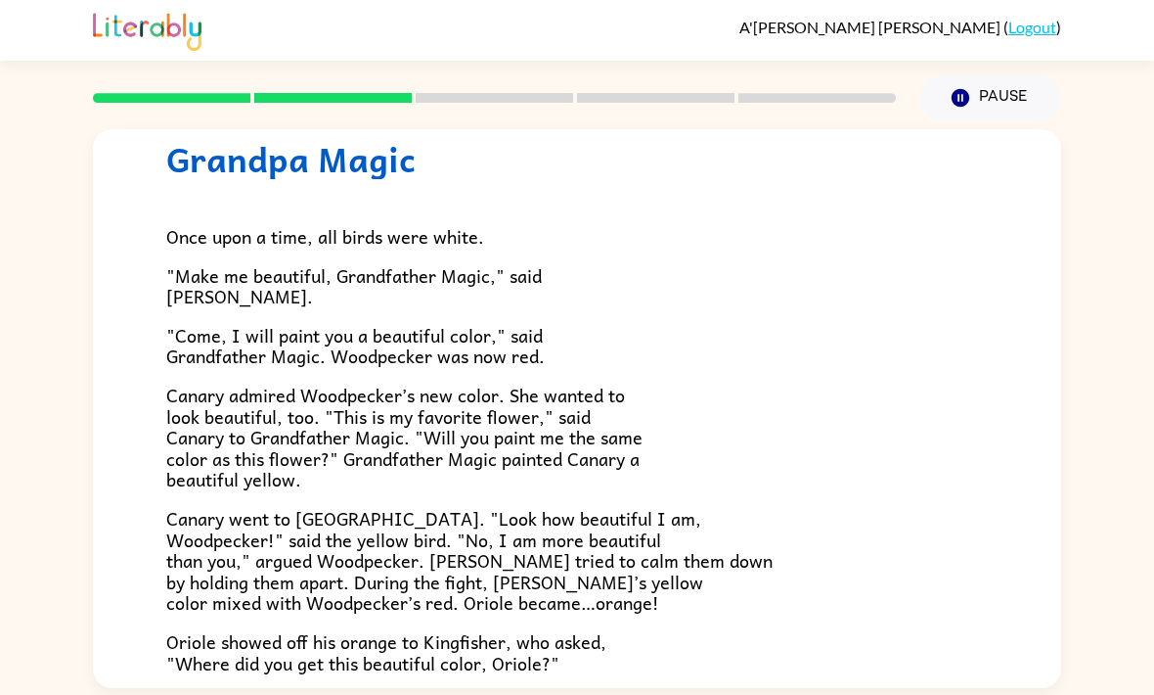
click at [1001, 87] on button "Pause Pause" at bounding box center [991, 97] width 142 height 45
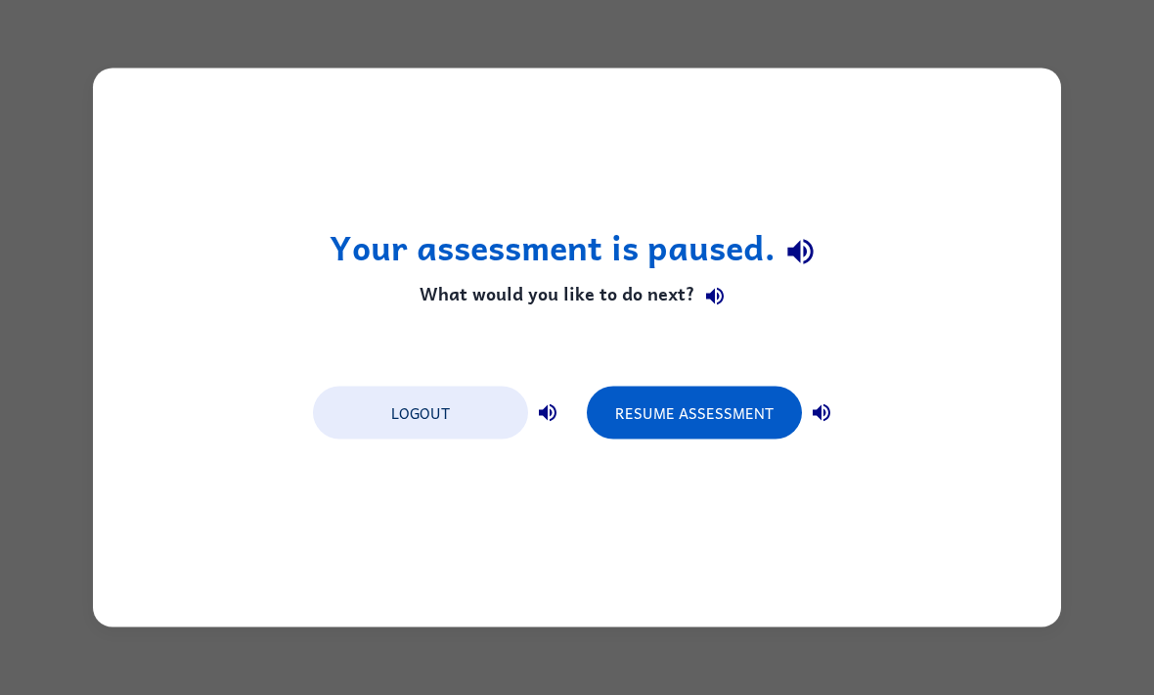
click at [723, 420] on button "Resume Assessment" at bounding box center [694, 412] width 215 height 53
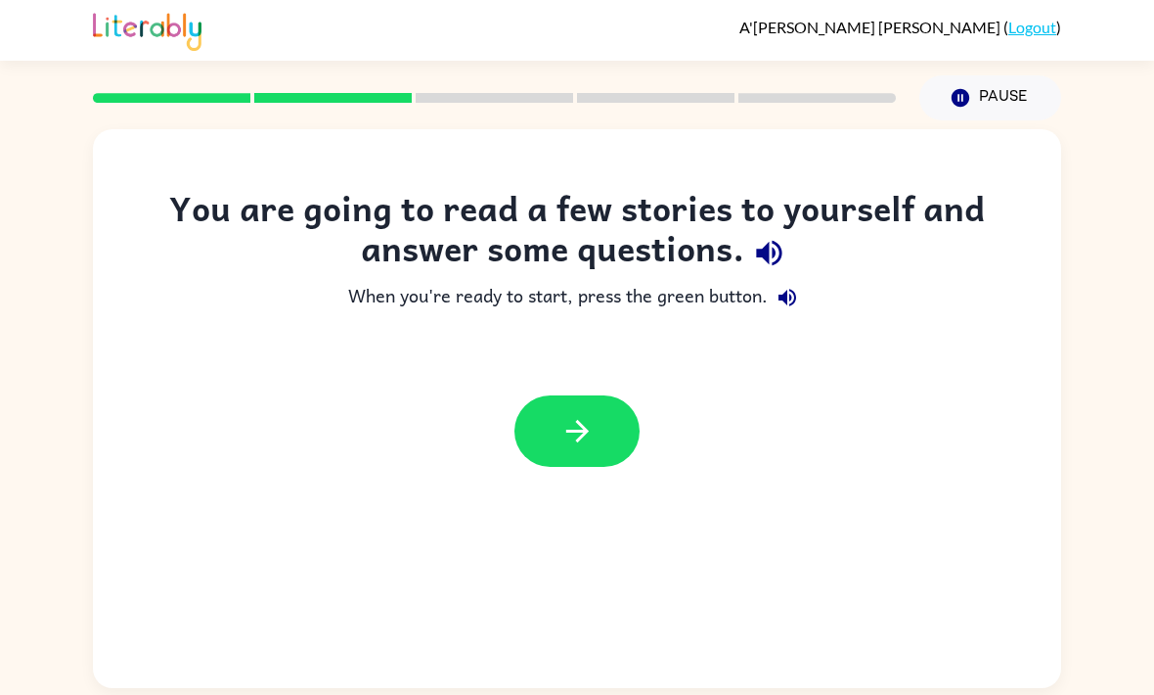
click at [559, 437] on button "button" at bounding box center [577, 430] width 125 height 71
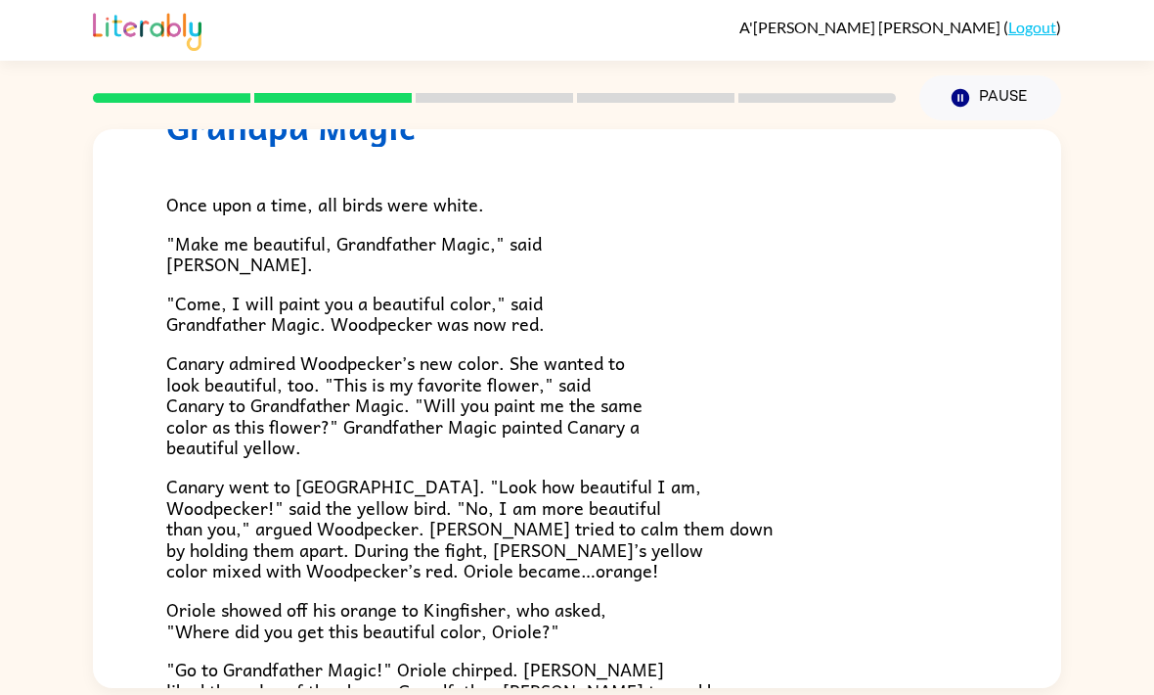
scroll to position [149, 0]
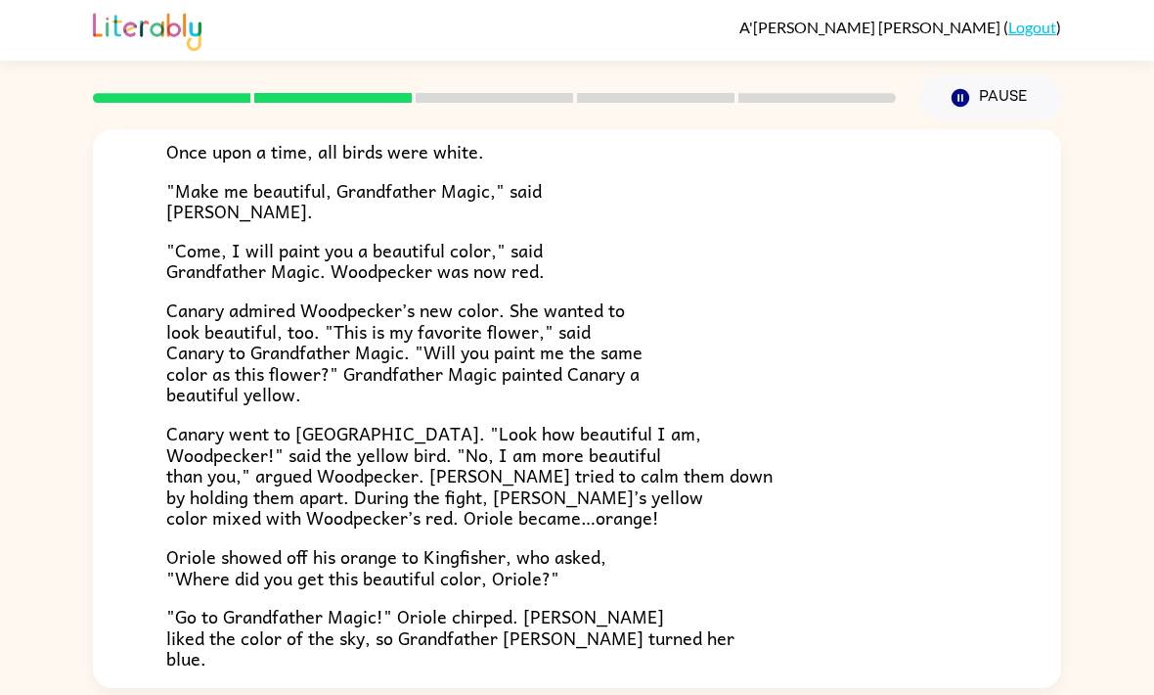
click at [678, 22] on div "A'Laura Stoutt-Chalwell ( Logout )" at bounding box center [577, 30] width 968 height 61
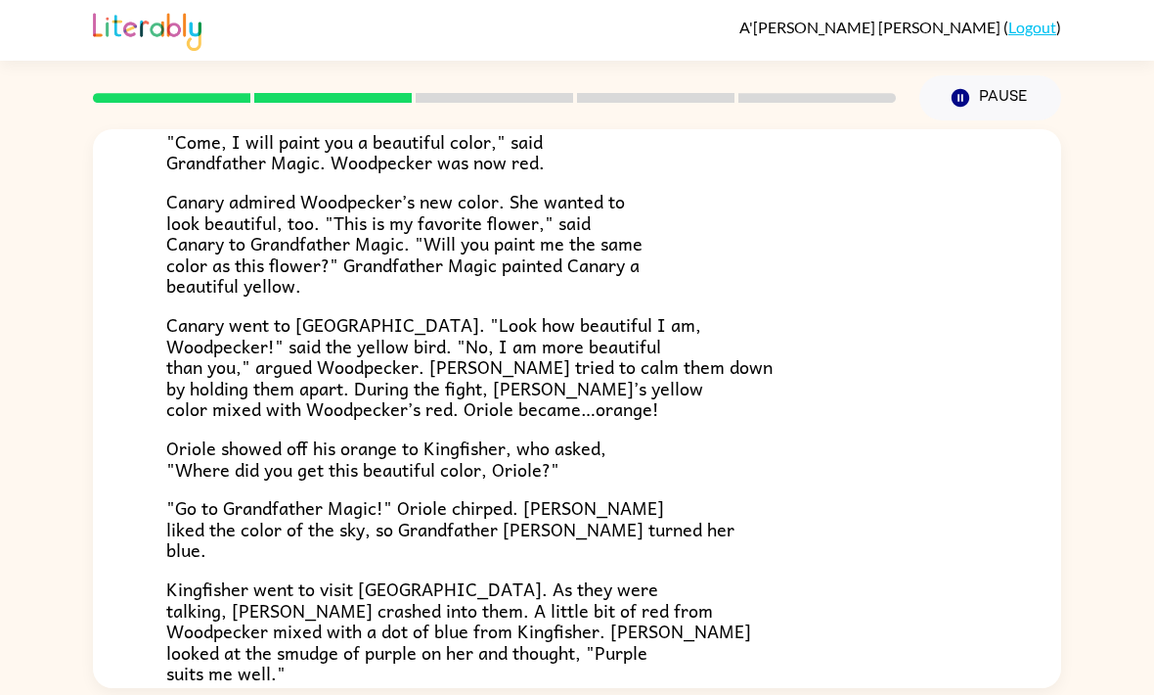
scroll to position [253, 0]
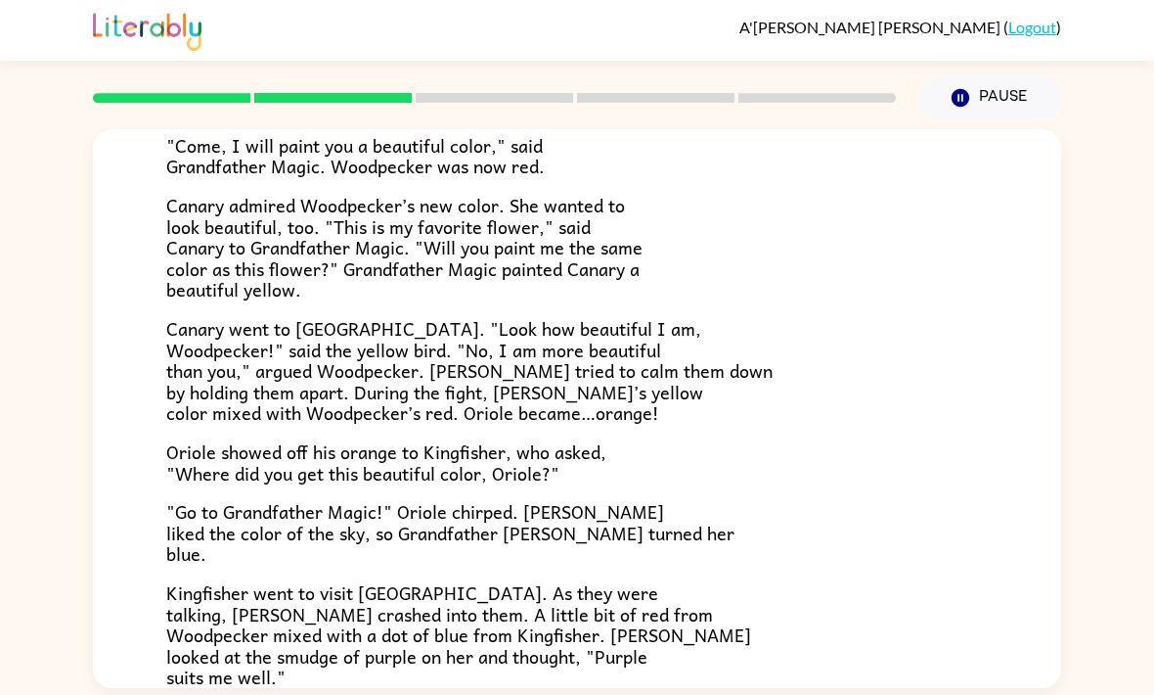
click at [193, 405] on span "Canary went to Woodpecker. "Look how beautiful I am, Woodpecker!" said the yell…" at bounding box center [469, 370] width 606 height 112
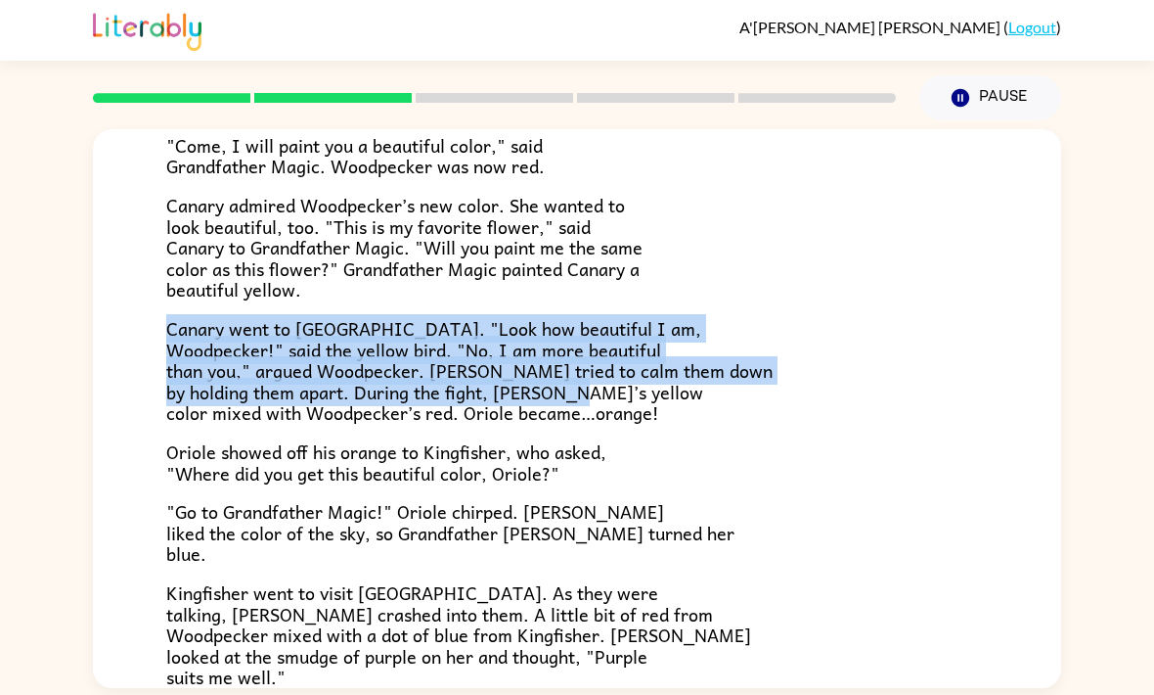
click at [98, 241] on div "Grandpa Magic Once upon a time, all birds were white. "Make me beautiful, Grand…" at bounding box center [577, 357] width 968 height 963
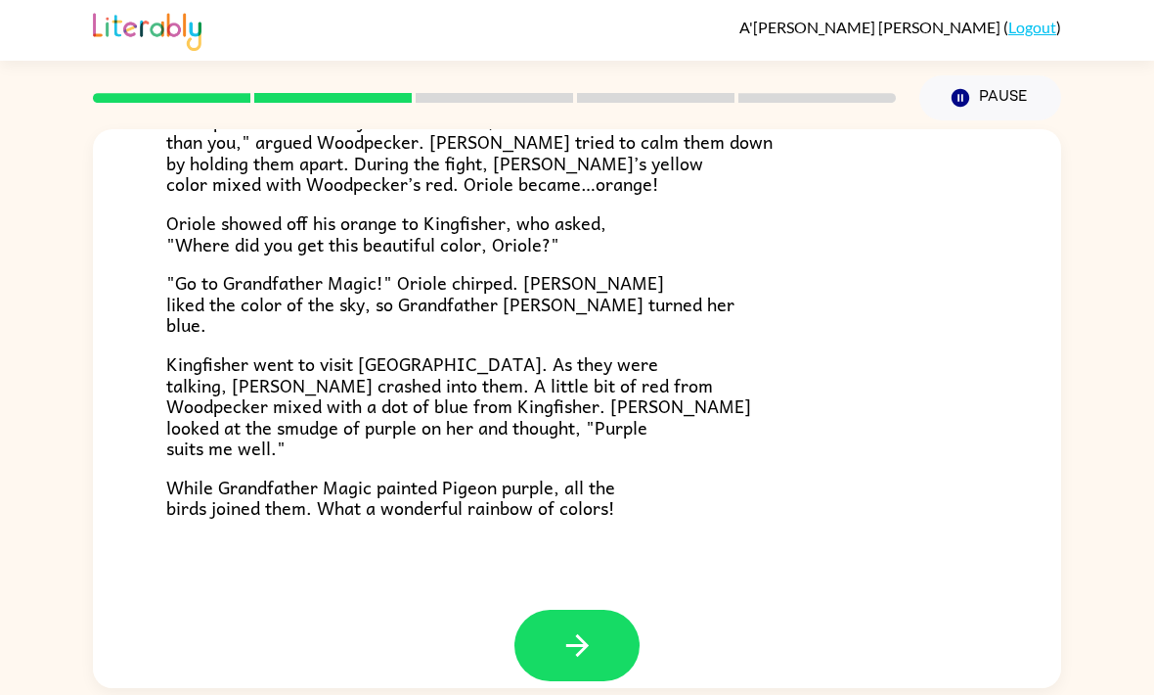
scroll to position [480, 0]
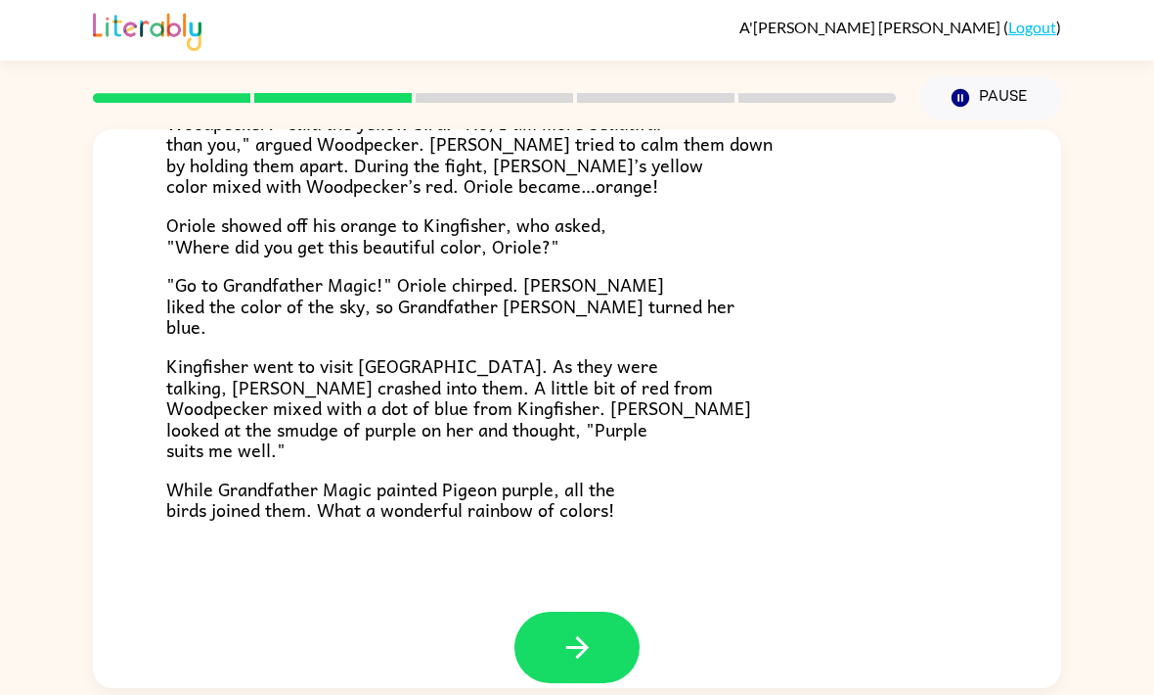
click at [607, 637] on button "button" at bounding box center [577, 646] width 125 height 71
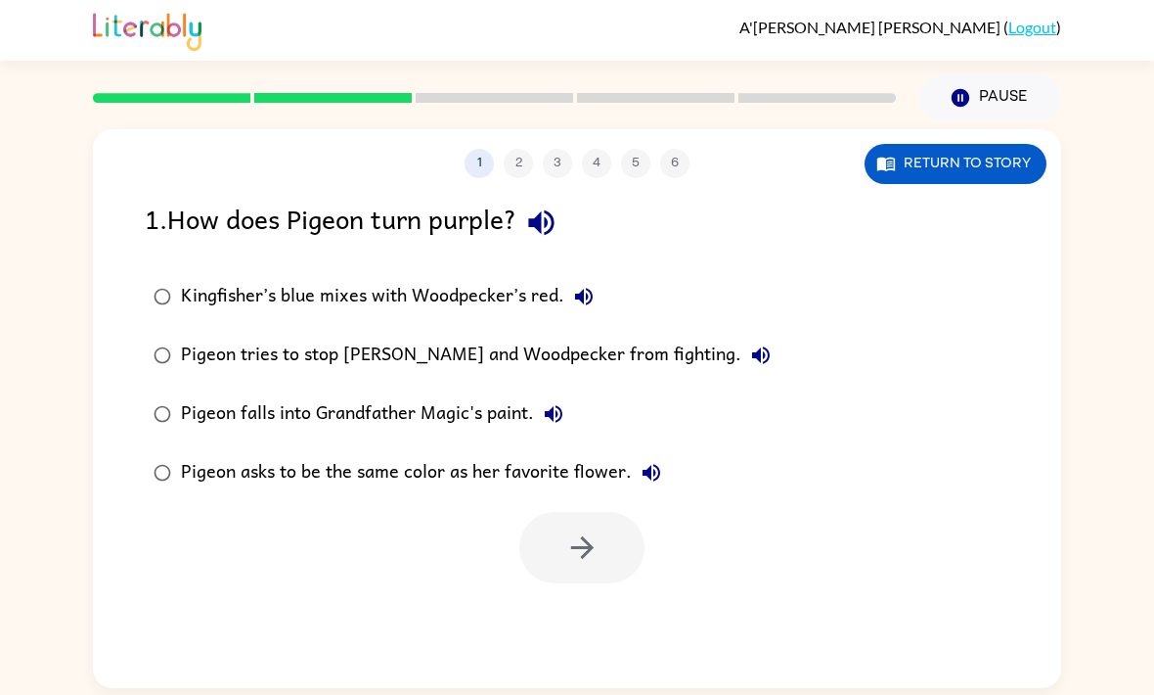
scroll to position [0, 0]
click at [588, 531] on icon "button" at bounding box center [582, 547] width 34 height 34
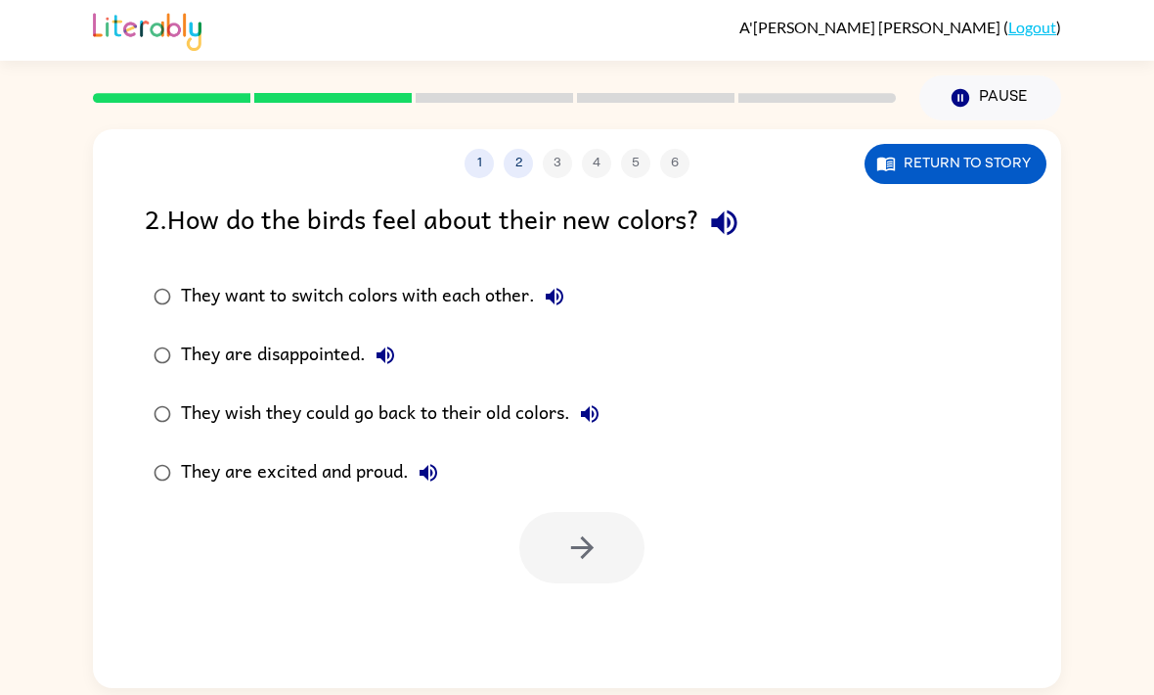
click at [882, 178] on button "Return to story" at bounding box center [956, 164] width 182 height 40
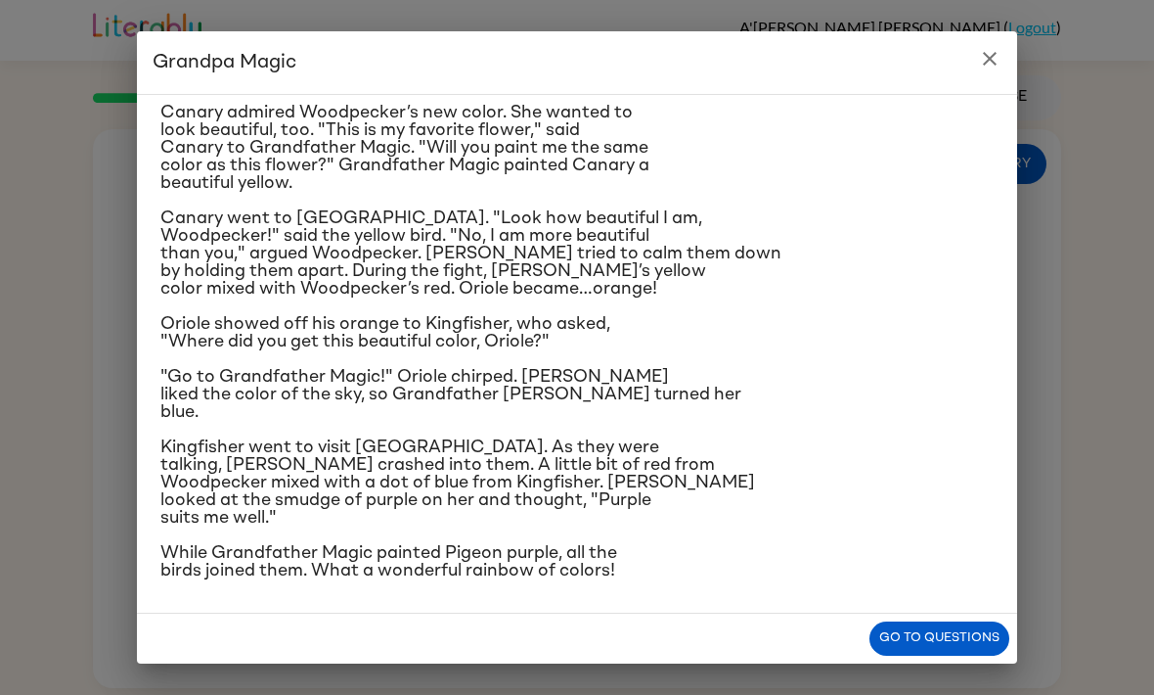
scroll to position [352, 0]
click at [899, 629] on button "Go to questions" at bounding box center [940, 638] width 140 height 34
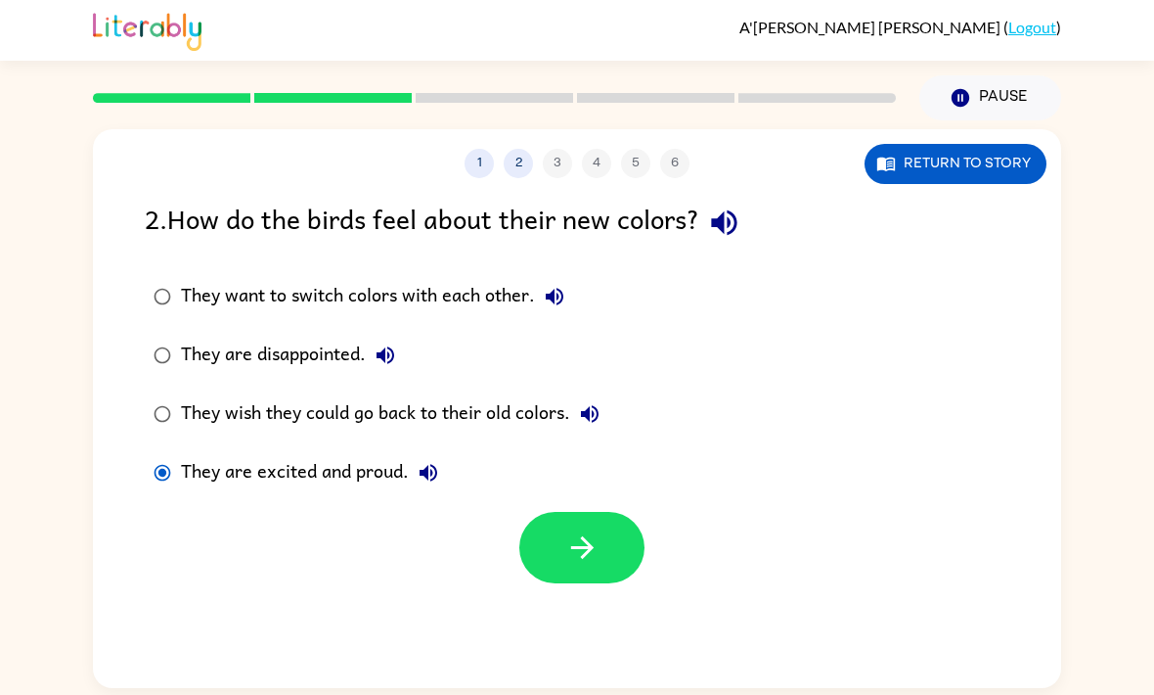
click at [571, 558] on icon "button" at bounding box center [582, 547] width 34 height 34
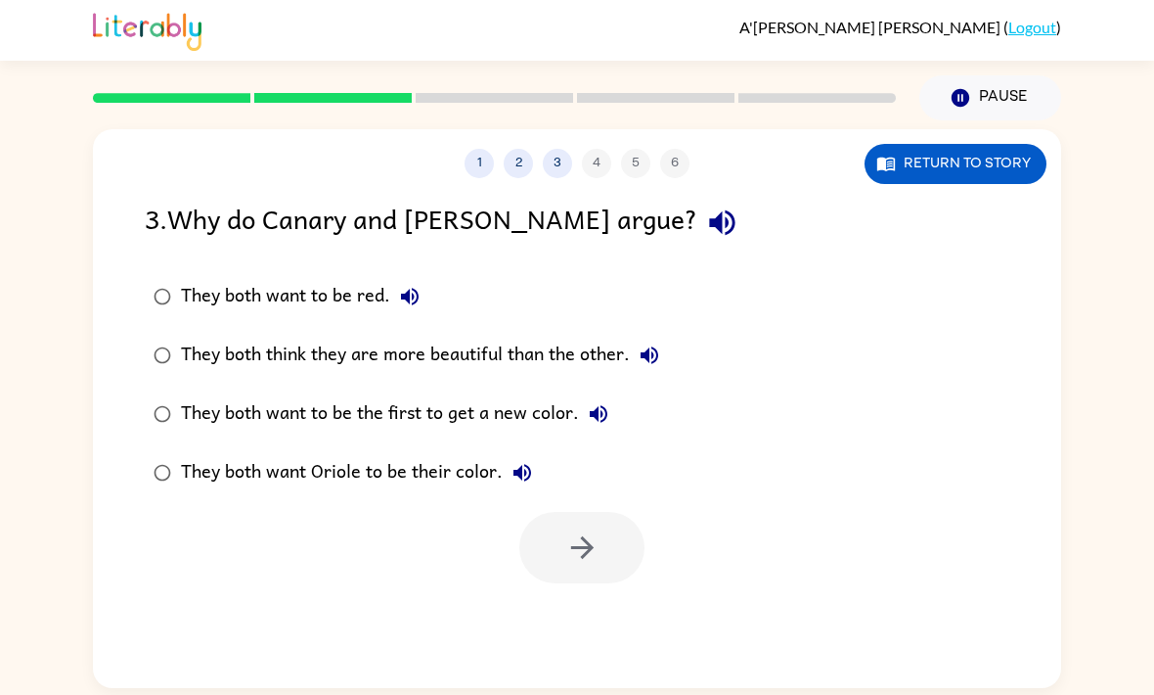
click at [922, 170] on button "Return to story" at bounding box center [956, 164] width 182 height 40
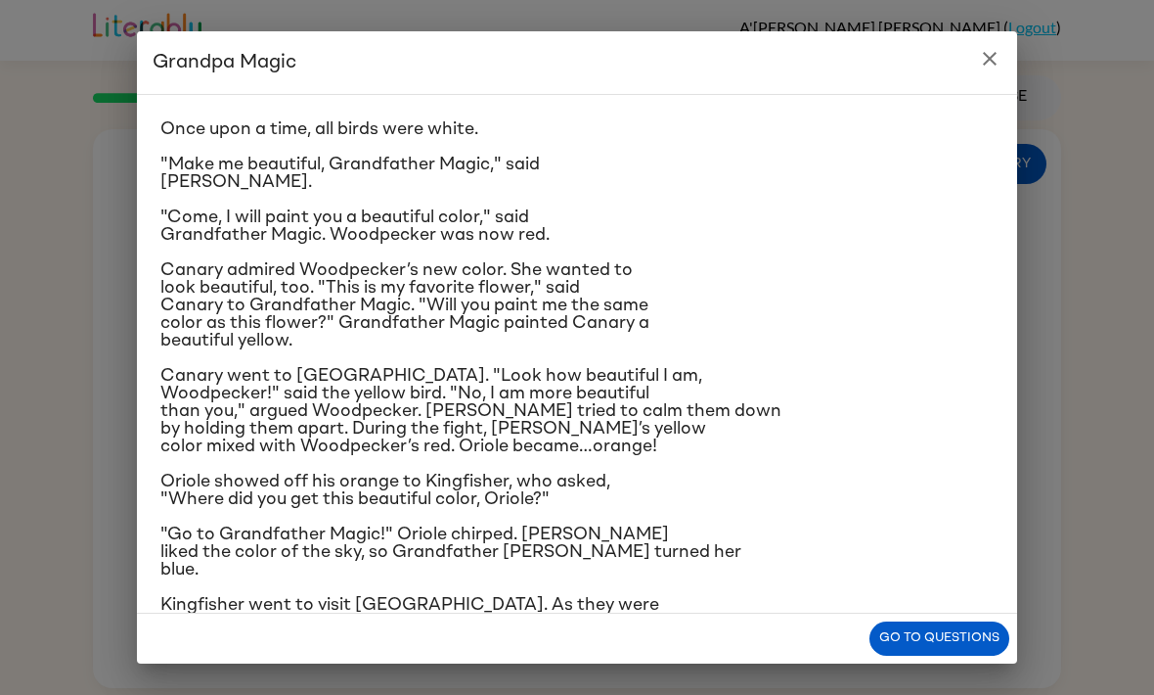
scroll to position [38, 0]
click at [899, 635] on button "Go to questions" at bounding box center [940, 638] width 140 height 34
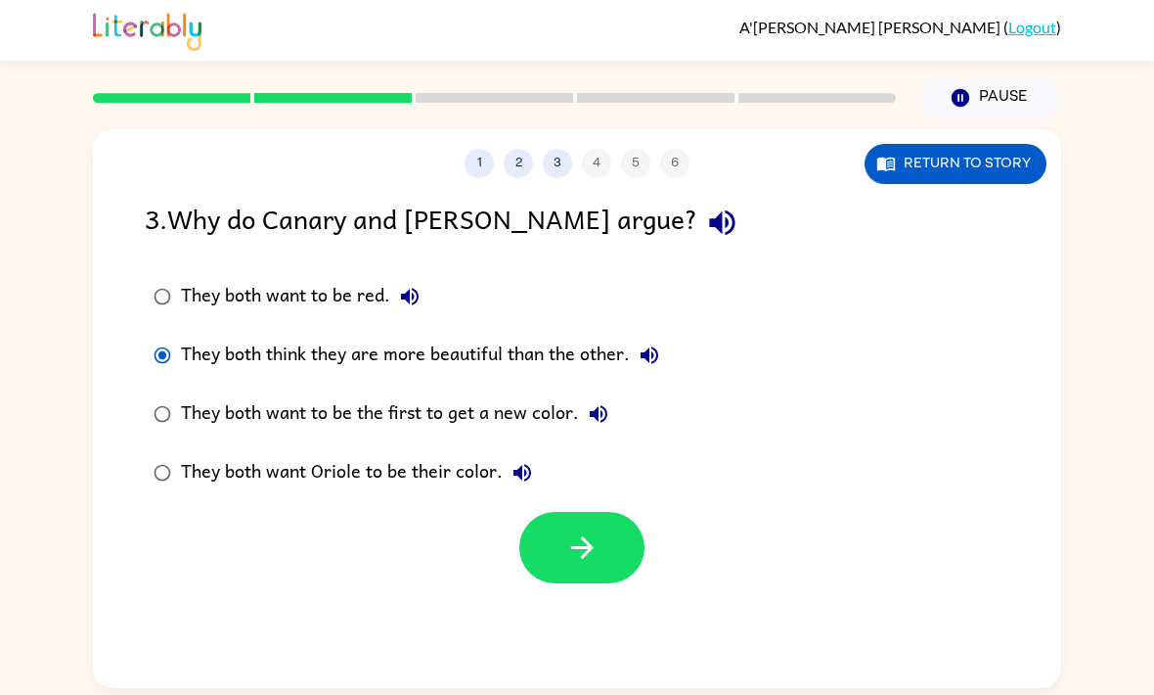
click at [594, 578] on button "button" at bounding box center [581, 547] width 125 height 71
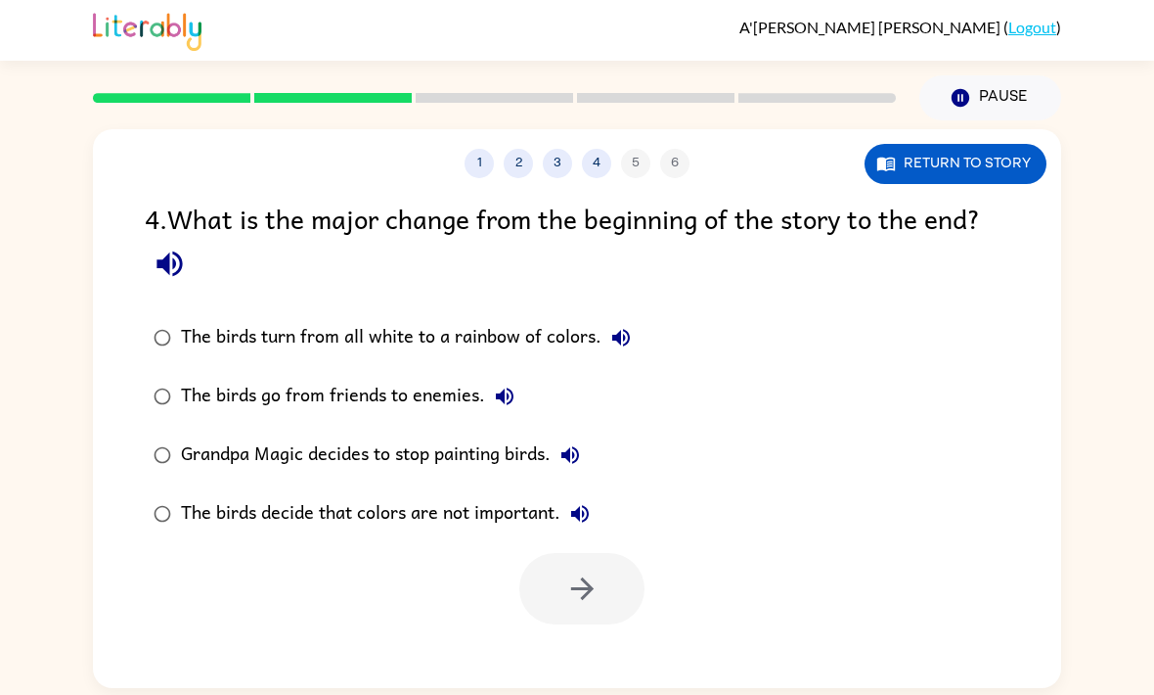
click at [951, 172] on button "Return to story" at bounding box center [956, 164] width 182 height 40
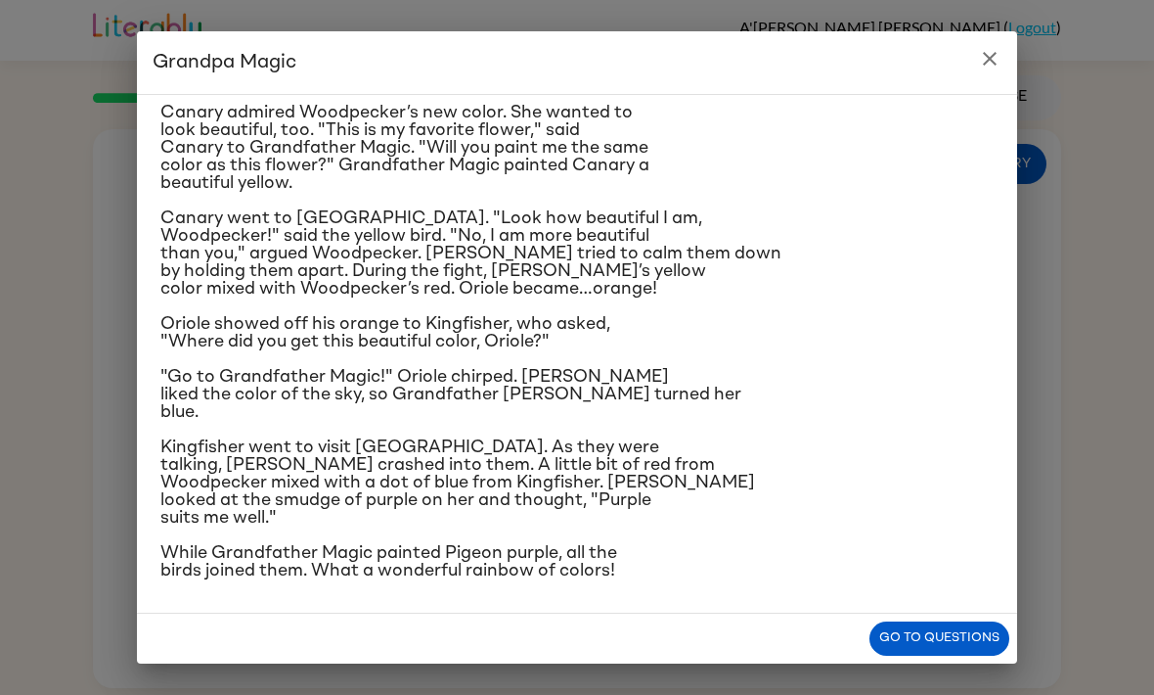
scroll to position [352, 0]
click at [927, 636] on button "Go to questions" at bounding box center [940, 638] width 140 height 34
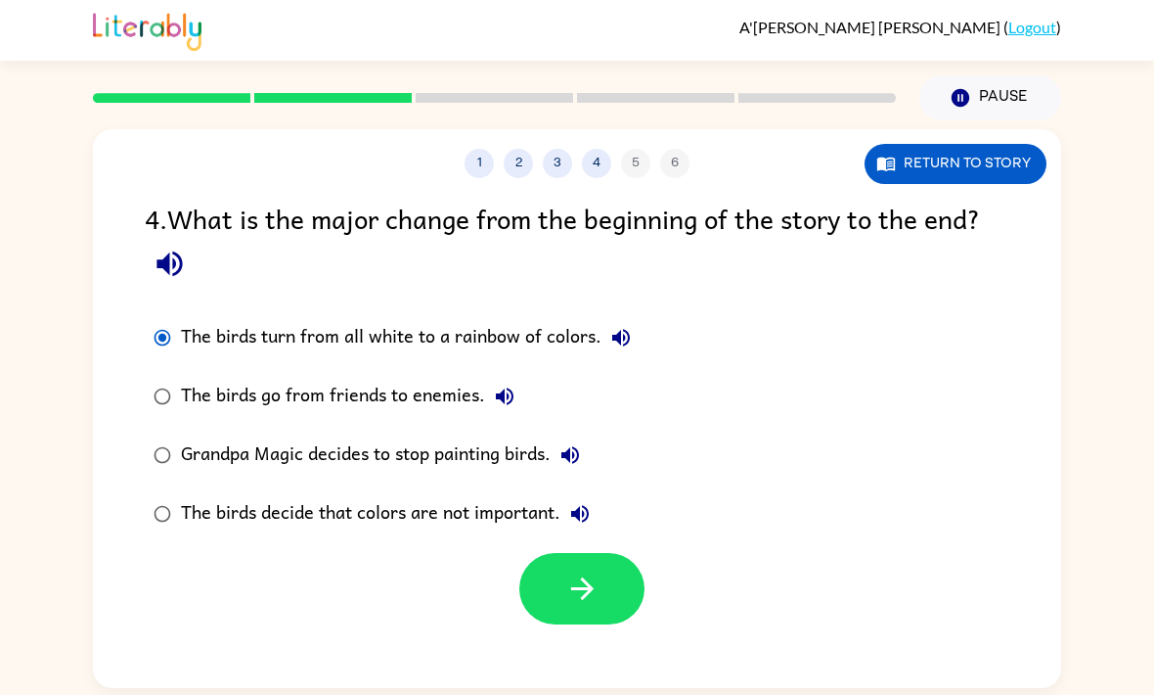
click at [554, 592] on button "button" at bounding box center [581, 588] width 125 height 71
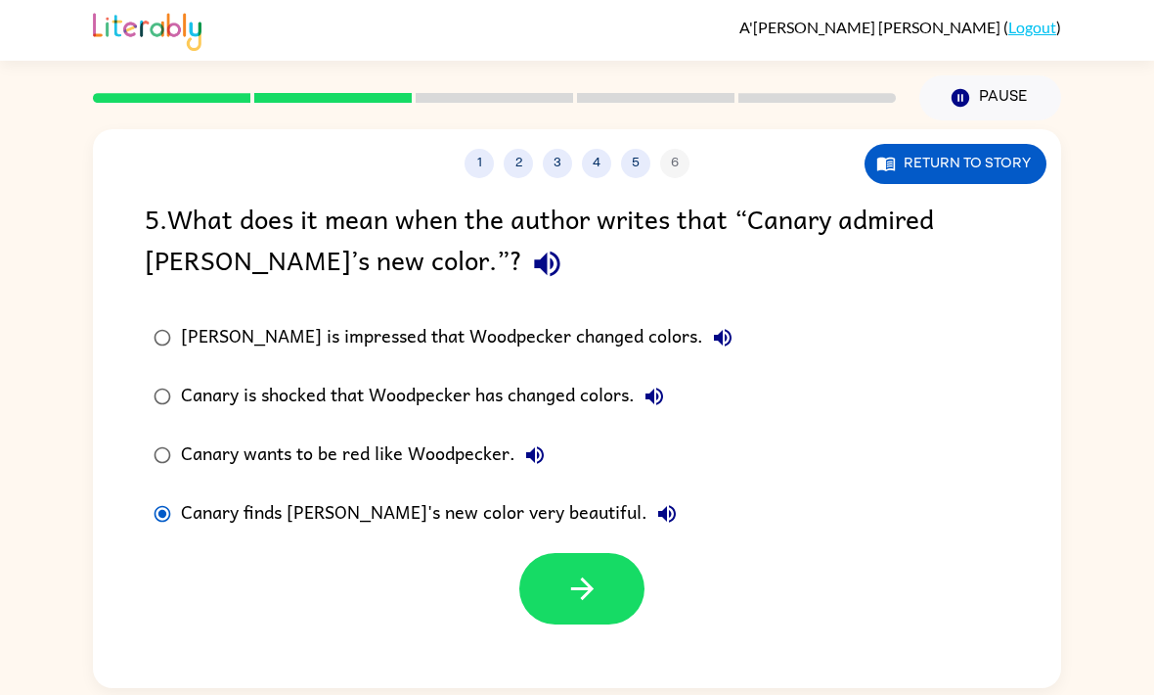
click at [577, 597] on icon "button" at bounding box center [582, 588] width 34 height 34
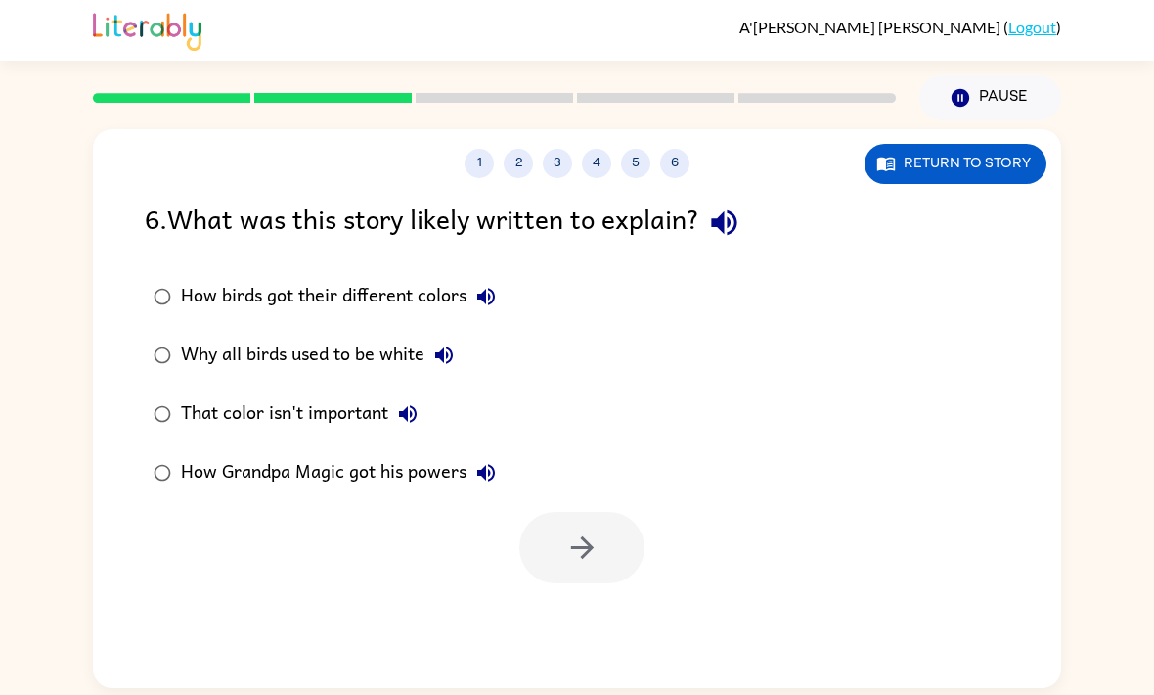
click at [911, 182] on button "Return to story" at bounding box center [956, 164] width 182 height 40
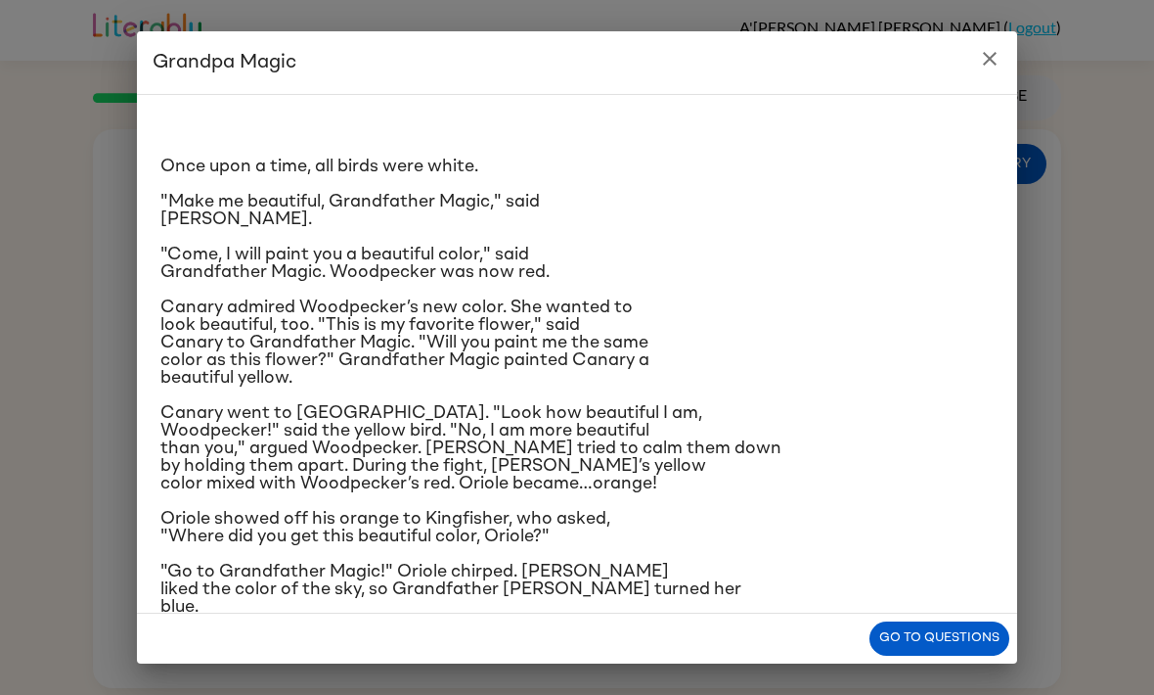
click at [952, 635] on button "Go to questions" at bounding box center [940, 638] width 140 height 34
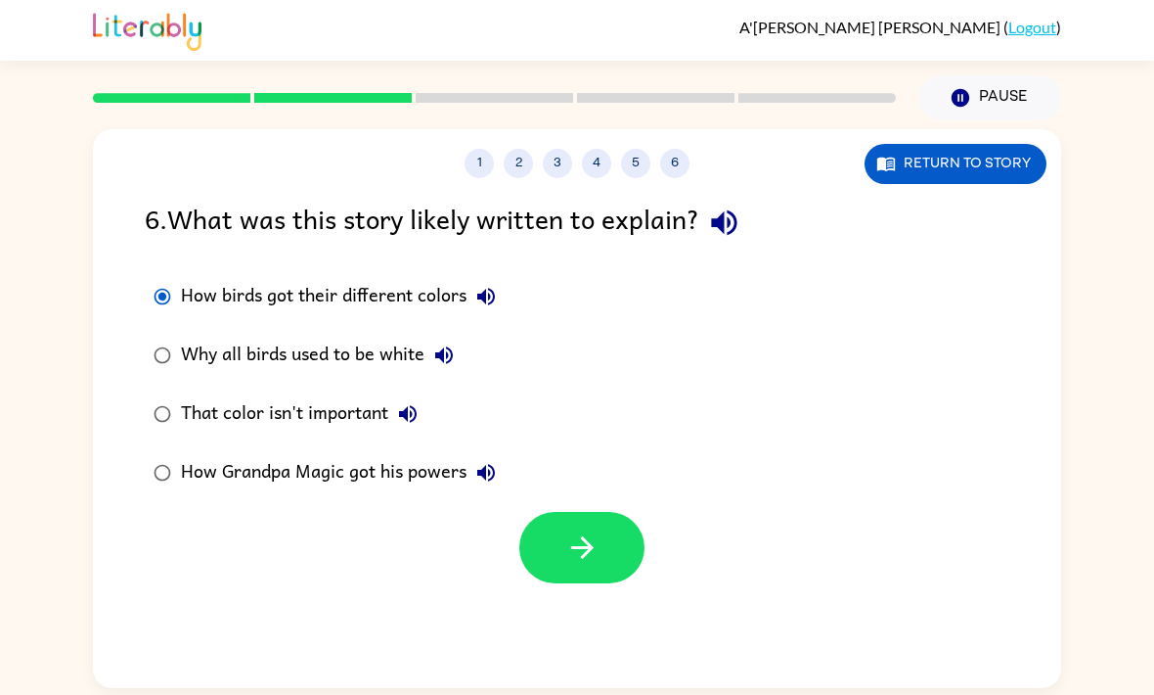
click at [590, 551] on icon "button" at bounding box center [581, 547] width 22 height 22
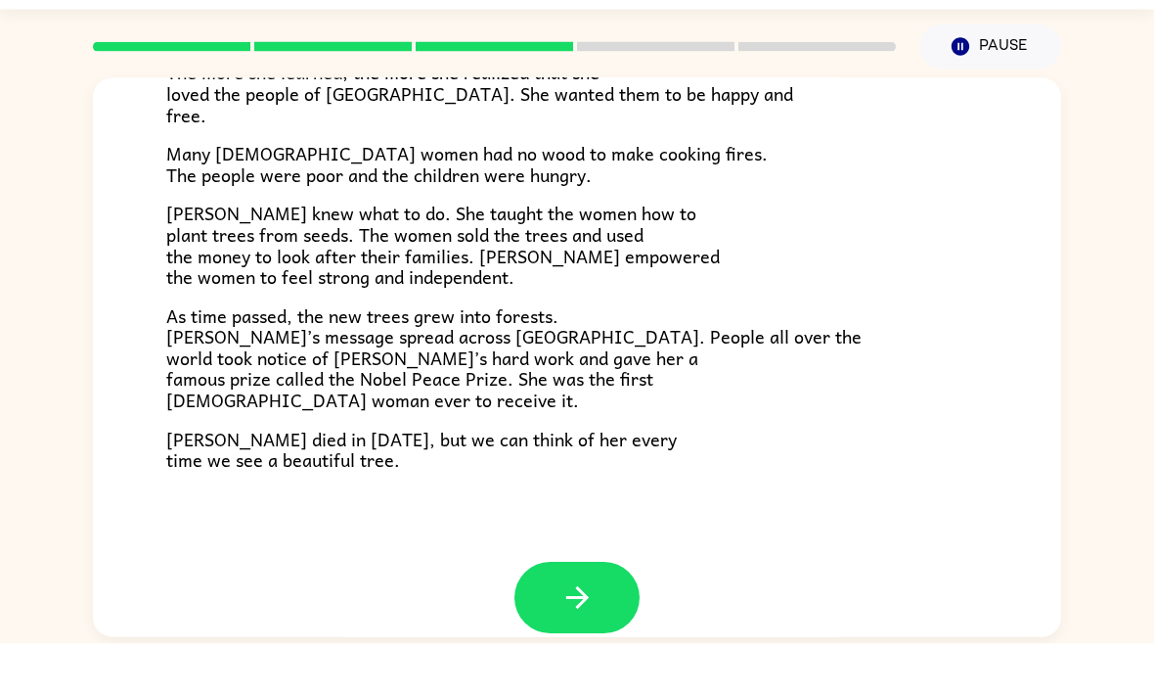
scroll to position [65, 0]
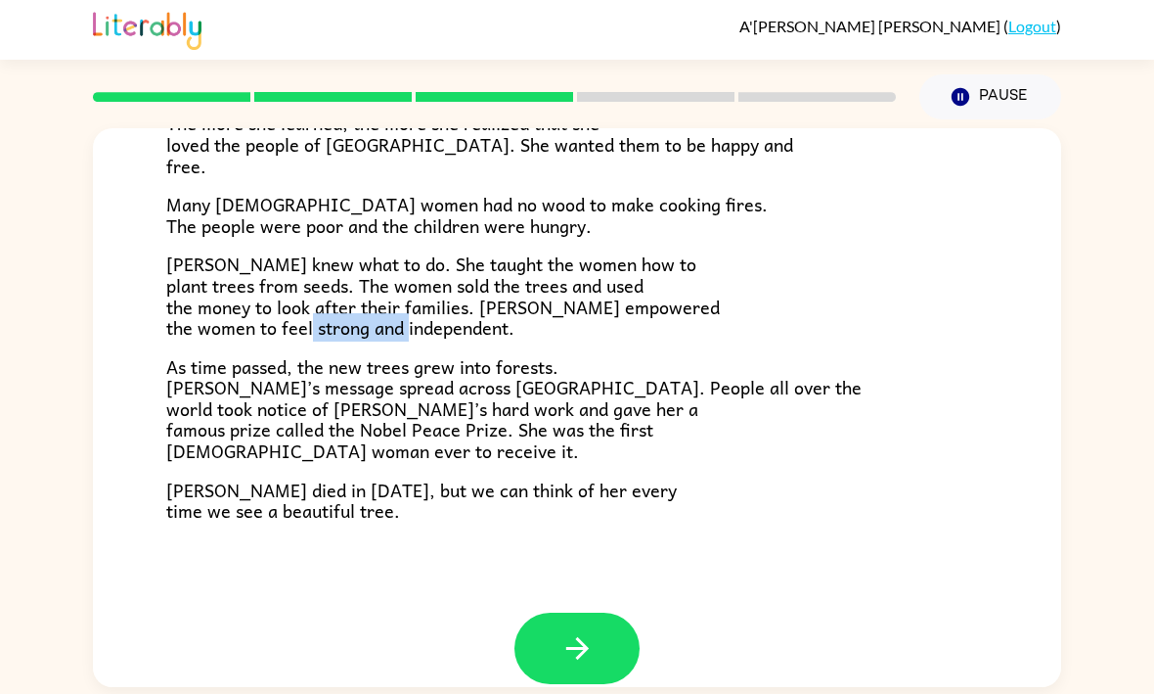
click at [998, 321] on div "A Tiny Seed In a village on the slopes of Mount Kenya in Africa, a little girl …" at bounding box center [577, 109] width 968 height 1009
click at [619, 613] on button "button" at bounding box center [577, 648] width 125 height 71
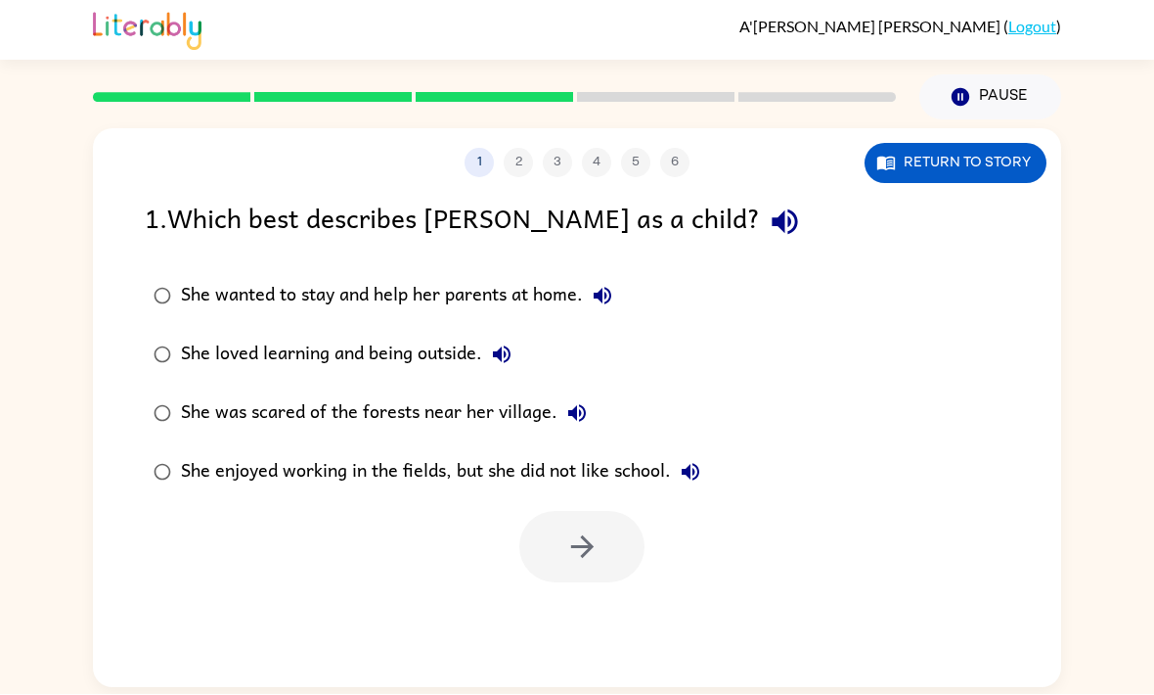
scroll to position [0, 0]
click at [191, 326] on label "She loved learning and being outside." at bounding box center [427, 355] width 586 height 59
click at [520, 512] on div at bounding box center [581, 547] width 125 height 71
click at [563, 512] on button "button" at bounding box center [581, 547] width 125 height 71
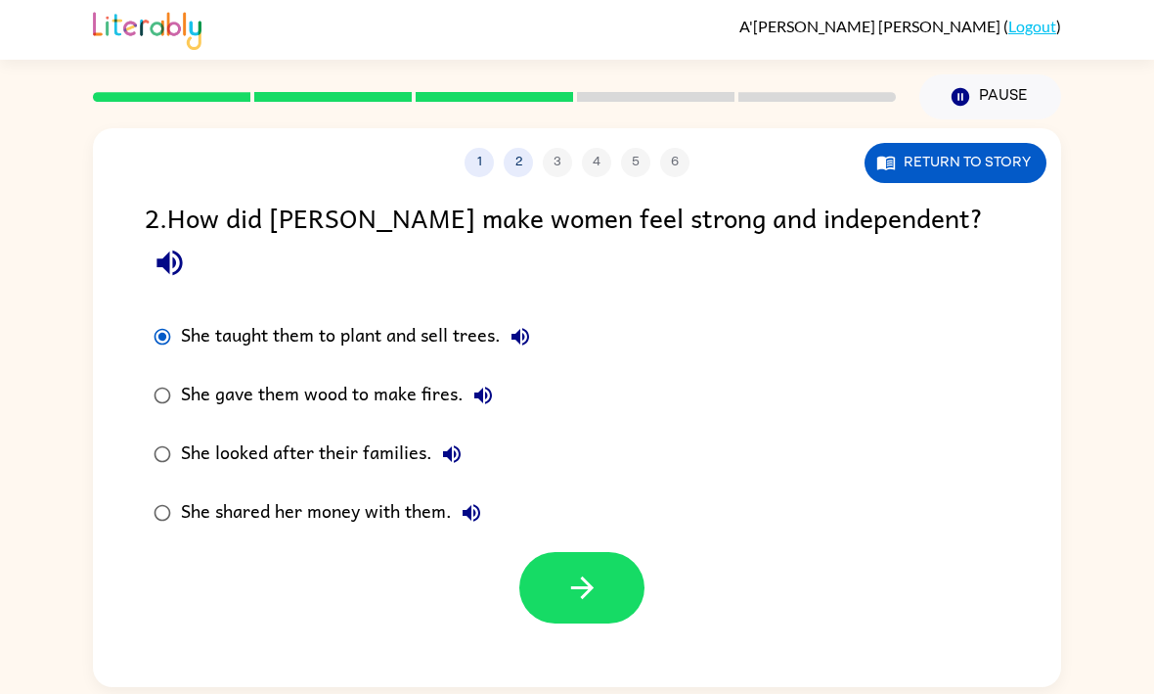
click at [597, 553] on button "button" at bounding box center [581, 588] width 125 height 71
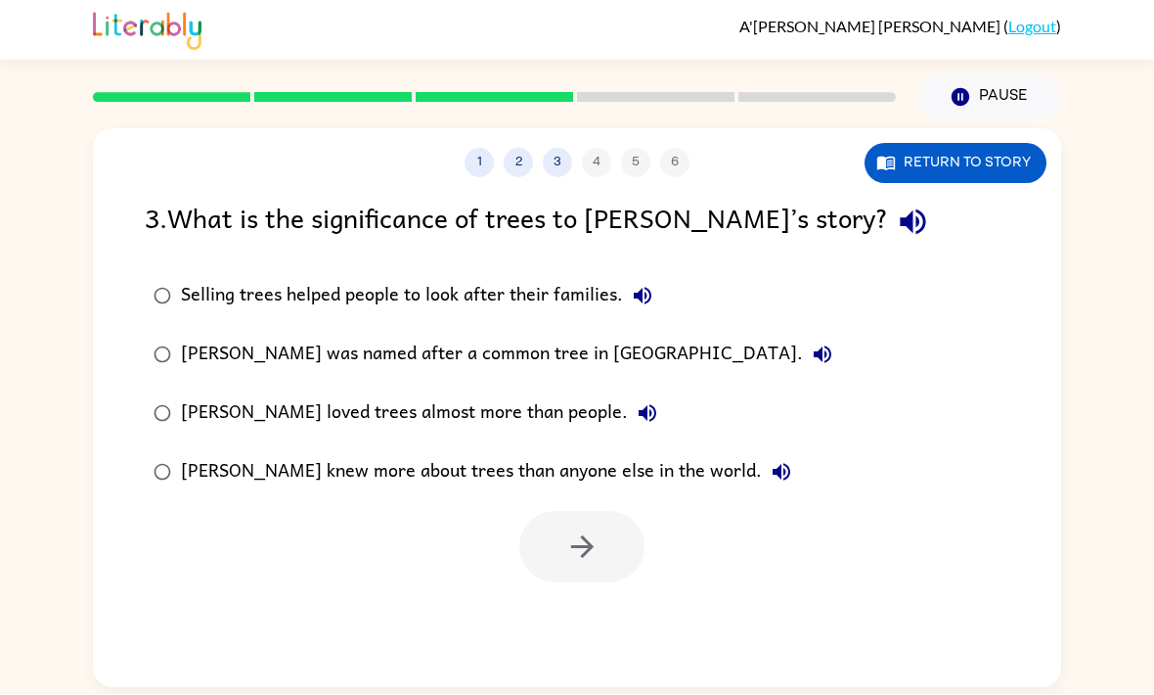
click at [936, 144] on button "Return to story" at bounding box center [956, 164] width 182 height 40
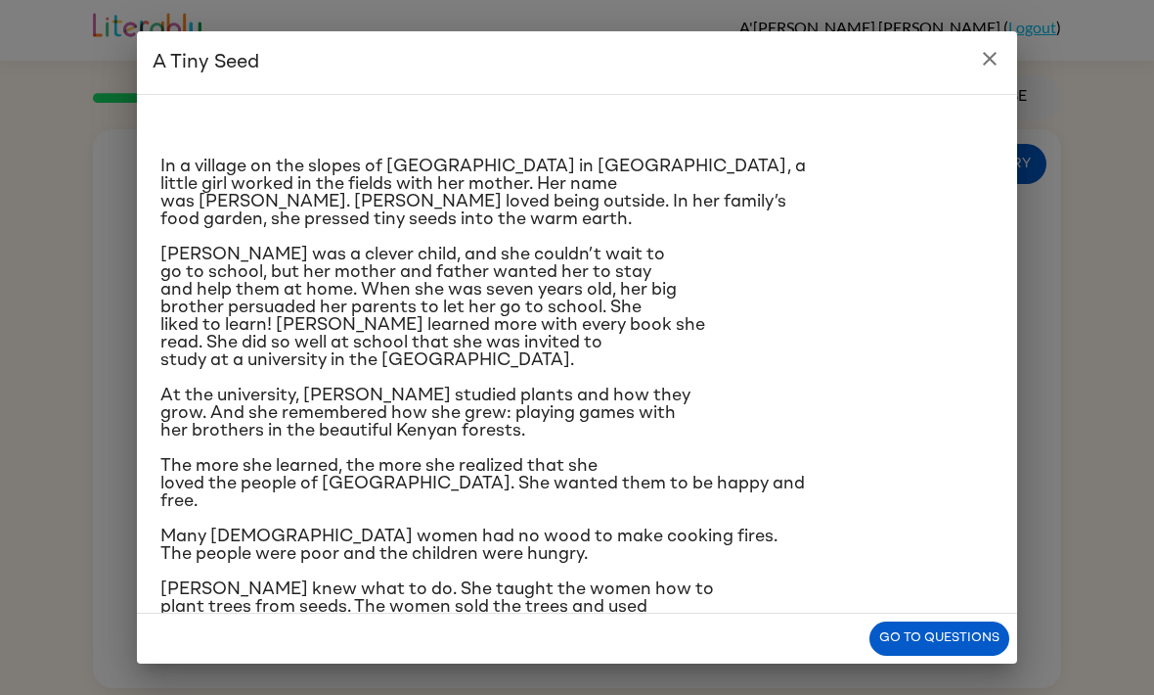
click at [936, 653] on button "Go to questions" at bounding box center [940, 638] width 140 height 34
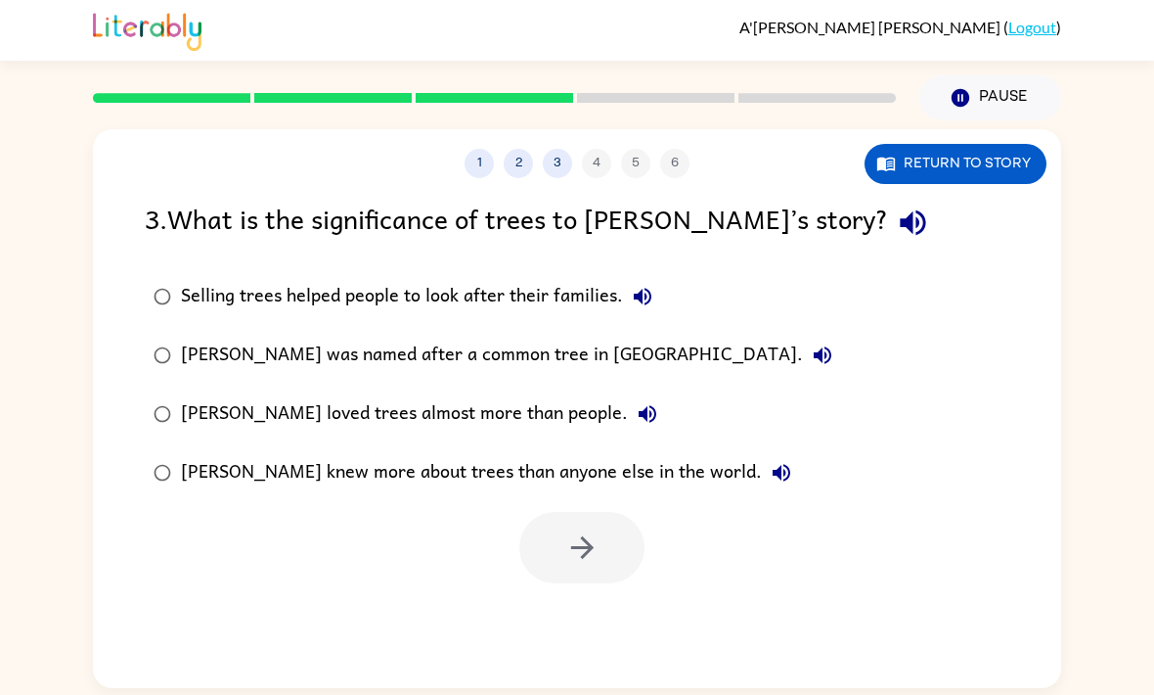
click at [1022, 144] on button "Return to story" at bounding box center [956, 164] width 182 height 40
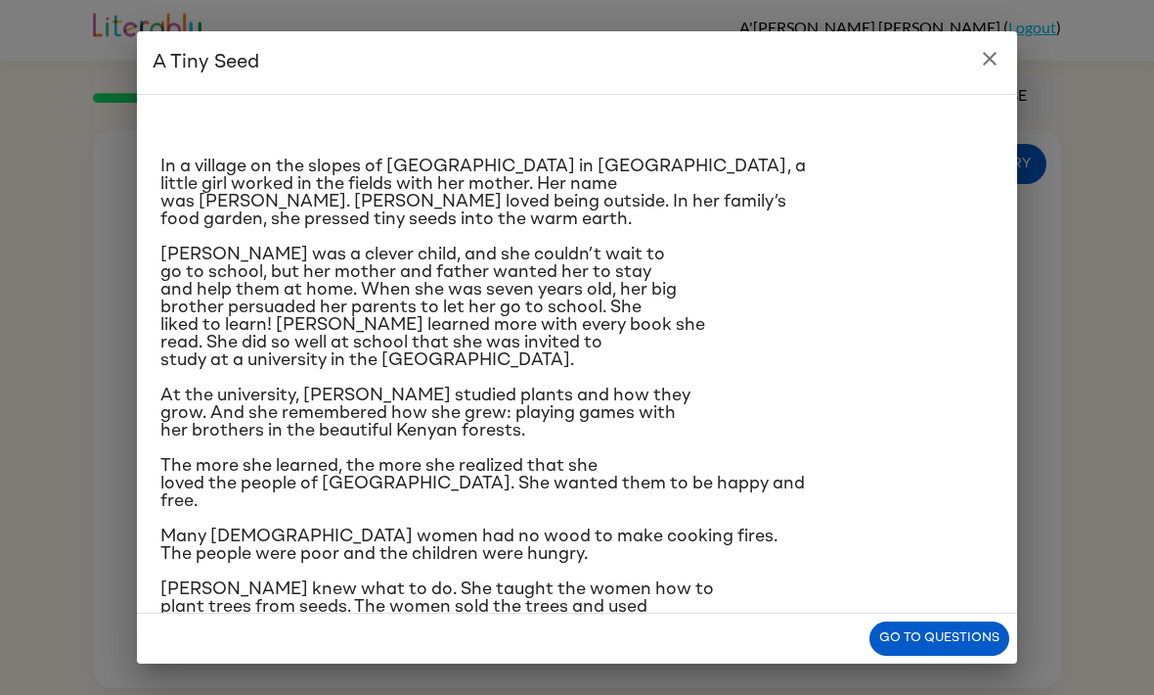
click at [928, 650] on button "Go to questions" at bounding box center [940, 638] width 140 height 34
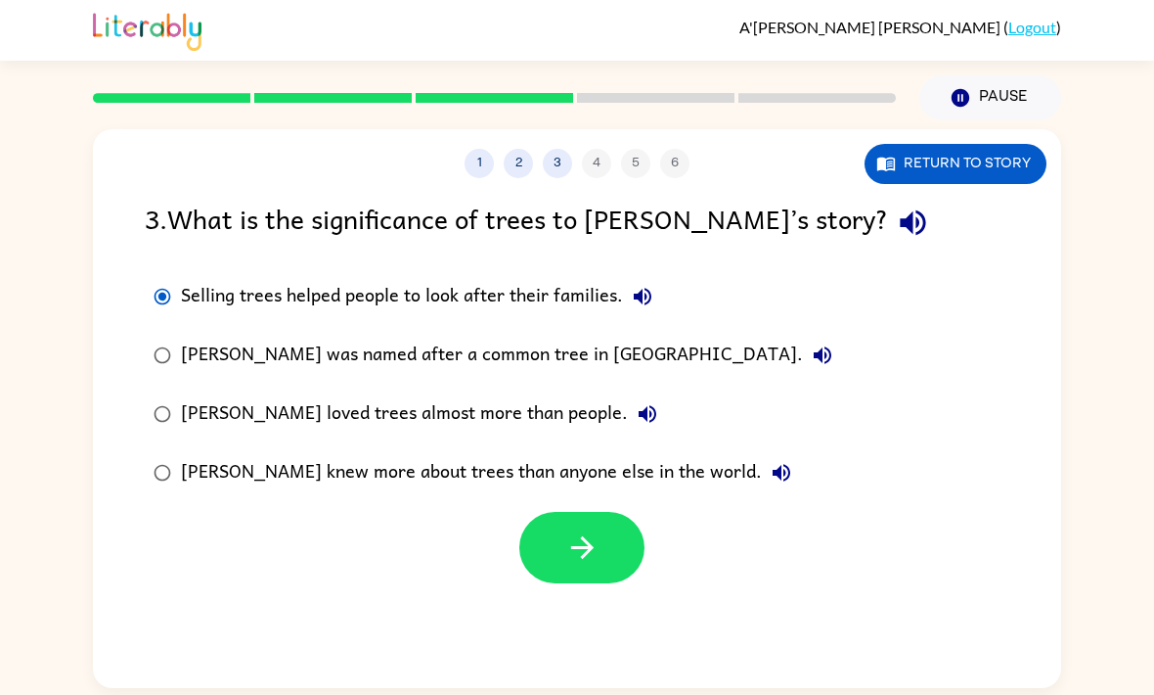
click at [598, 530] on icon "button" at bounding box center [582, 547] width 34 height 34
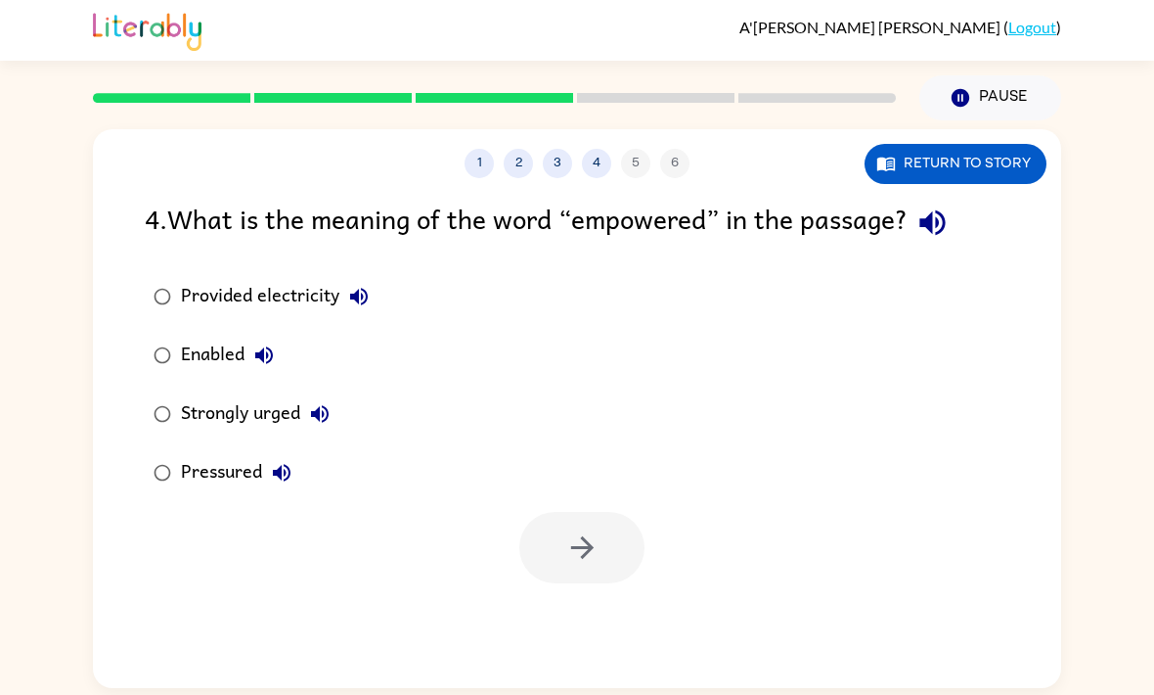
click at [940, 198] on button "button" at bounding box center [933, 223] width 50 height 50
click at [554, 512] on button "button" at bounding box center [581, 547] width 125 height 71
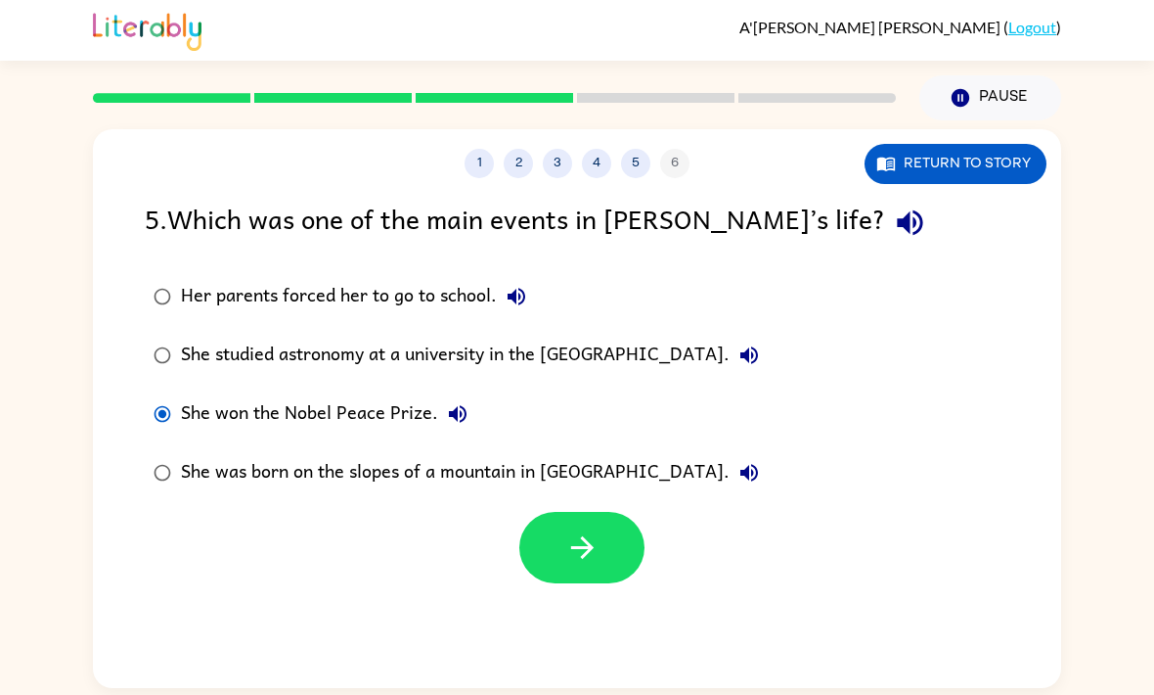
click at [566, 512] on button "button" at bounding box center [581, 547] width 125 height 71
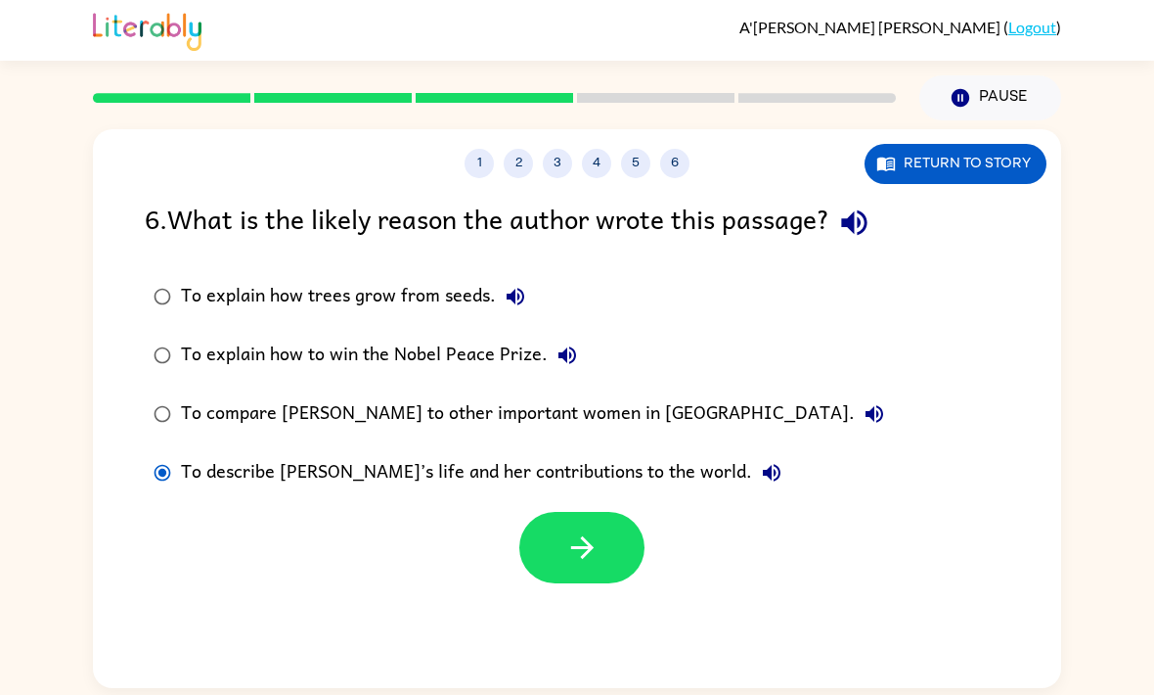
click at [554, 512] on button "button" at bounding box center [581, 547] width 125 height 71
click at [554, 512] on div at bounding box center [581, 547] width 125 height 71
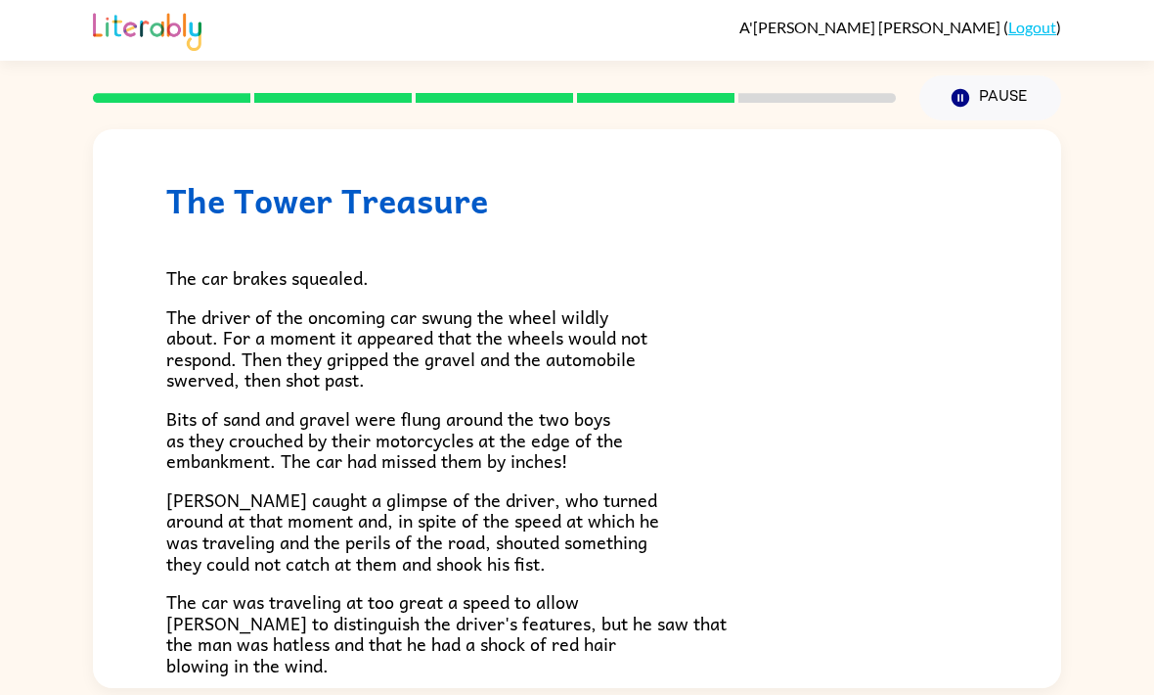
scroll to position [11, 0]
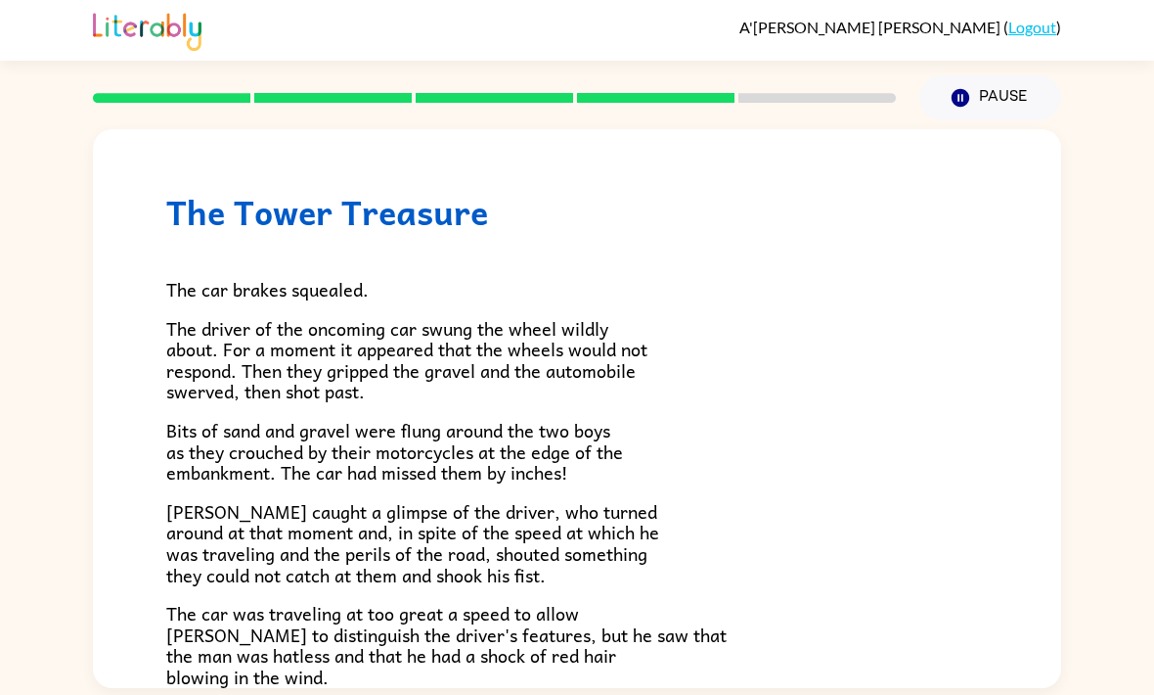
click at [853, 64] on div at bounding box center [494, 98] width 827 height 68
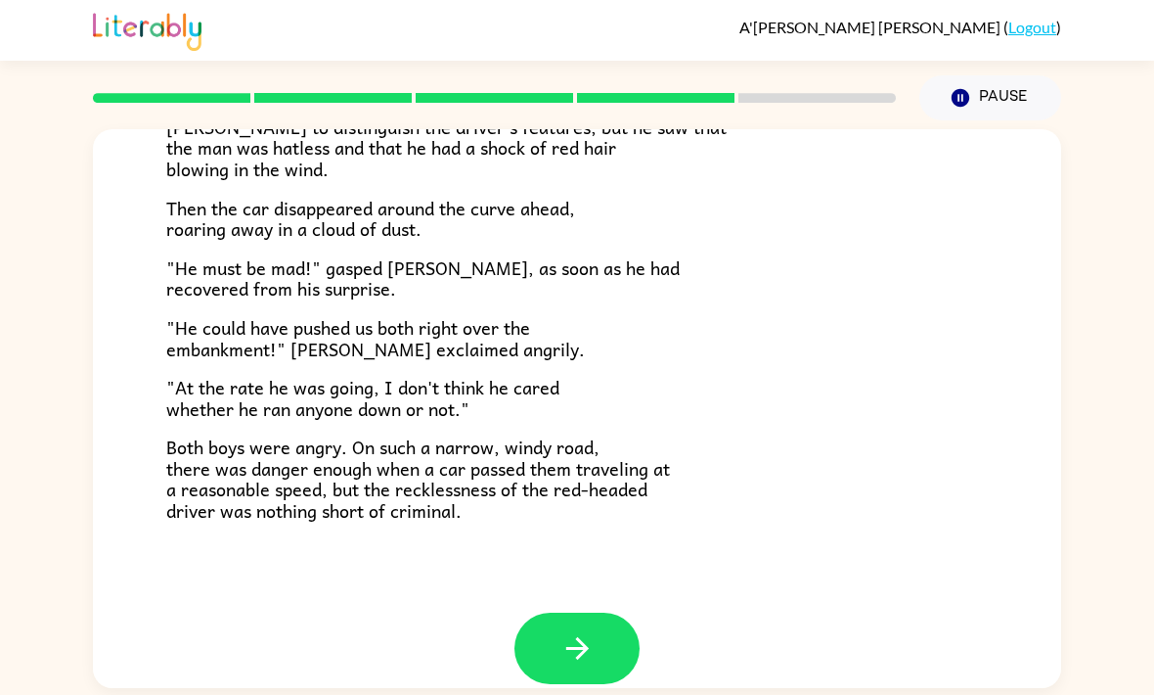
scroll to position [518, 0]
click at [627, 612] on button "button" at bounding box center [577, 647] width 125 height 71
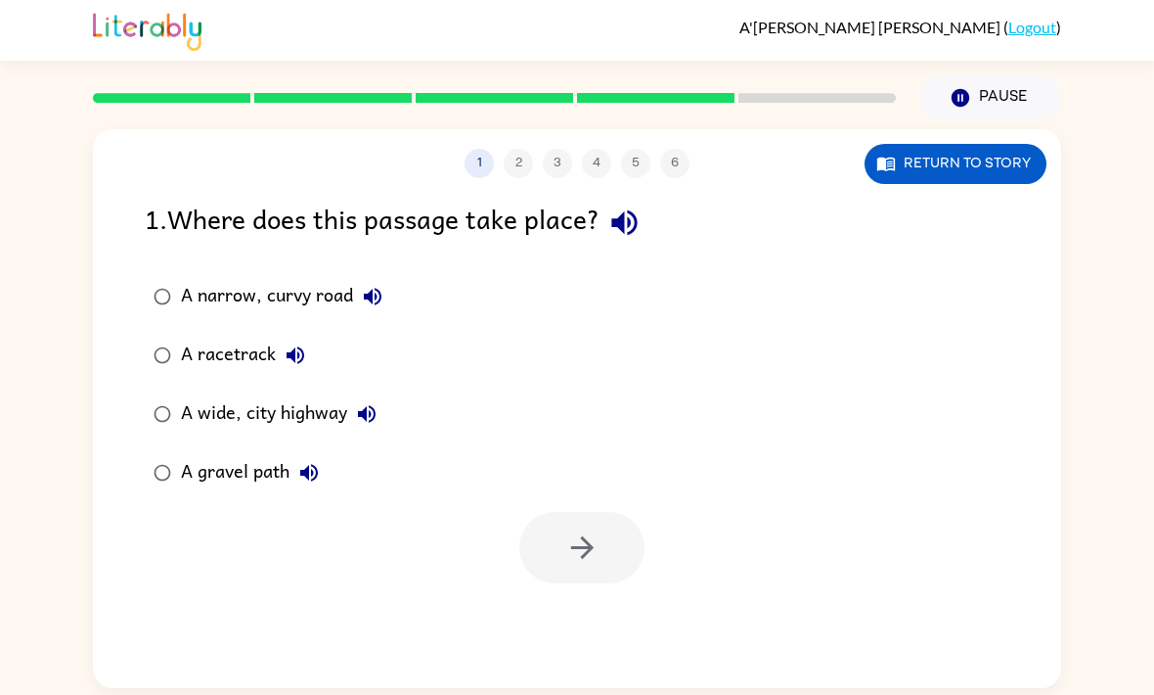
click at [999, 144] on button "Return to story" at bounding box center [956, 164] width 182 height 40
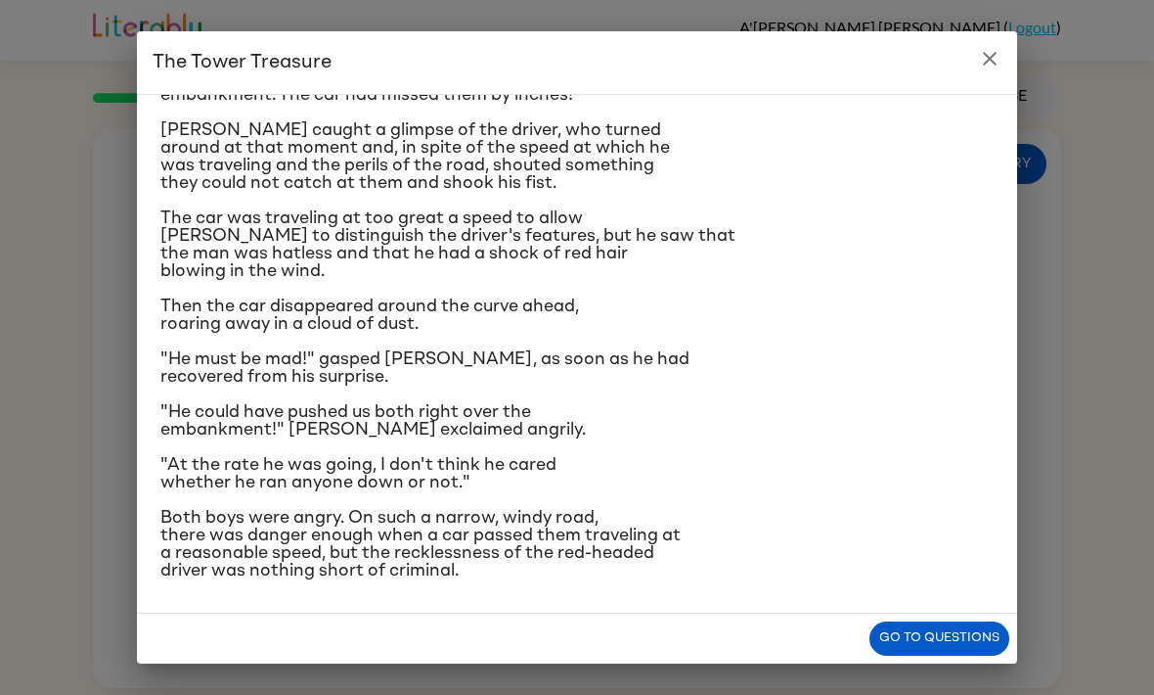
scroll to position [235, 0]
click at [904, 643] on button "Go to questions" at bounding box center [940, 638] width 140 height 34
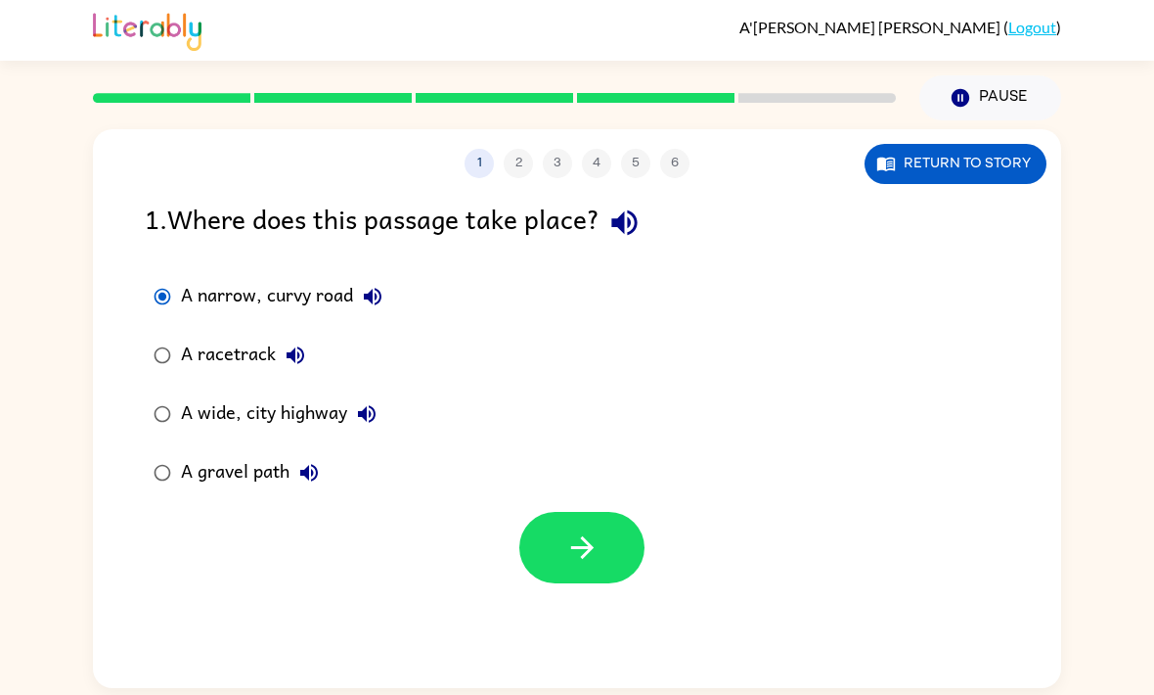
click at [561, 512] on button "button" at bounding box center [581, 547] width 125 height 71
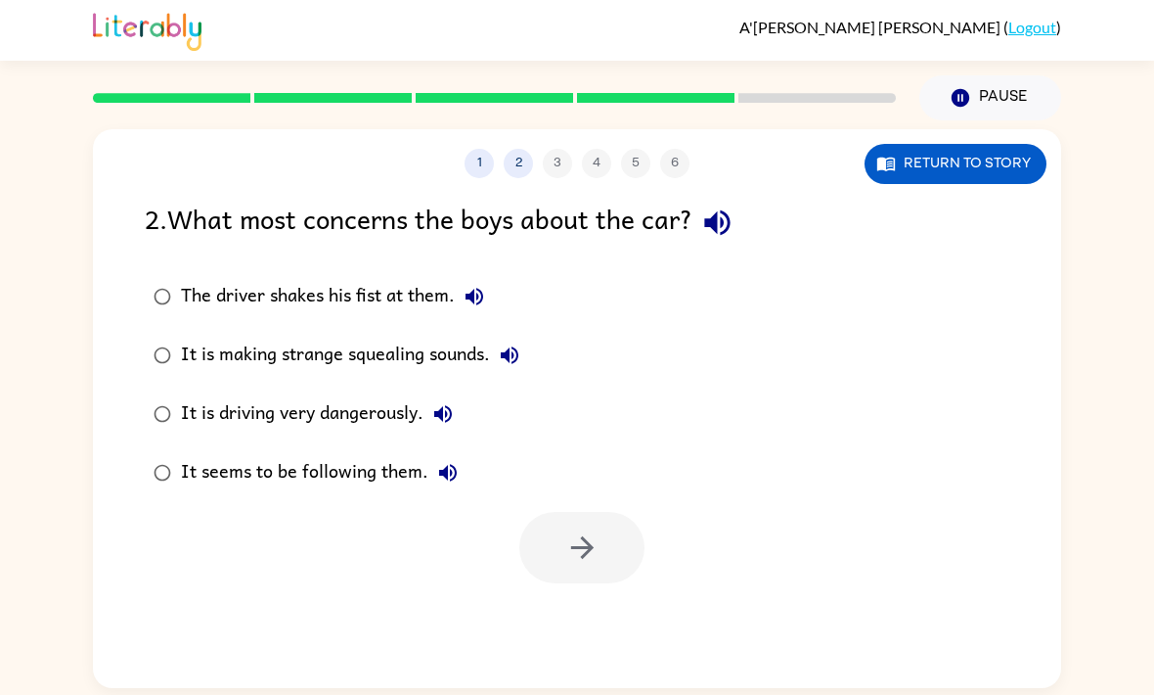
click at [944, 144] on button "Return to story" at bounding box center [956, 164] width 182 height 40
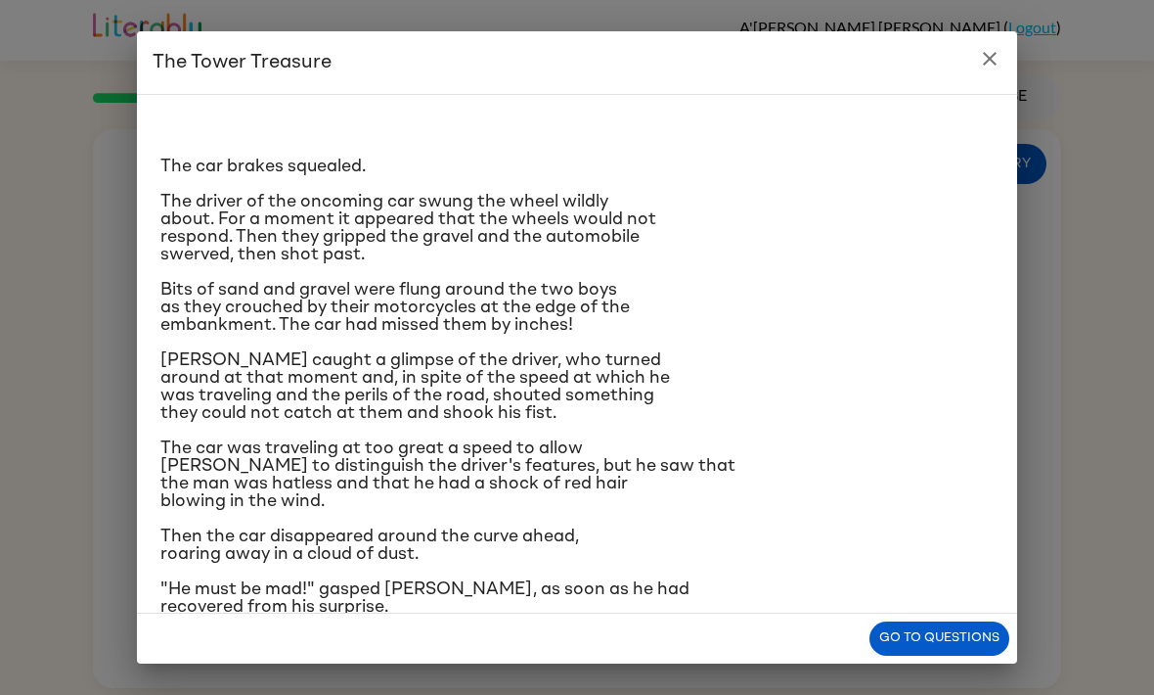
scroll to position [0, 0]
click at [982, 59] on icon "close" at bounding box center [989, 58] width 23 height 23
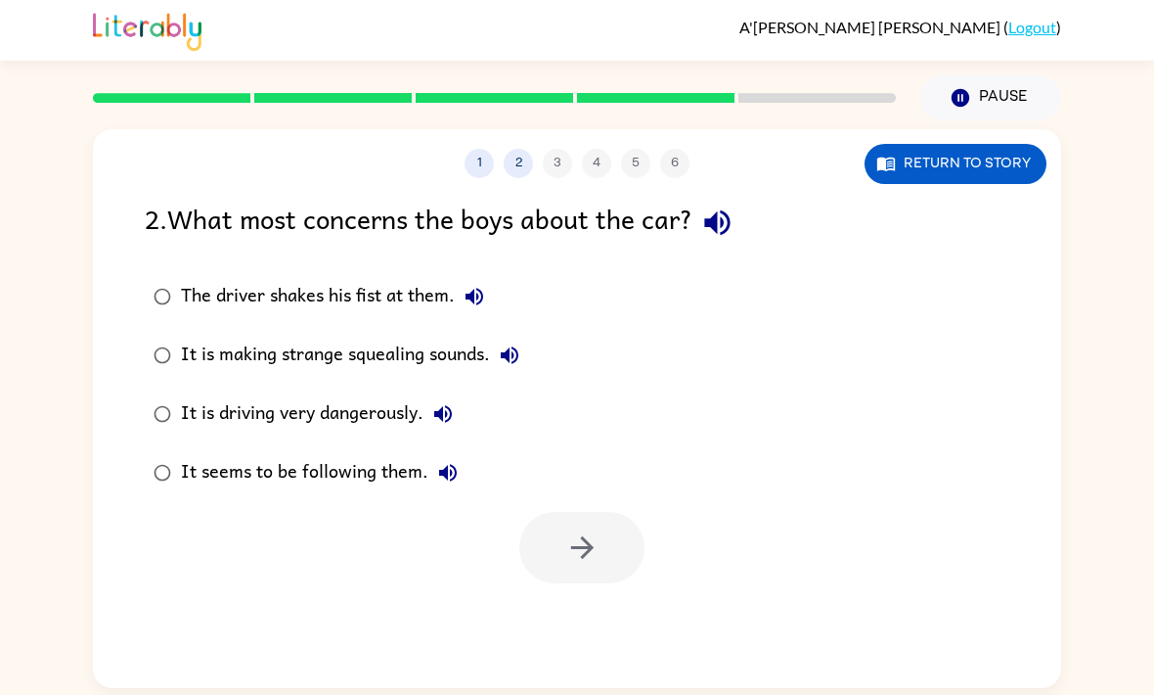
click at [972, 144] on button "Return to story" at bounding box center [956, 164] width 182 height 40
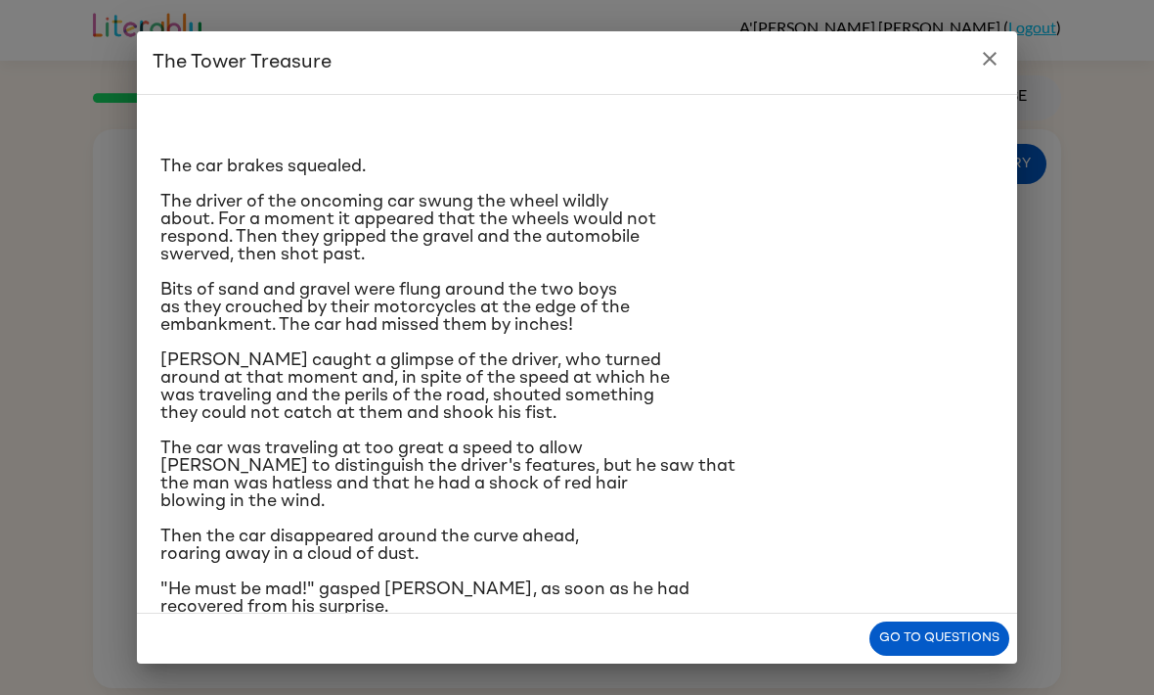
click at [994, 56] on icon "close" at bounding box center [990, 59] width 14 height 14
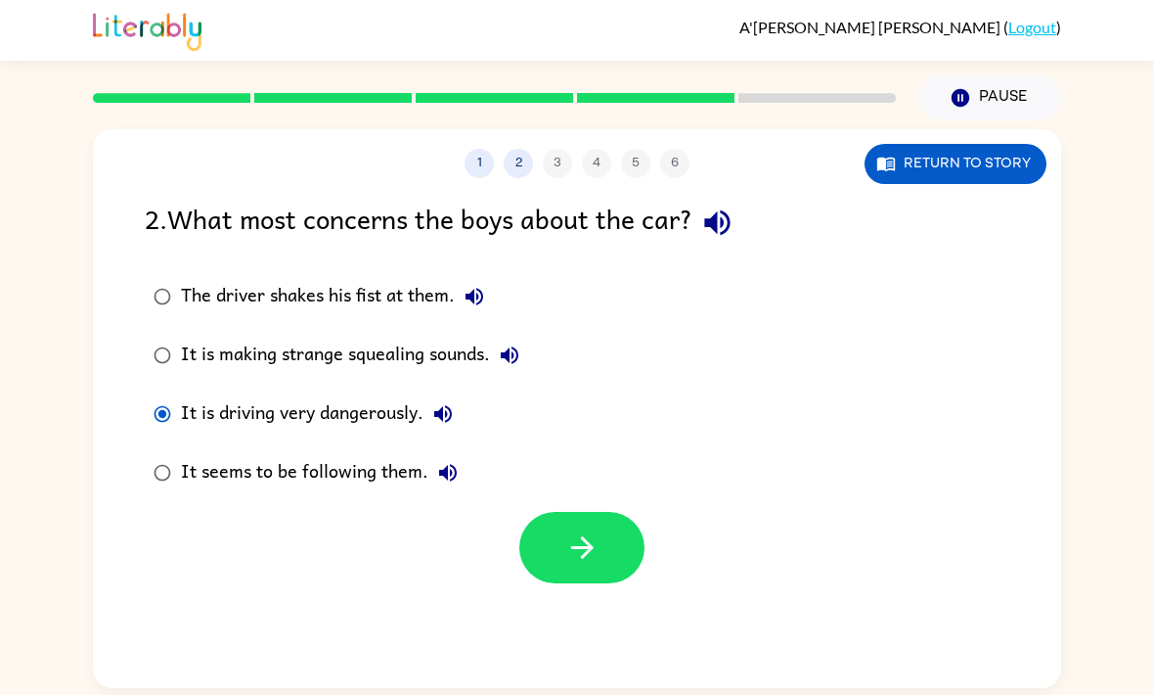
click at [602, 512] on button "button" at bounding box center [581, 547] width 125 height 71
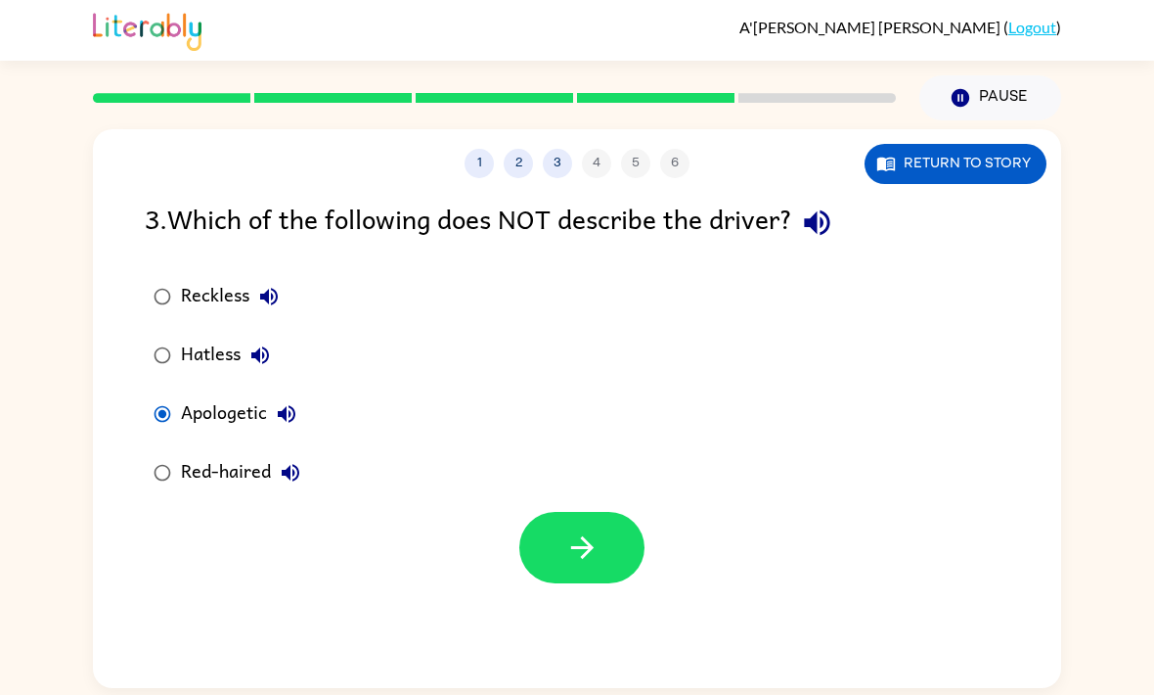
click at [569, 530] on icon "button" at bounding box center [582, 547] width 34 height 34
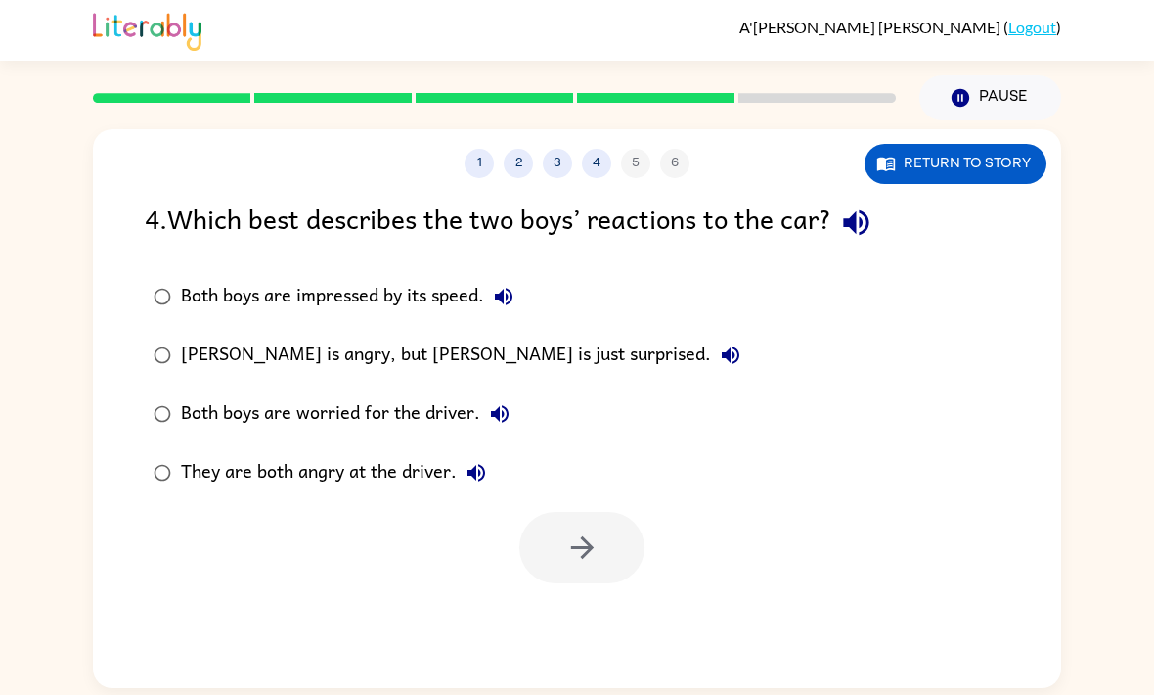
click at [988, 144] on button "Return to story" at bounding box center [956, 164] width 182 height 40
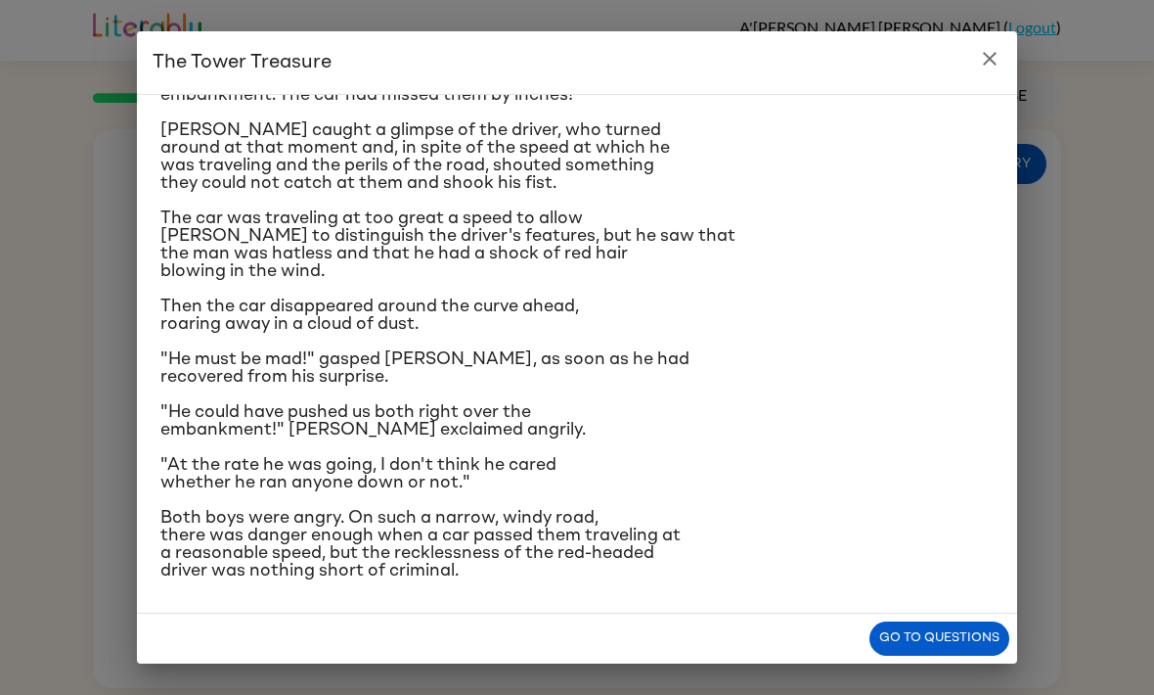
scroll to position [393, 0]
click at [990, 70] on button "close" at bounding box center [989, 58] width 39 height 39
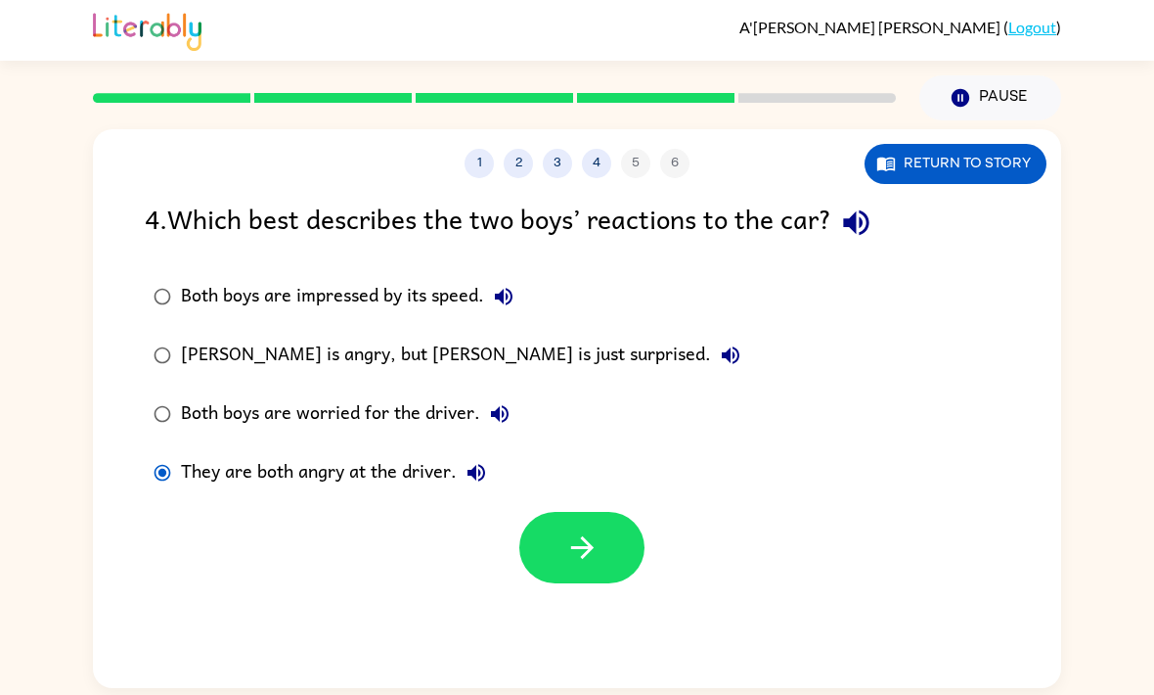
click at [587, 536] on icon "button" at bounding box center [581, 547] width 22 height 22
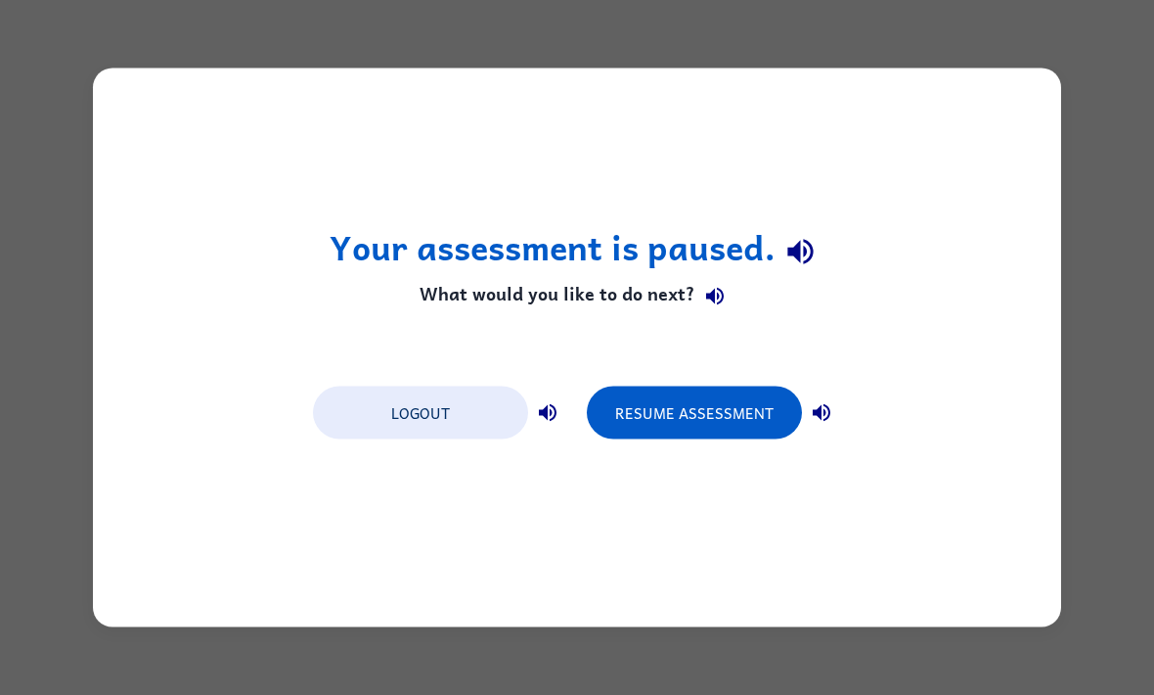
scroll to position [0, 0]
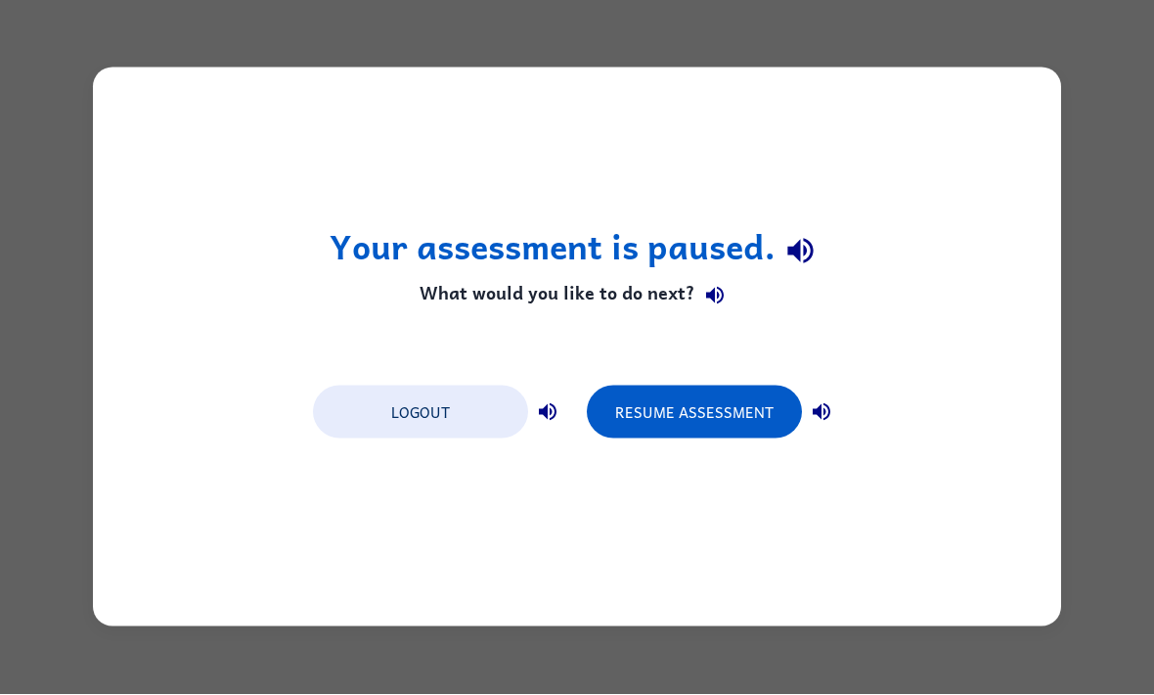
click at [737, 391] on button "Resume Assessment" at bounding box center [694, 412] width 215 height 53
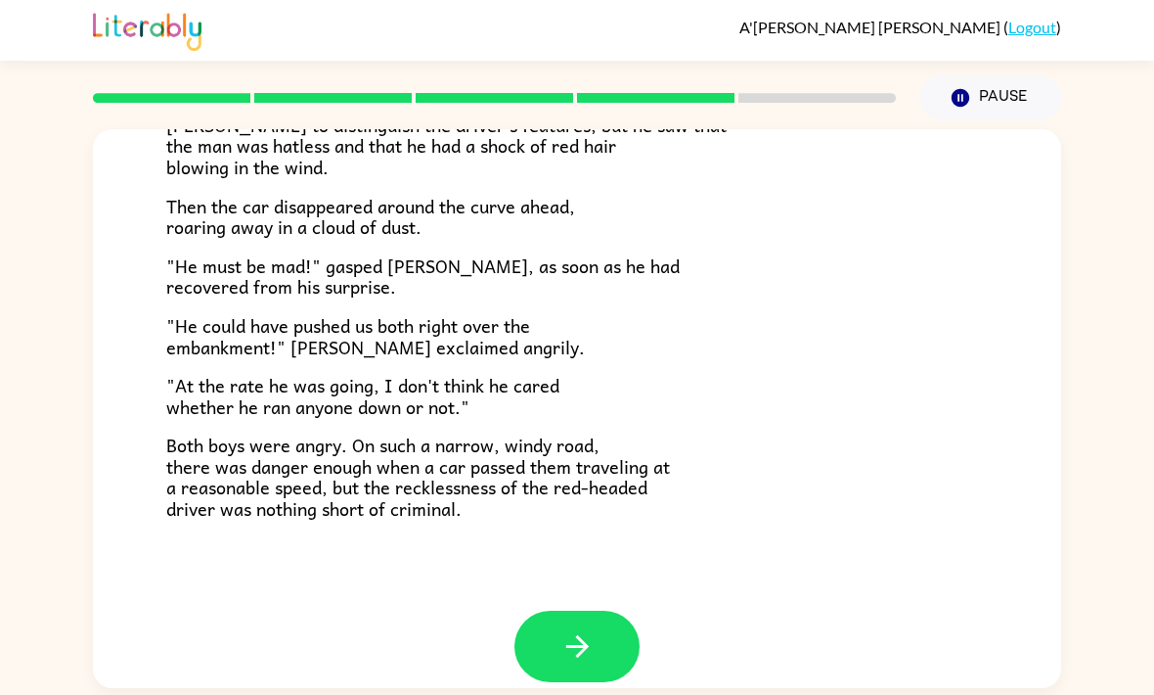
scroll to position [518, 0]
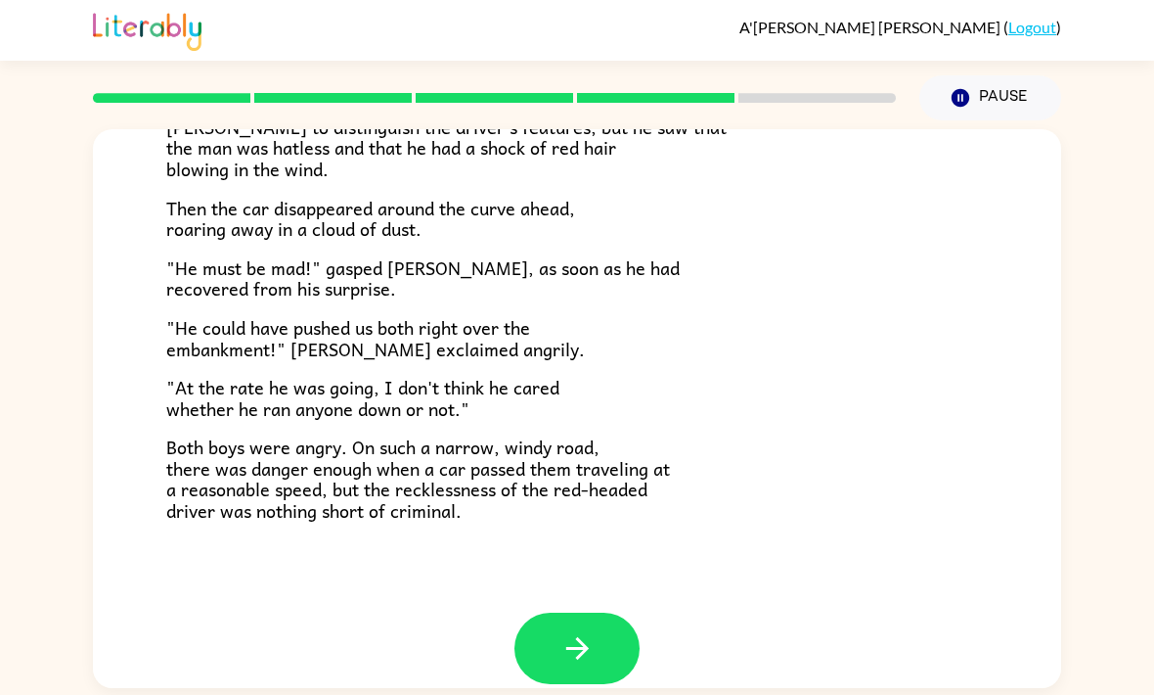
click at [584, 644] on icon "button" at bounding box center [578, 648] width 34 height 34
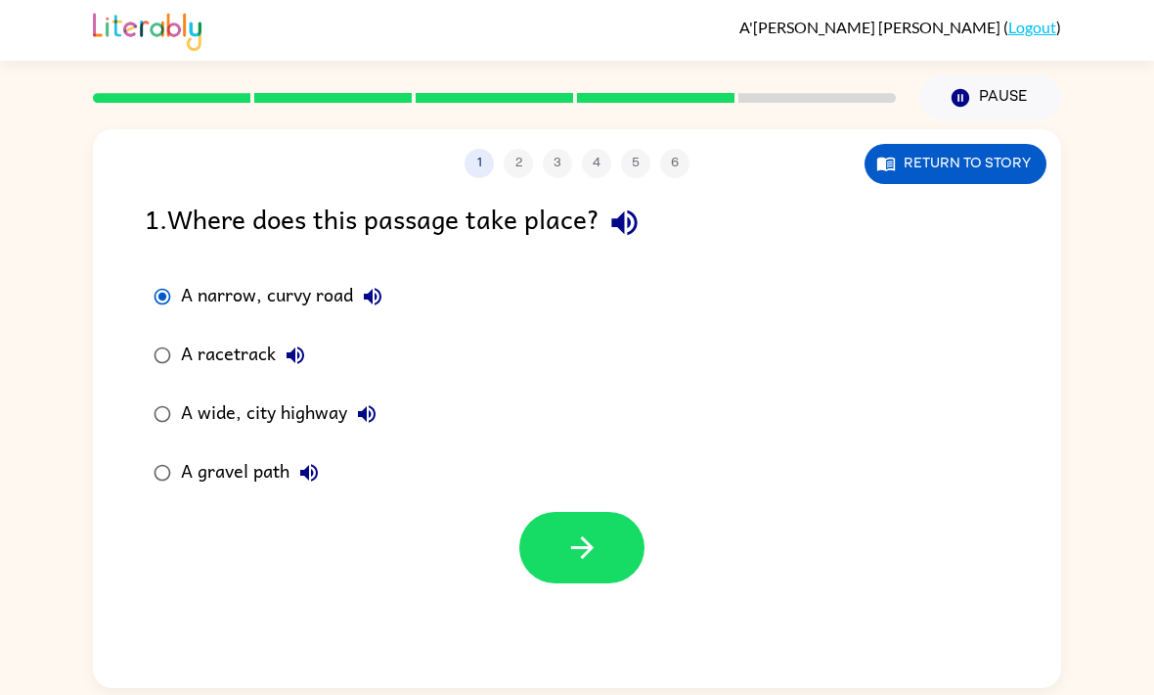
click at [524, 533] on button "button" at bounding box center [581, 547] width 125 height 71
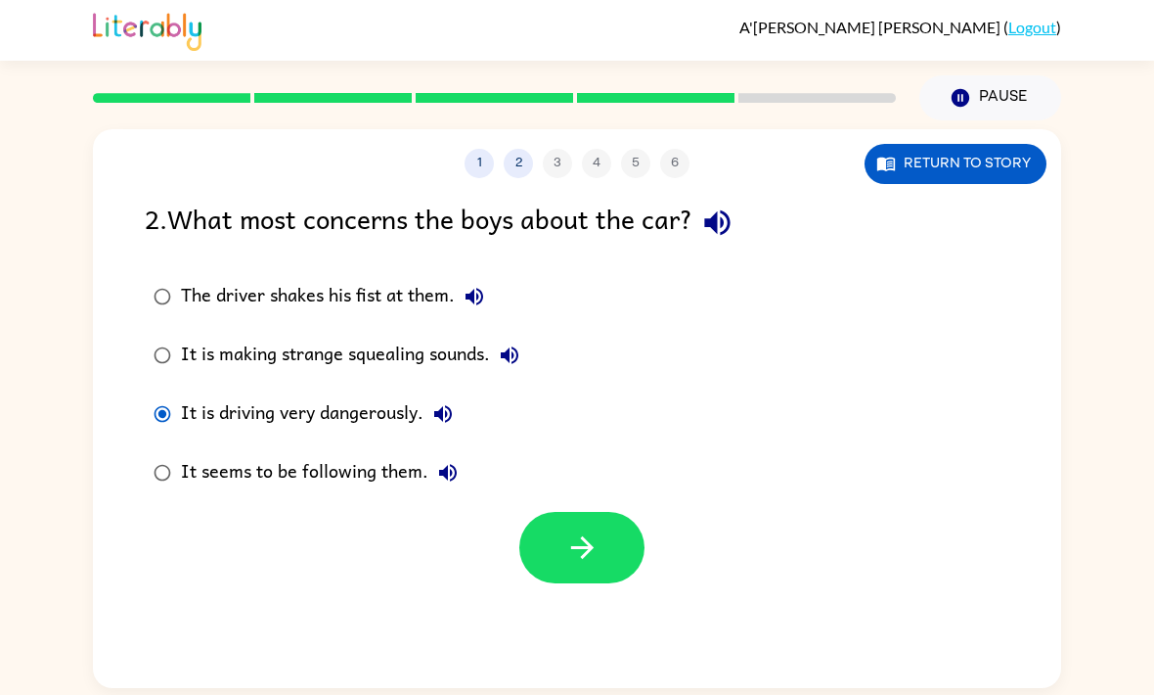
click at [610, 551] on button "button" at bounding box center [581, 547] width 125 height 71
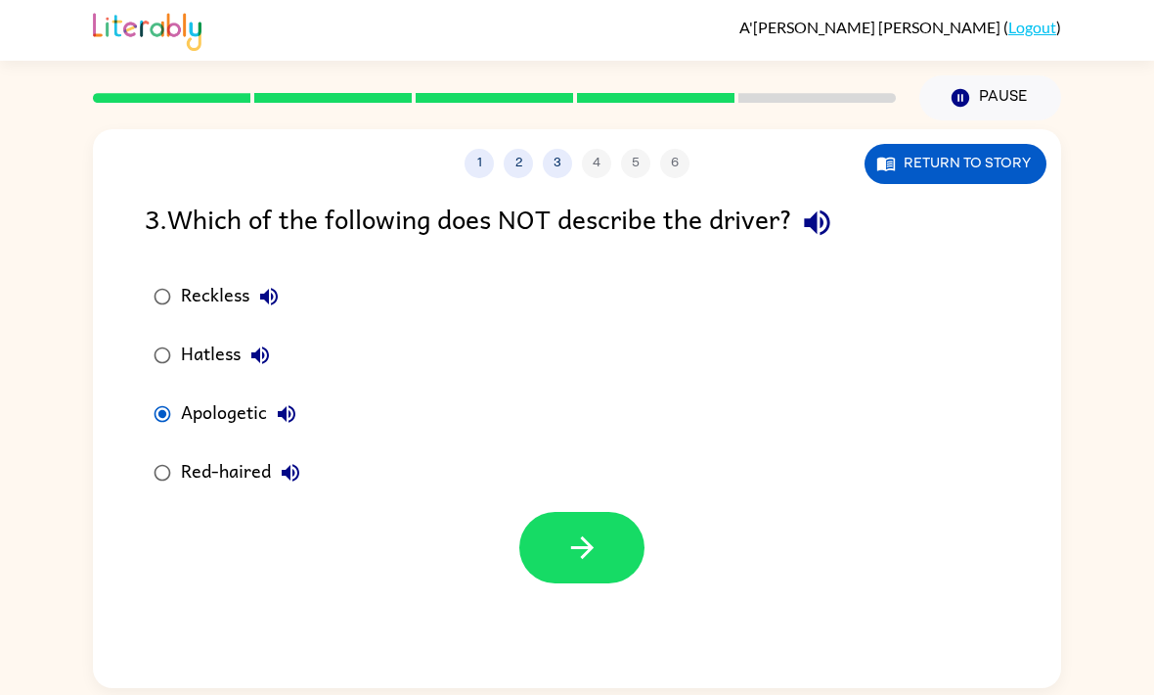
click at [643, 538] on button "button" at bounding box center [581, 547] width 125 height 71
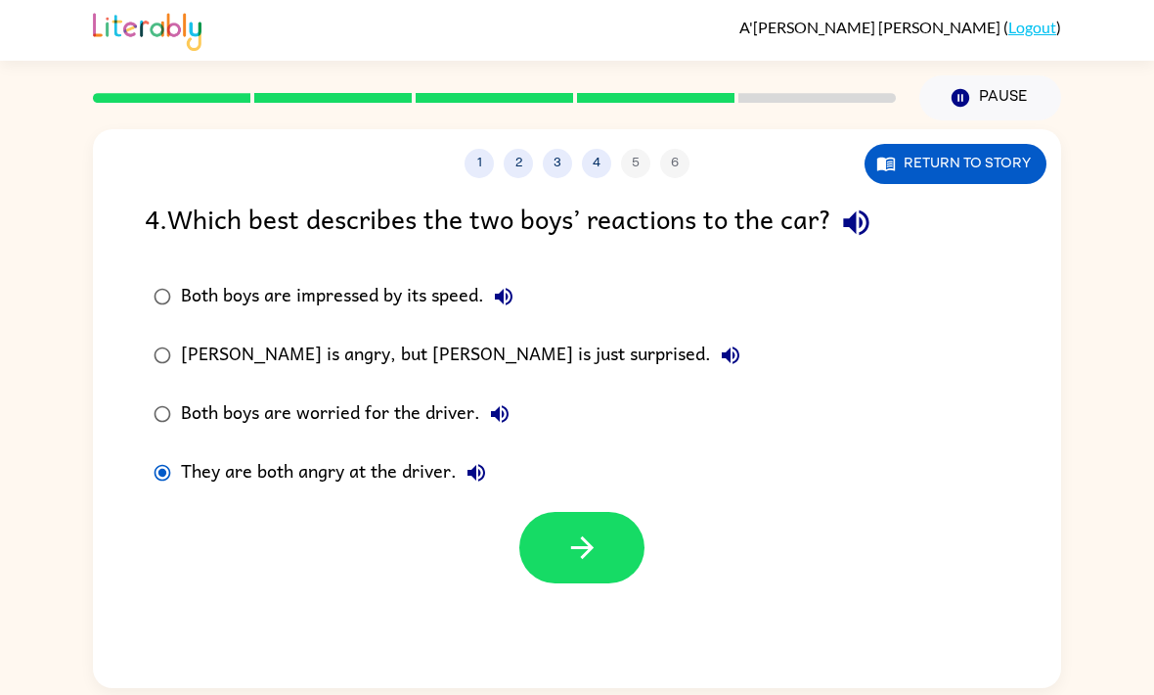
click at [629, 558] on button "button" at bounding box center [581, 547] width 125 height 71
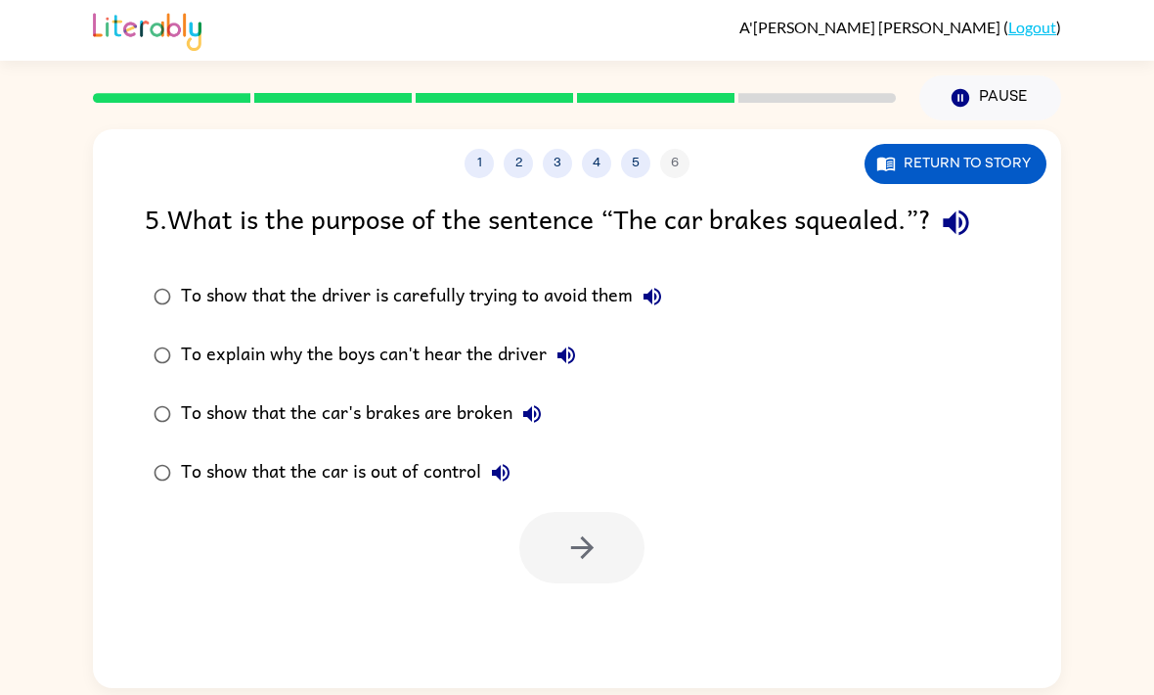
click at [587, 162] on button "4" at bounding box center [596, 163] width 29 height 29
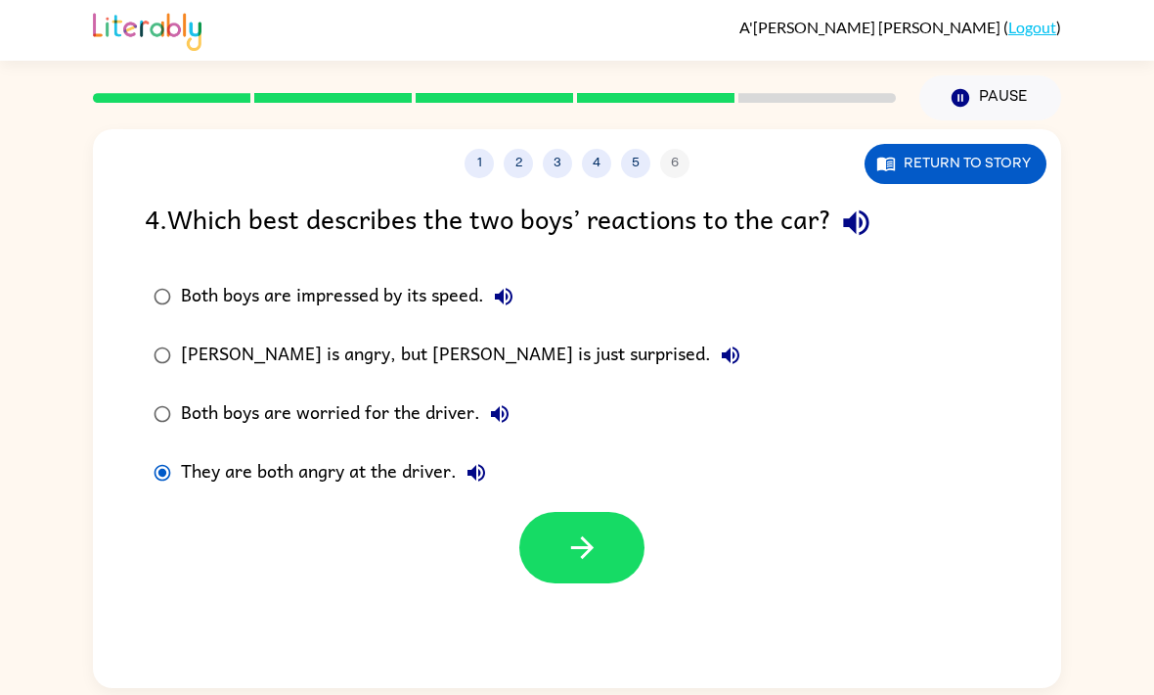
click at [516, 158] on button "2" at bounding box center [518, 163] width 29 height 29
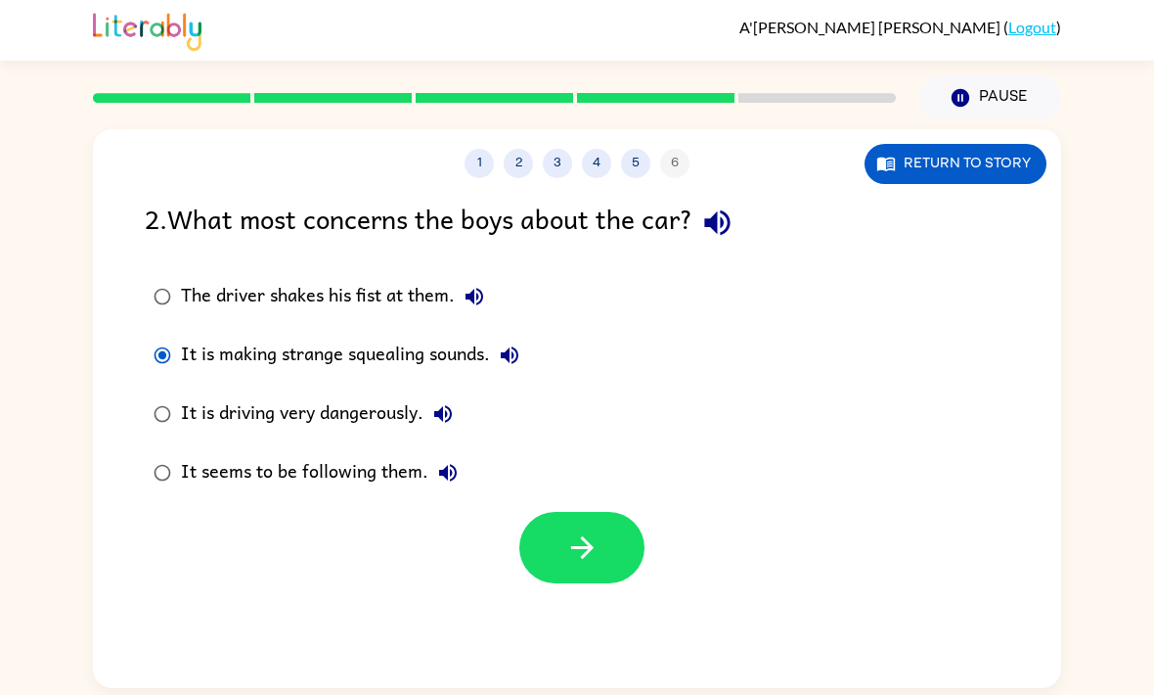
click at [682, 155] on div "1 2 3 4 5 6" at bounding box center [577, 163] width 968 height 29
click at [669, 166] on div "1 2 3 4 5 6" at bounding box center [577, 163] width 968 height 29
click at [639, 168] on button "5" at bounding box center [635, 163] width 29 height 29
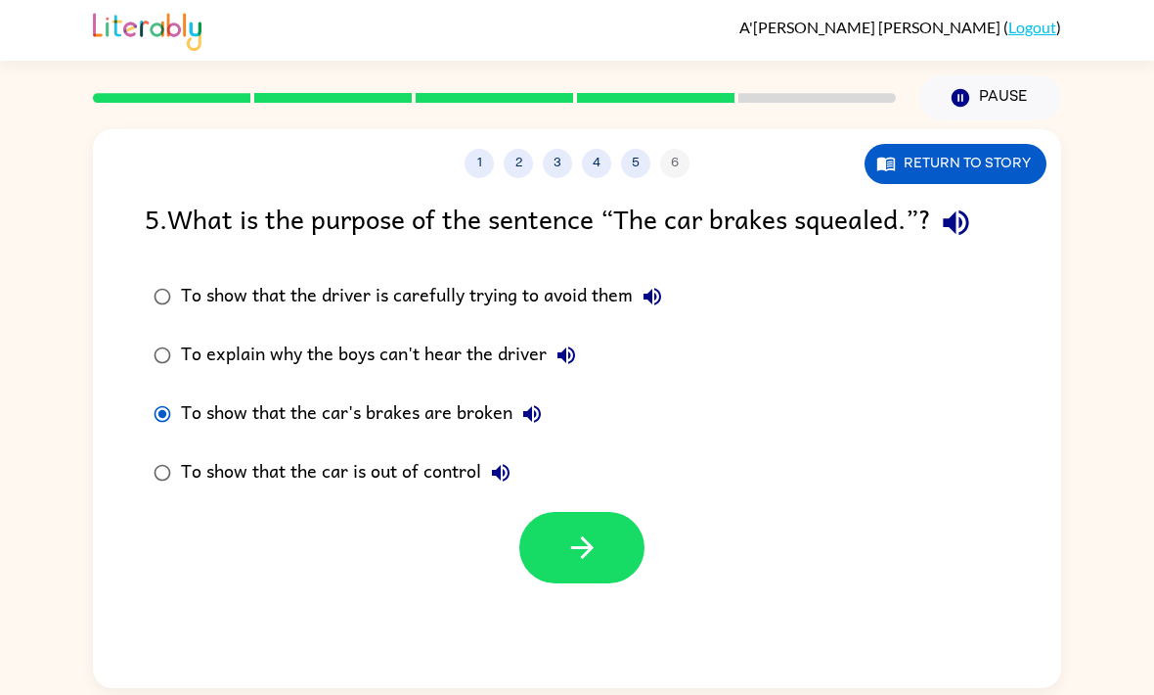
click at [623, 552] on button "button" at bounding box center [581, 547] width 125 height 71
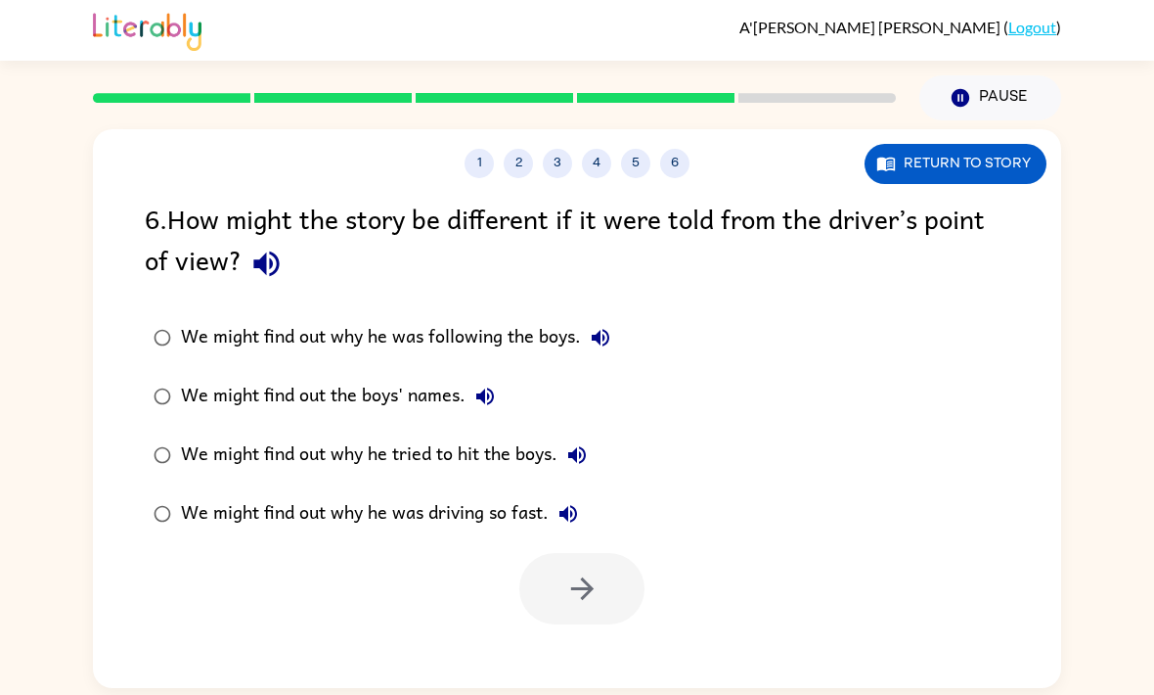
click at [268, 267] on icon "button" at bounding box center [266, 264] width 34 height 34
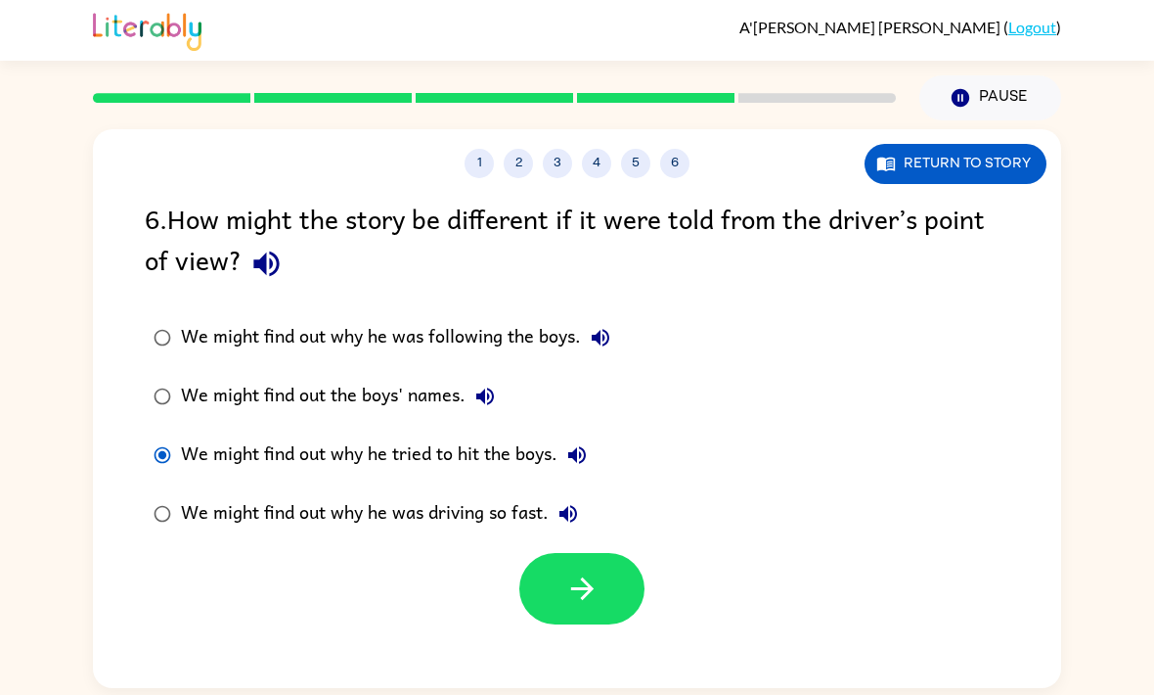
click at [553, 589] on button "button" at bounding box center [581, 588] width 125 height 71
